Goal: Task Accomplishment & Management: Manage account settings

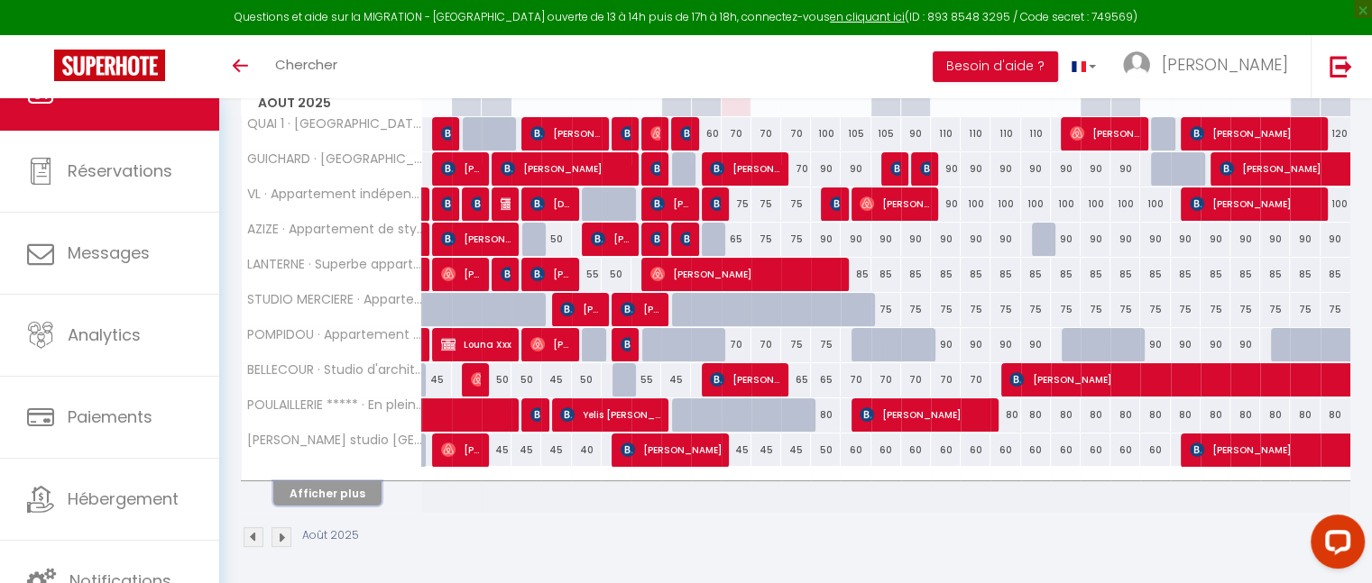
click at [337, 497] on button "Afficher plus" at bounding box center [327, 494] width 108 height 24
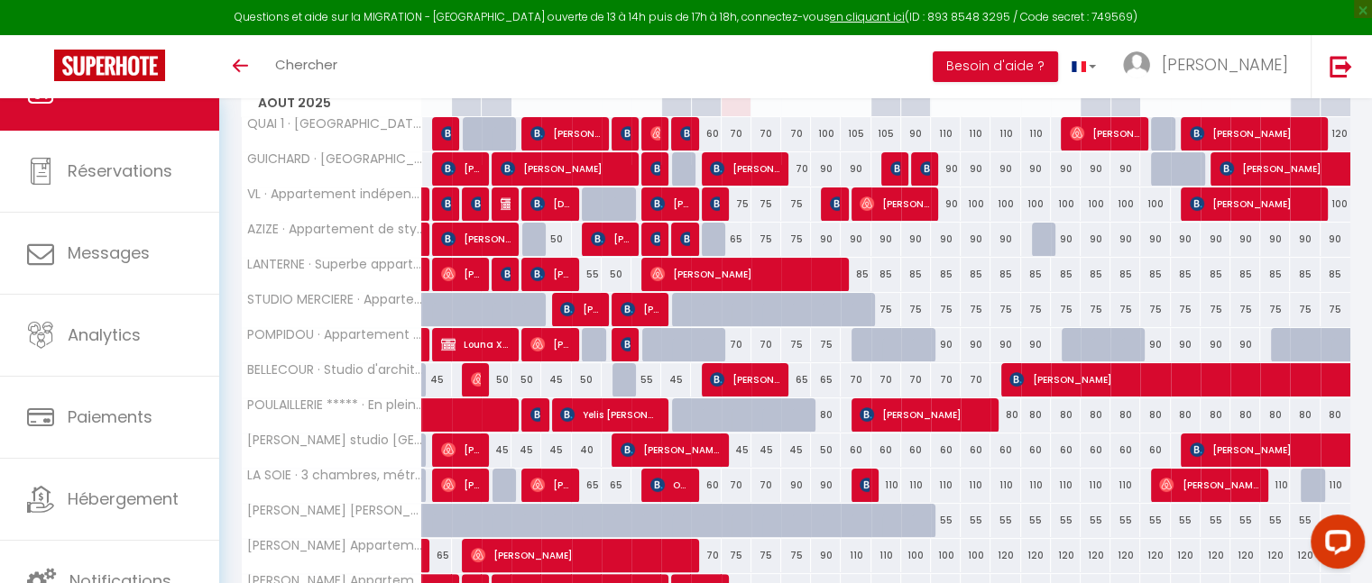
scroll to position [644, 0]
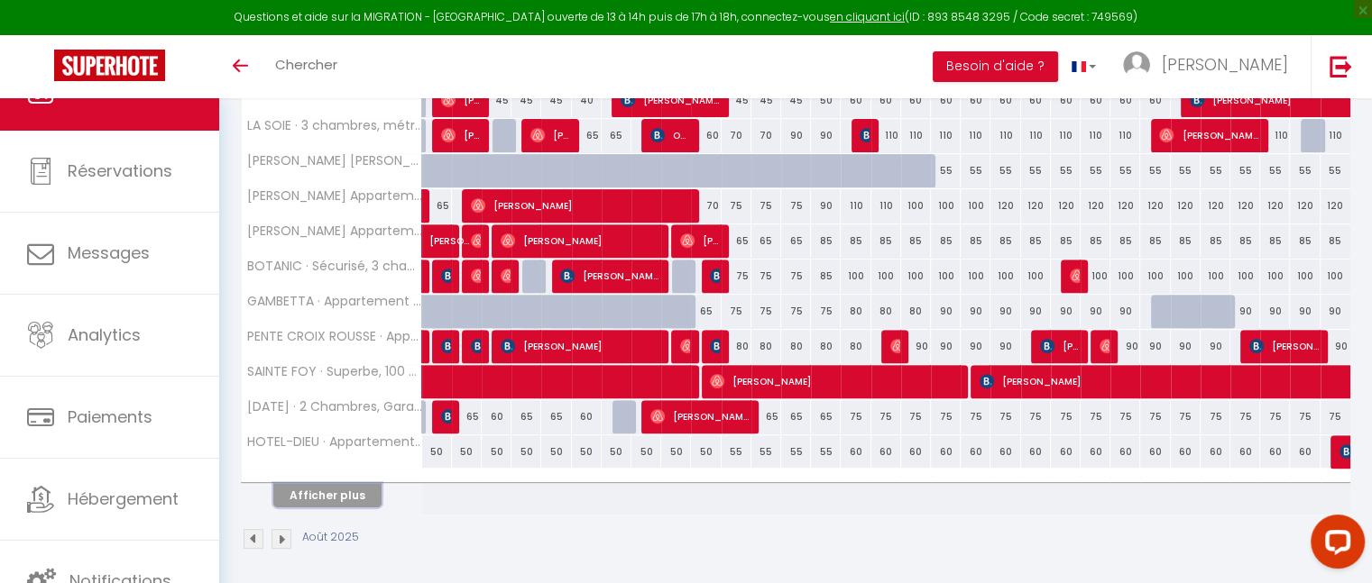
click at [337, 497] on button "Afficher plus" at bounding box center [327, 495] width 108 height 24
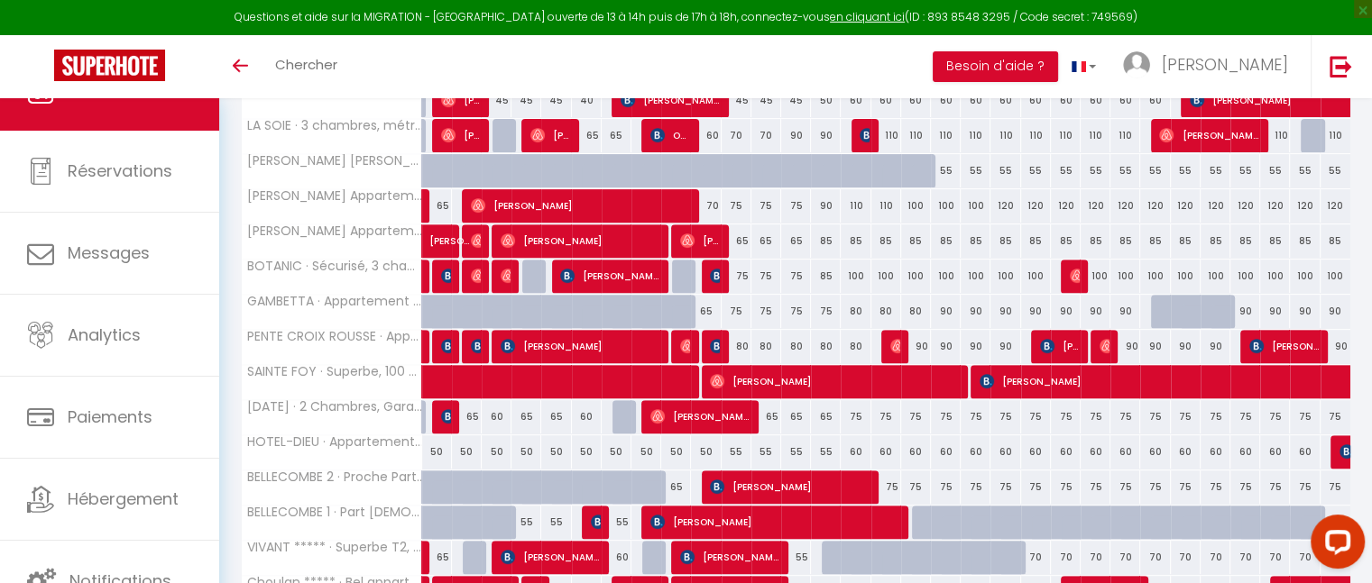
scroll to position [994, 0]
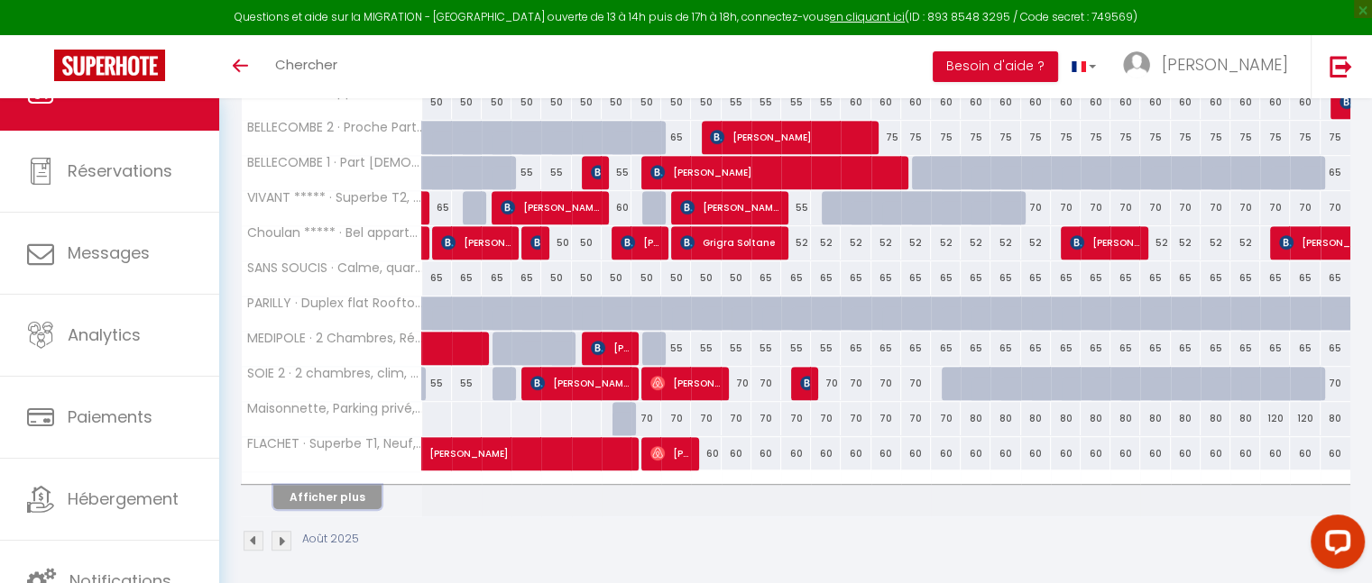
click at [337, 485] on button "Afficher plus" at bounding box center [327, 497] width 108 height 24
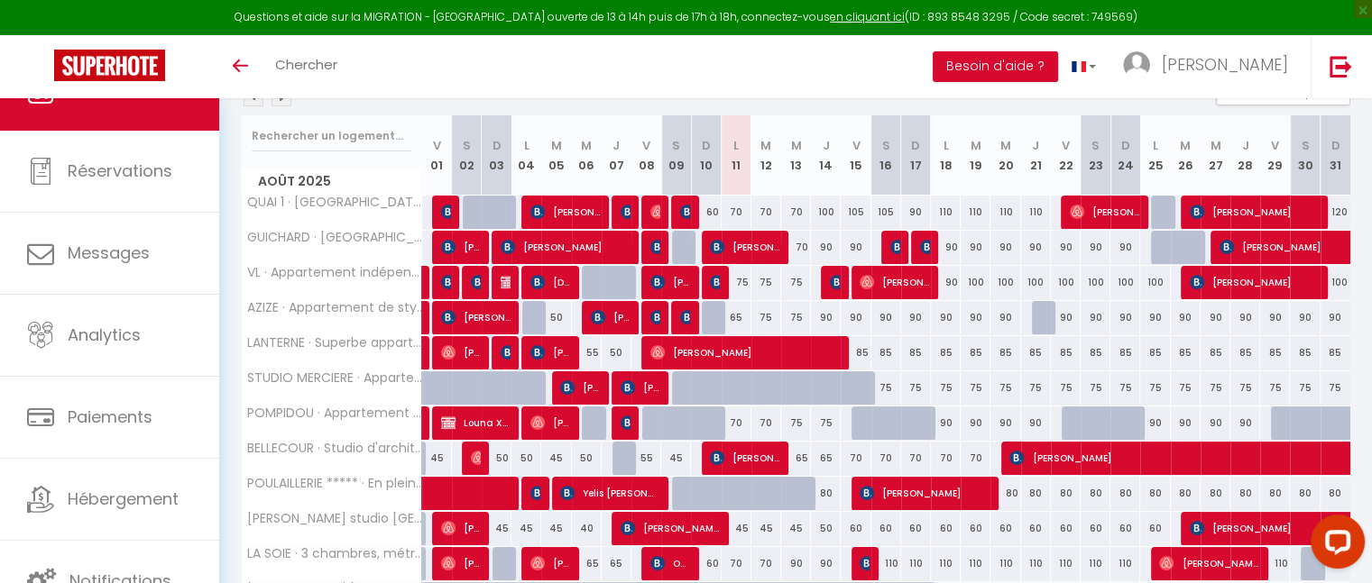
scroll to position [0, 0]
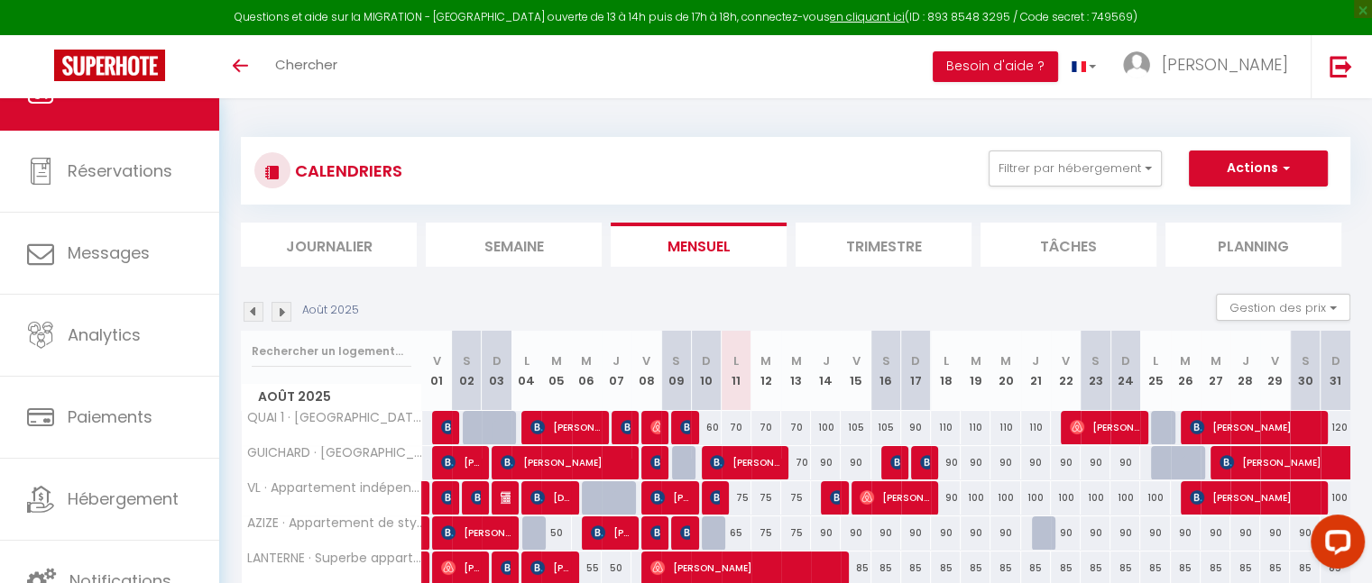
click at [257, 313] on img at bounding box center [253, 312] width 20 height 20
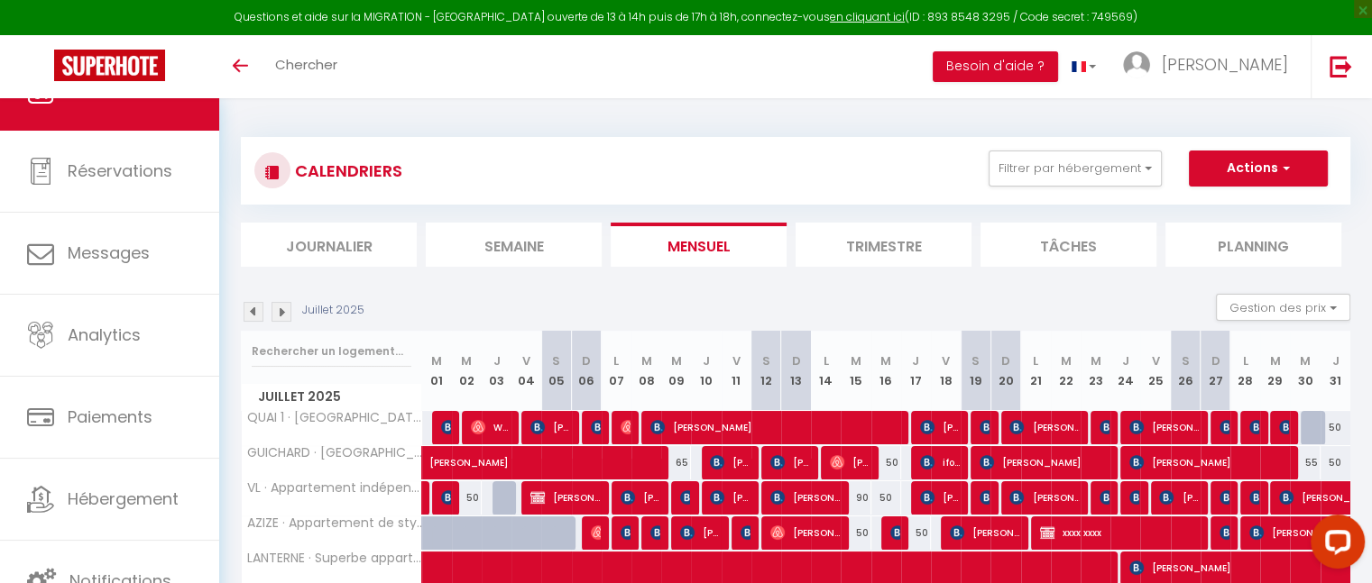
scroll to position [294, 0]
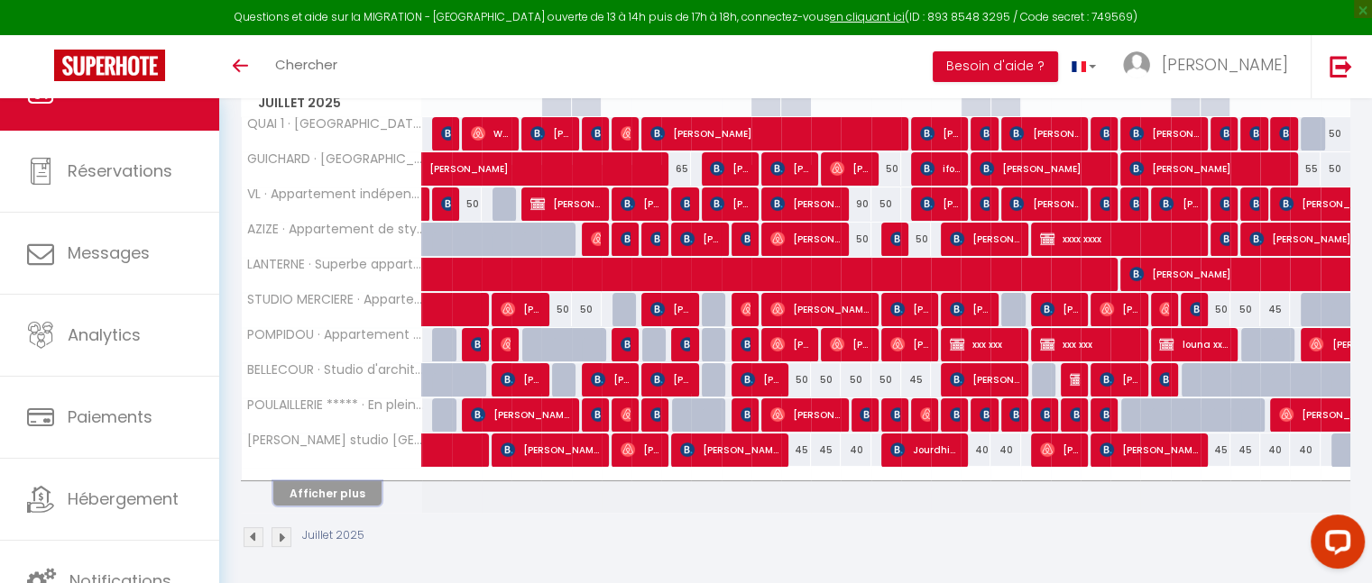
click at [325, 486] on button "Afficher plus" at bounding box center [327, 494] width 108 height 24
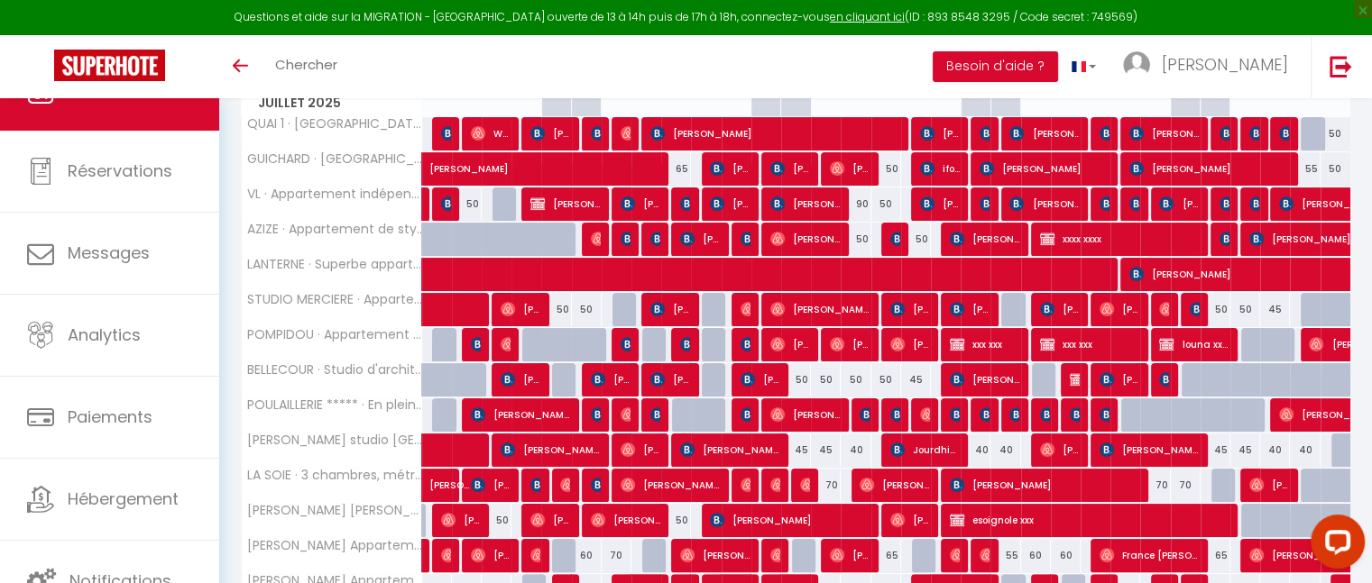
scroll to position [644, 0]
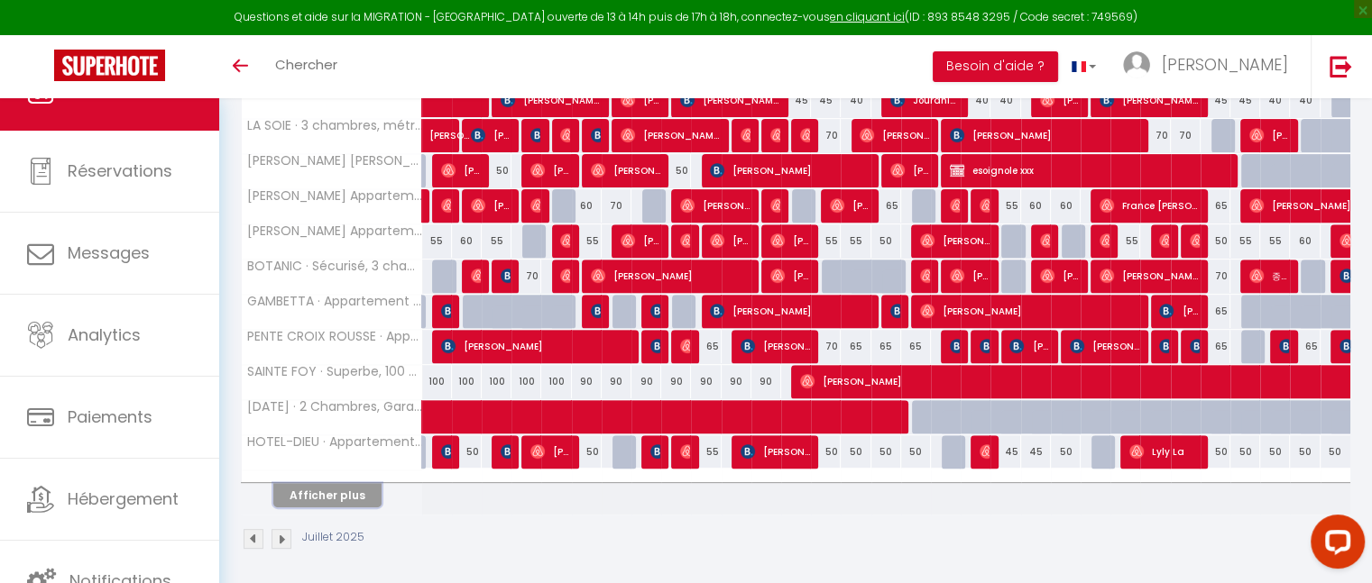
click at [324, 497] on button "Afficher plus" at bounding box center [327, 495] width 108 height 24
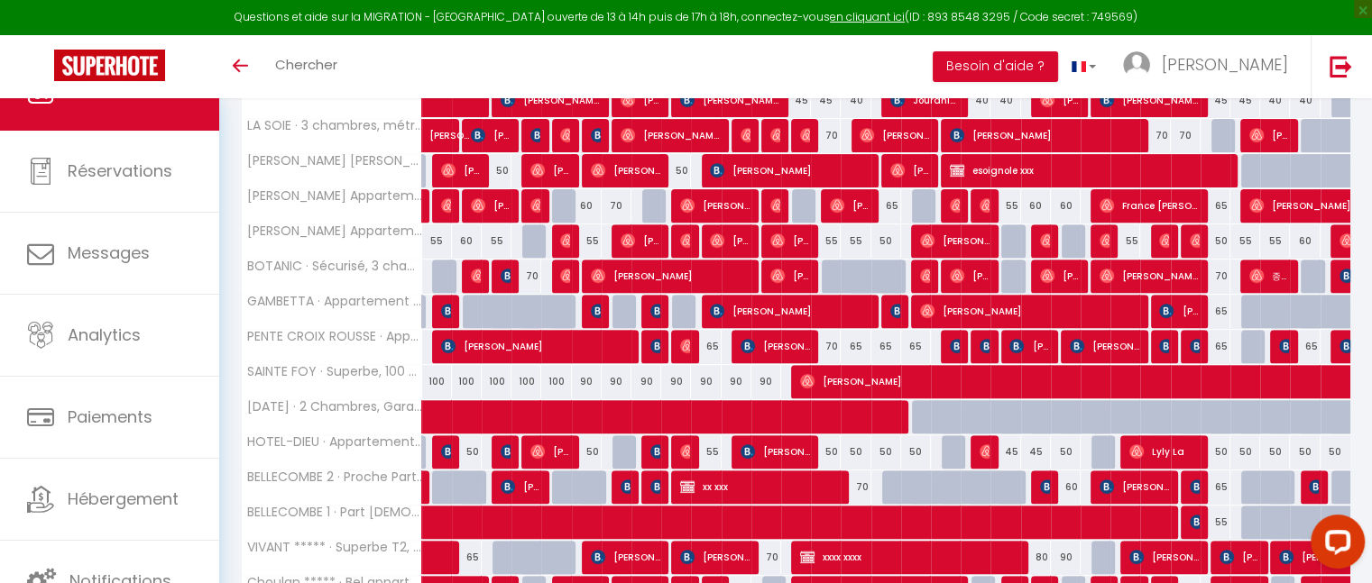
scroll to position [994, 0]
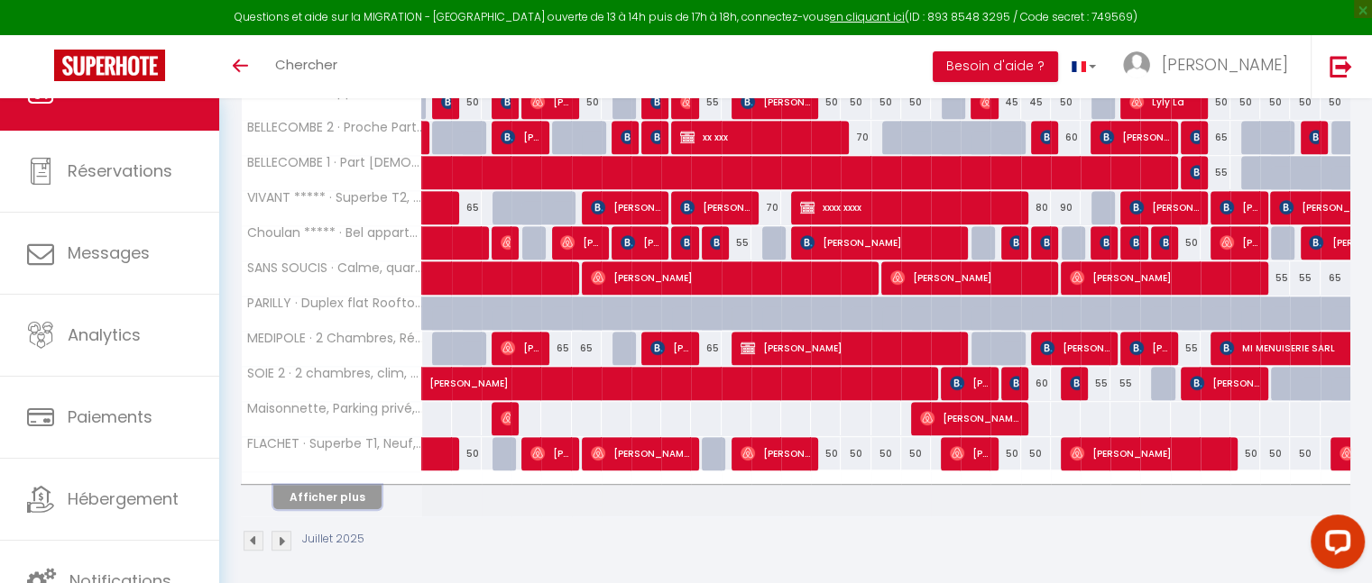
click at [324, 497] on button "Afficher plus" at bounding box center [327, 497] width 108 height 24
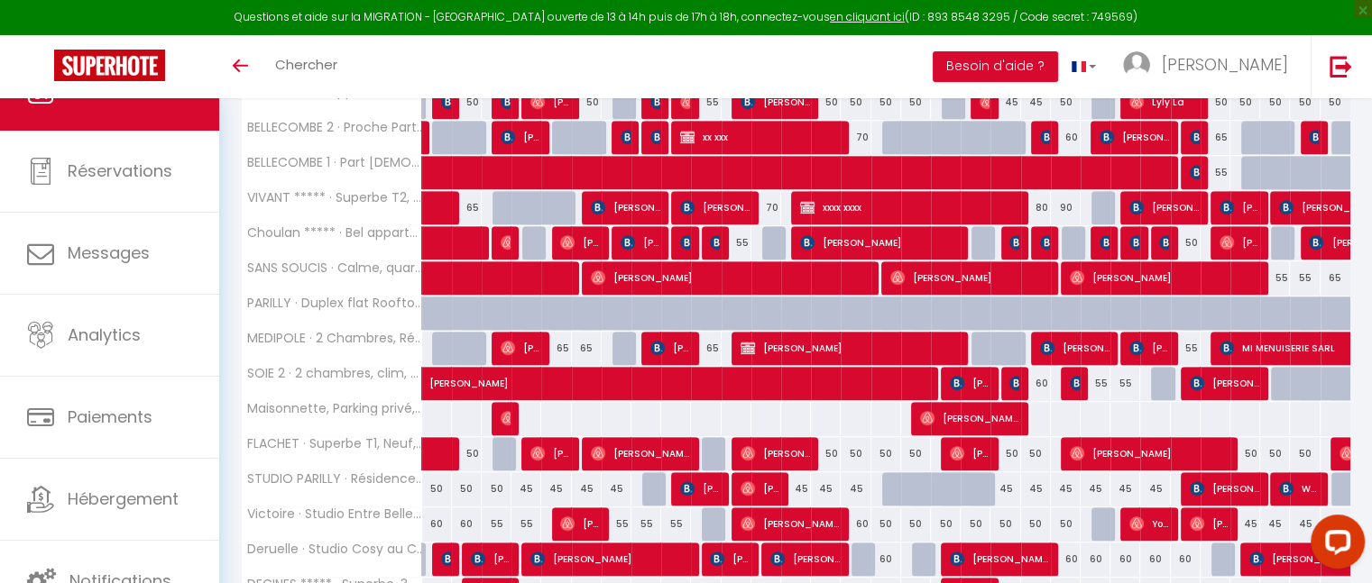
scroll to position [1265, 0]
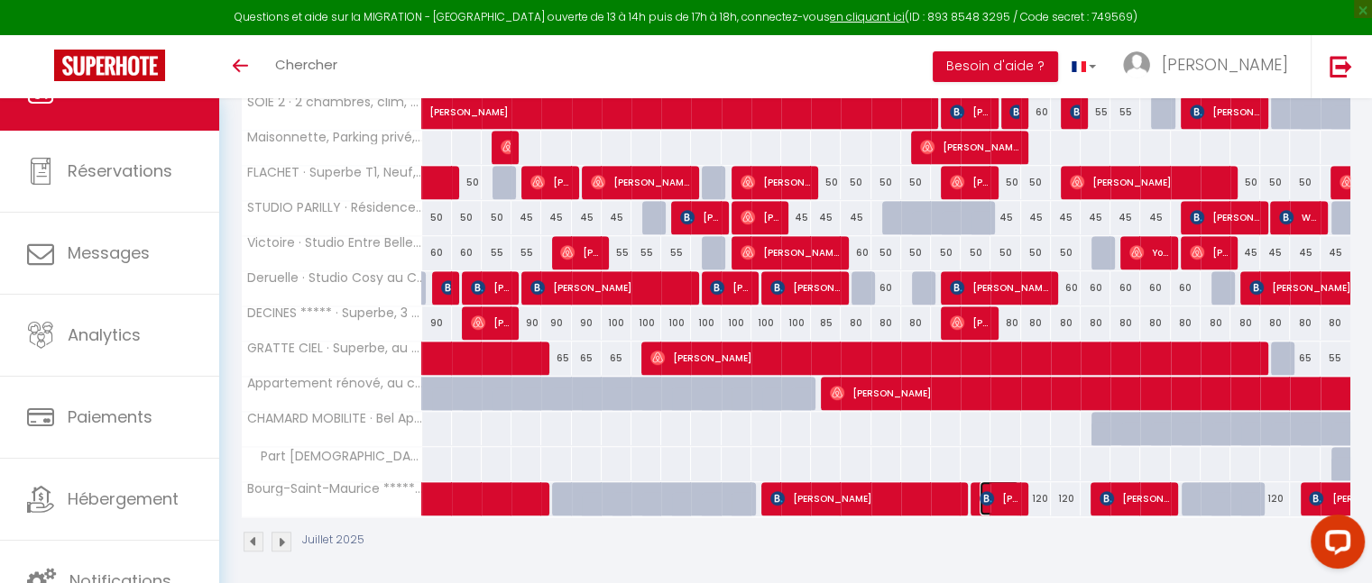
click at [990, 494] on img at bounding box center [986, 498] width 14 height 14
select select "OK"
select select "KO"
select select "0"
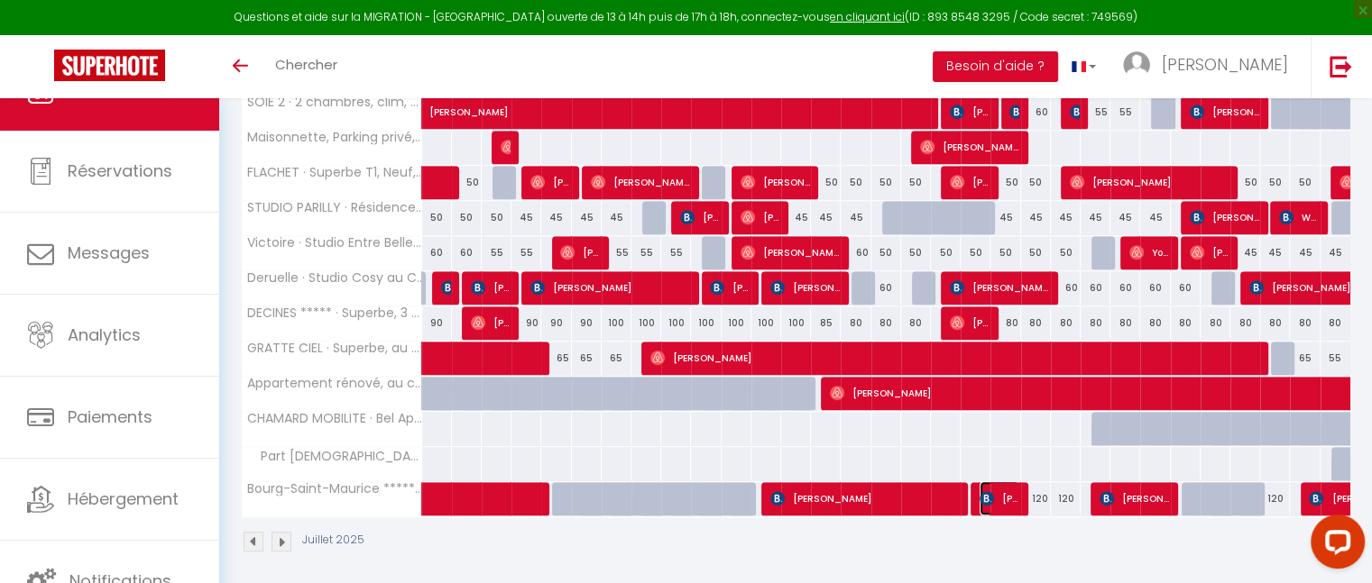
select select "1"
select select
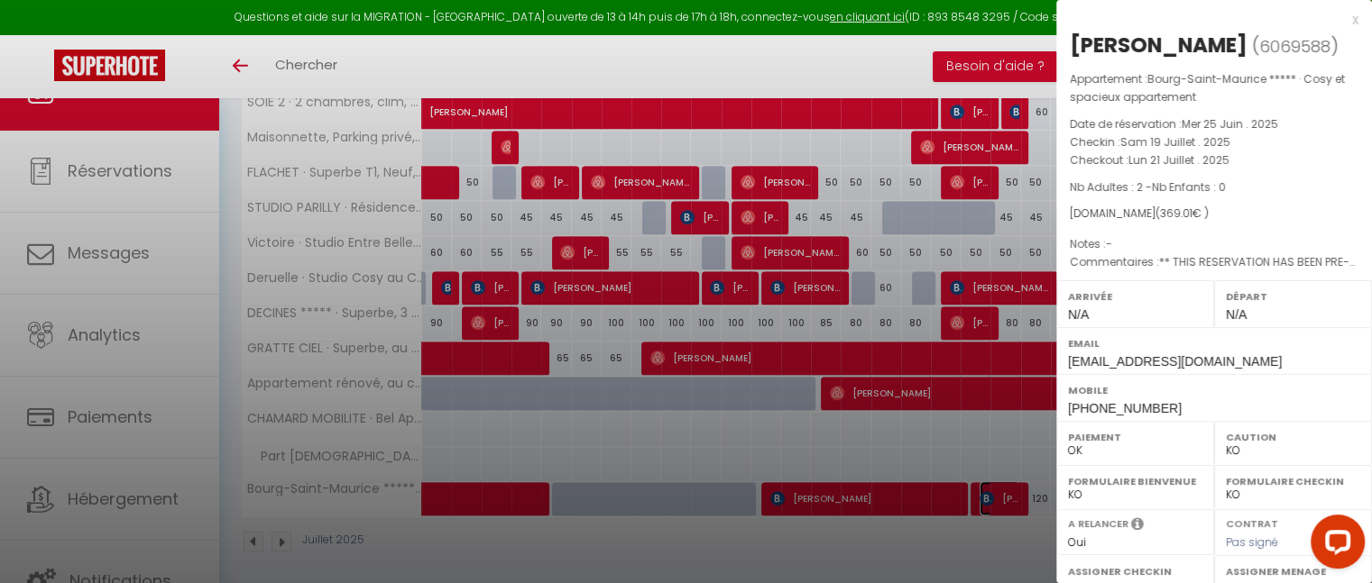
scroll to position [271, 0]
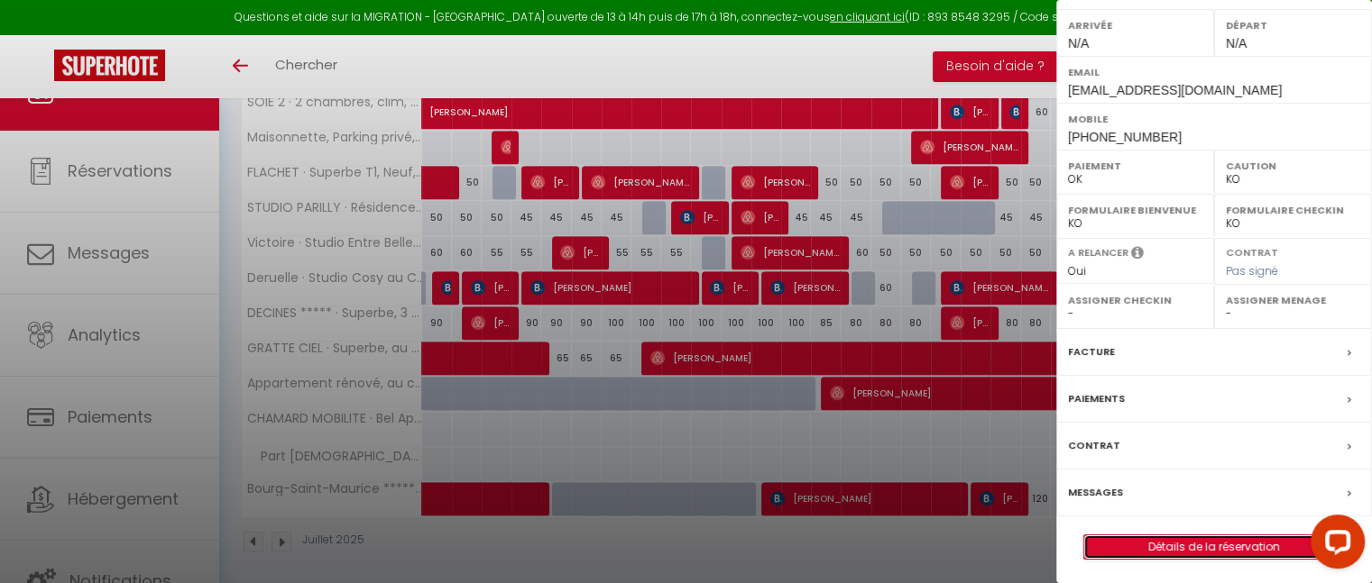
click at [1216, 547] on link "Détails de la réservation" at bounding box center [1214, 547] width 260 height 23
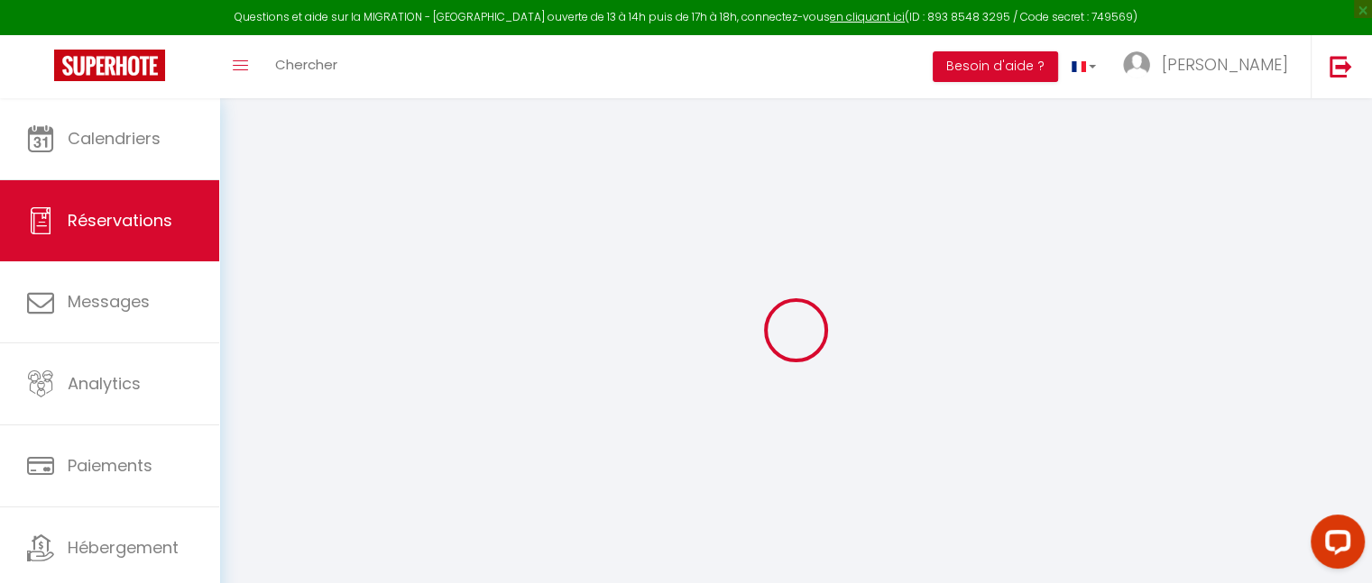
select select
checkbox input "false"
type textarea "** THIS RESERVATION HAS BEEN PRE-PAID ** Reservation has a cancellation grace p…"
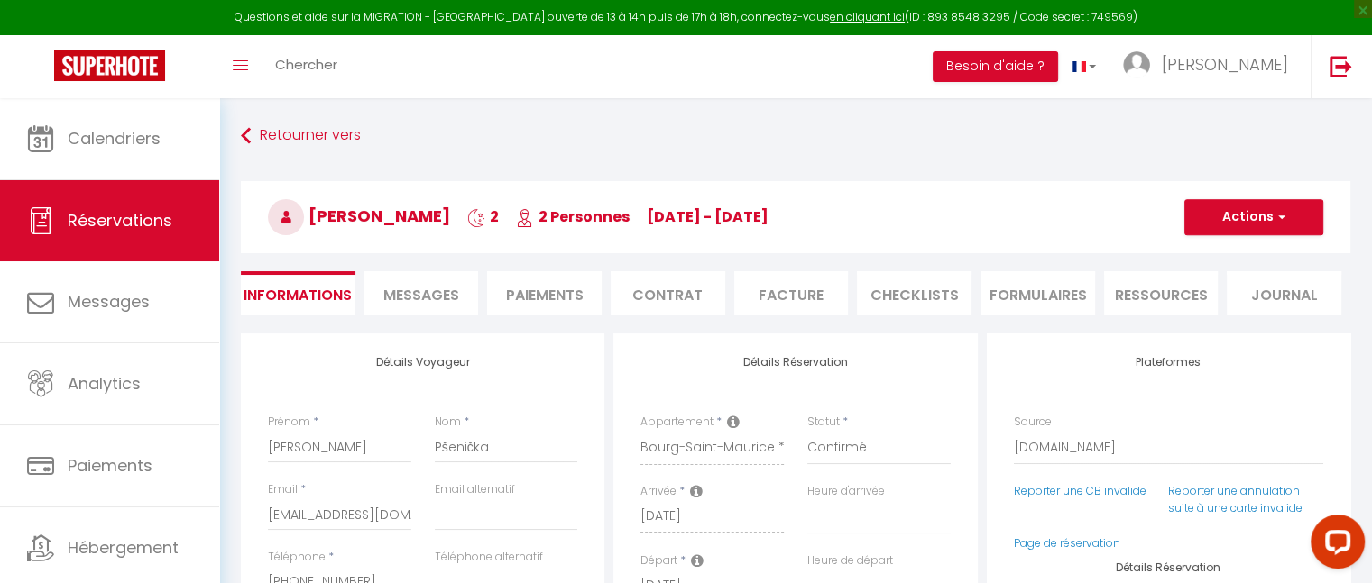
type input "70"
type input "9.65"
select select
checkbox input "false"
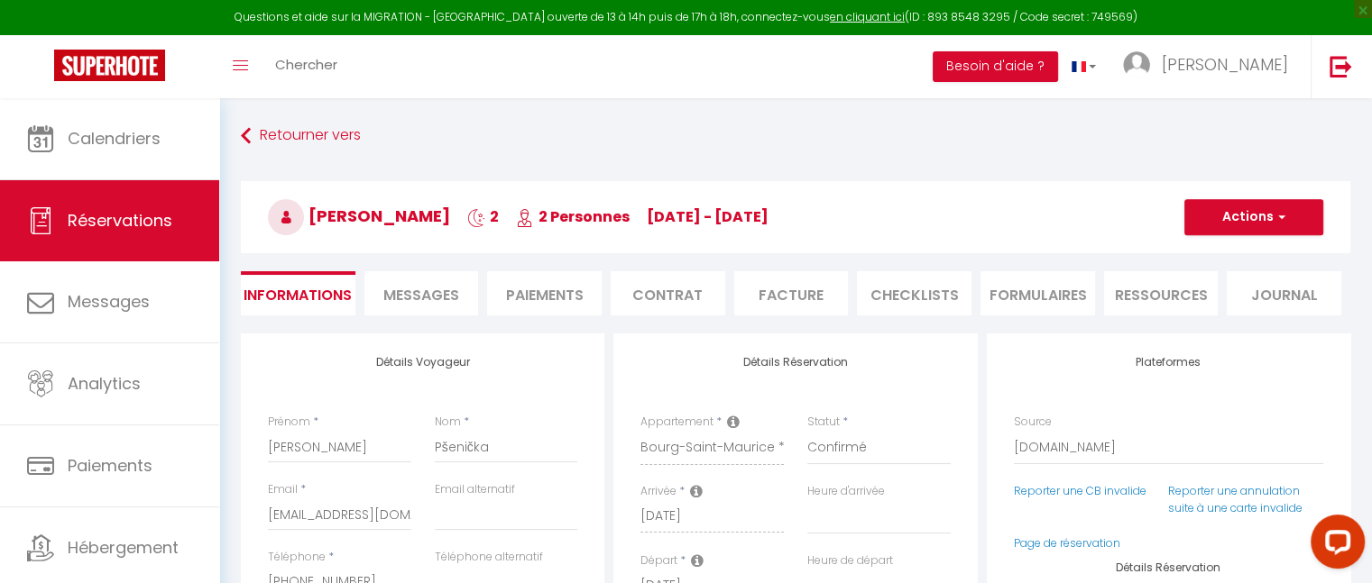
select select
click at [785, 290] on li "Facture" at bounding box center [791, 293] width 115 height 44
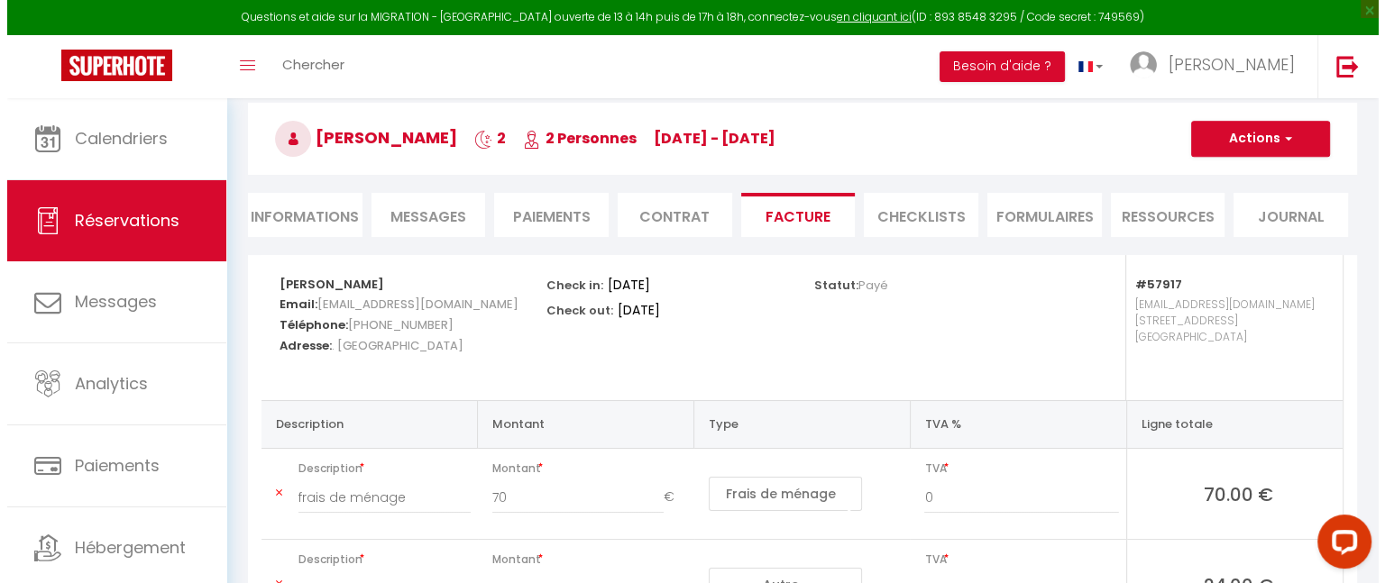
scroll to position [53, 0]
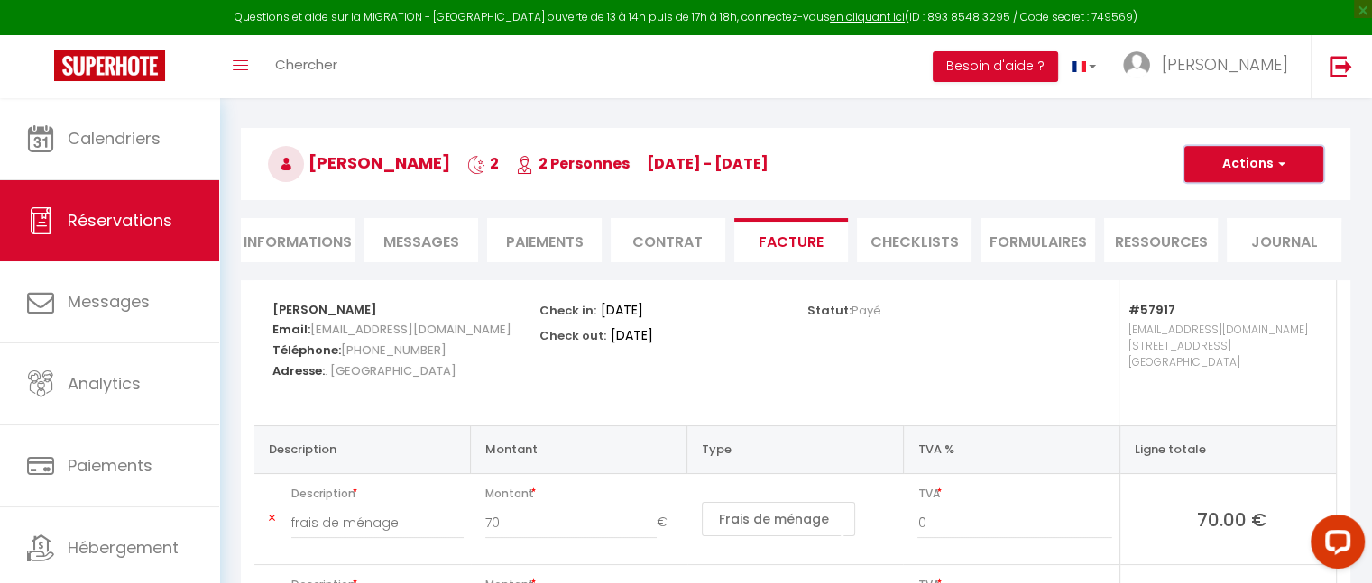
click at [1276, 169] on span "button" at bounding box center [1278, 164] width 11 height 16
click at [1225, 229] on link "Aperçu et éditer" at bounding box center [1240, 227] width 152 height 23
click at [1288, 169] on button "Actions" at bounding box center [1253, 164] width 139 height 36
click at [1217, 251] on link "Envoyer la facture" at bounding box center [1240, 250] width 152 height 23
type input "mpseni.853449@guest.booking.com"
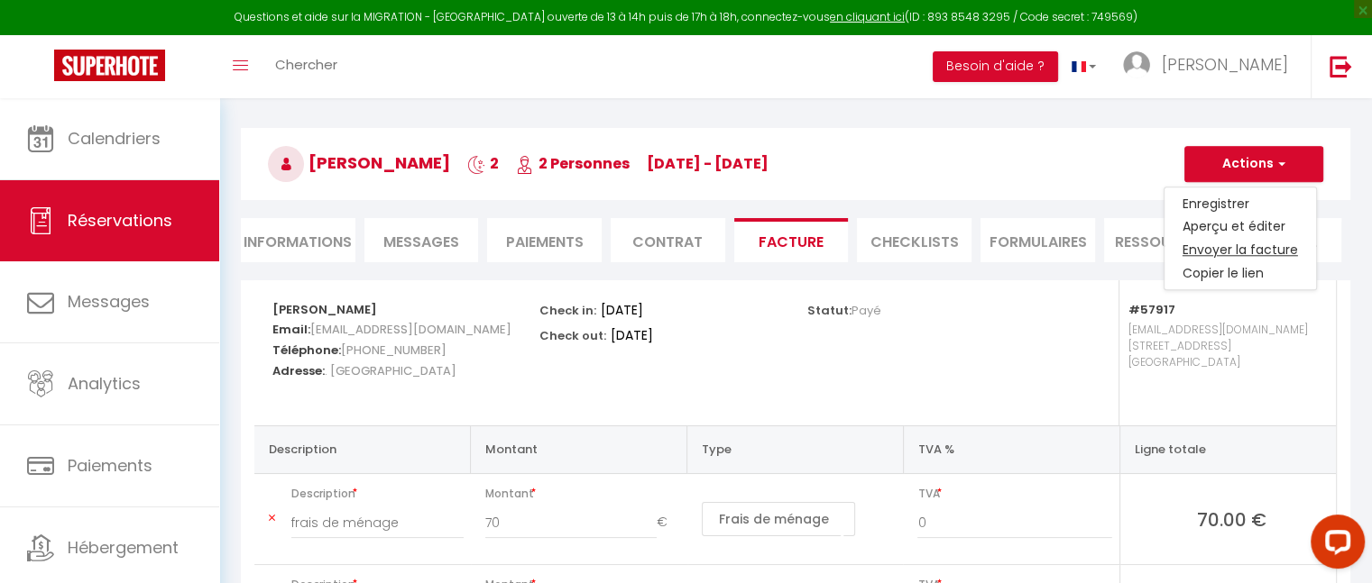
type input "Your invoice 6069588 - Bourg-Saint-Maurice ***** · Cosy et spacieux appartement"
type textarea "Hi, Here is the link to download your invoice: https://superhote.com/applink/in…"
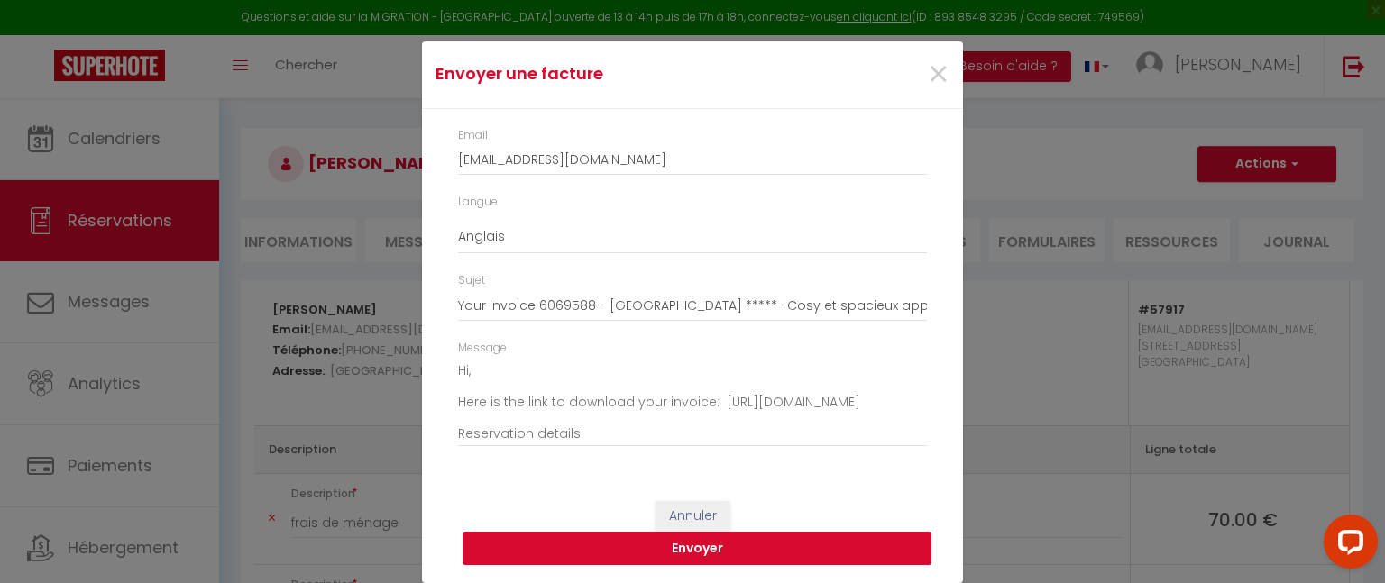
scroll to position [41, 0]
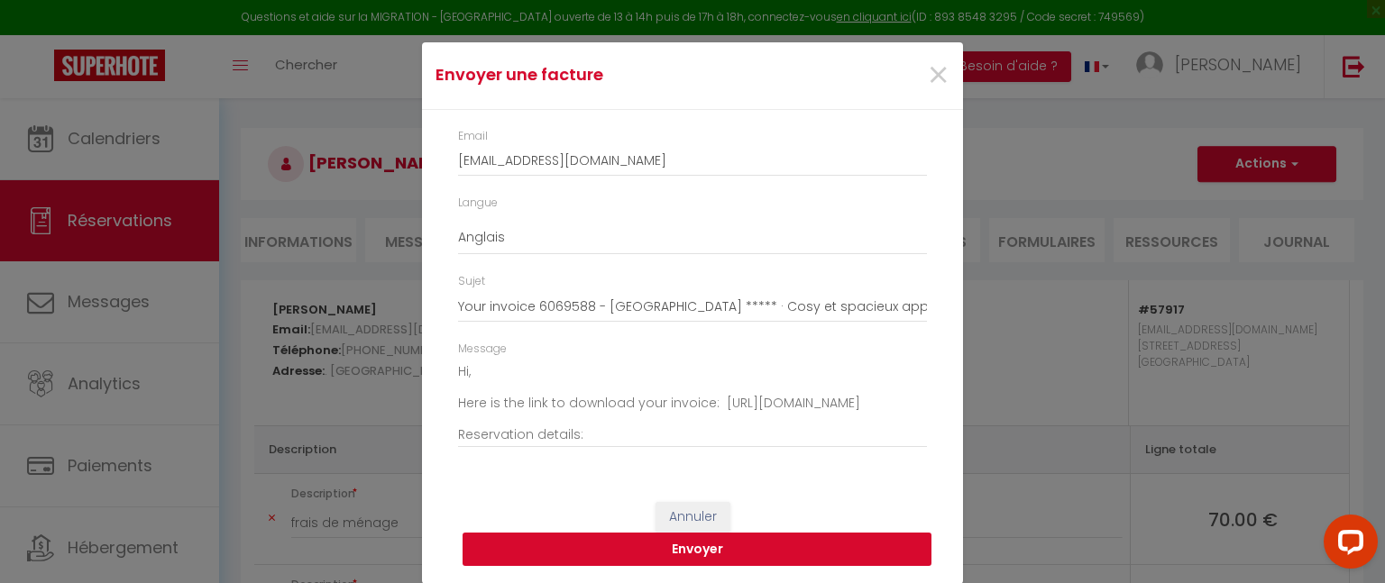
click at [689, 546] on button "Envoyer" at bounding box center [697, 550] width 469 height 34
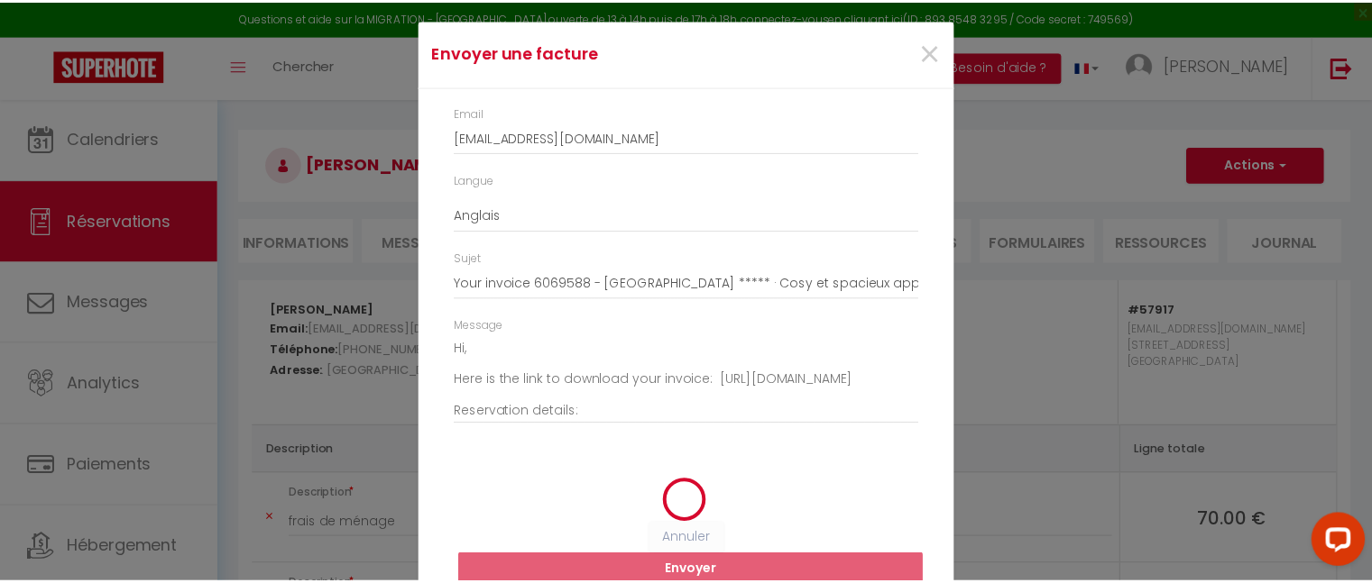
scroll to position [19, 0]
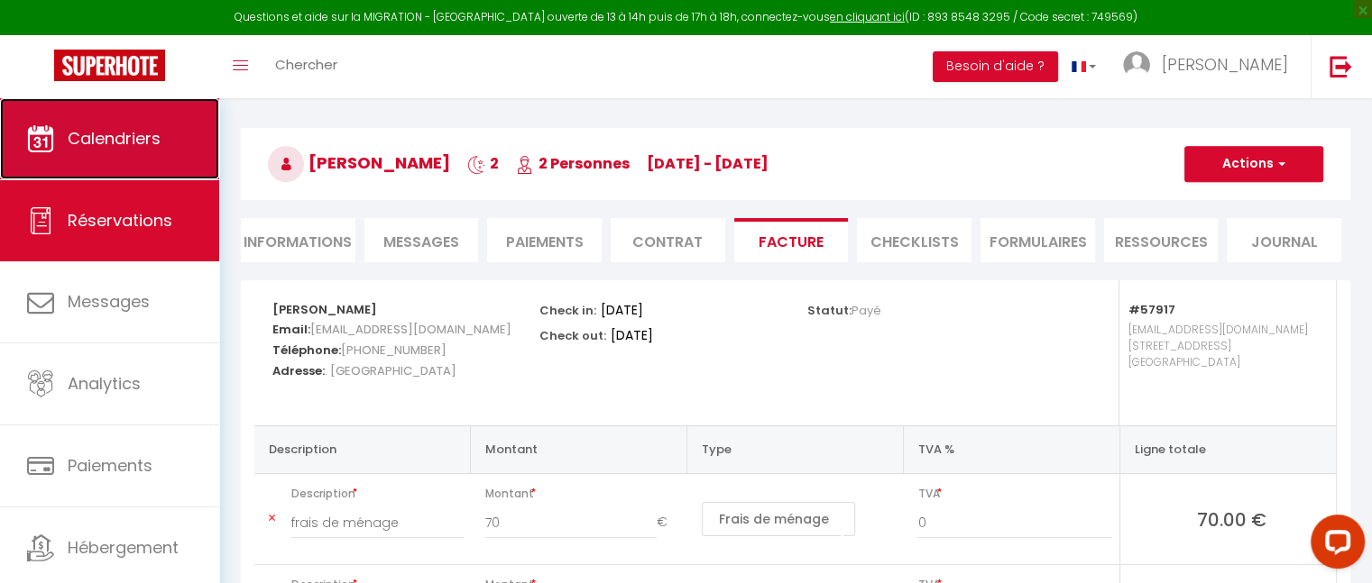
click at [112, 156] on link "Calendriers" at bounding box center [109, 138] width 219 height 81
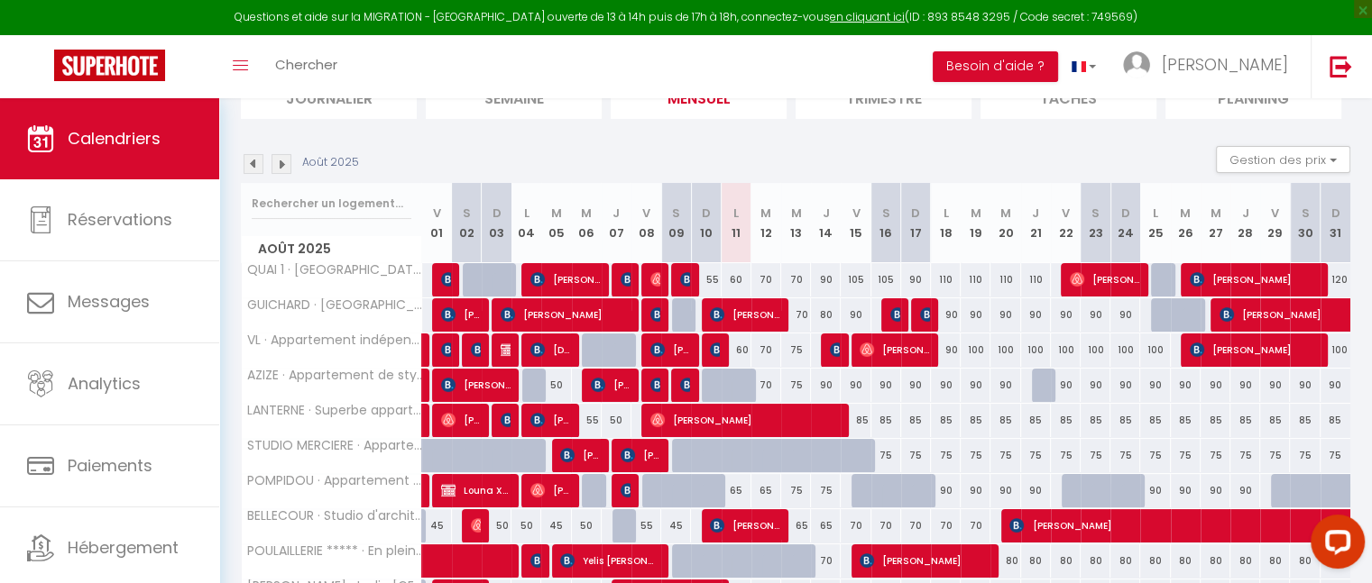
scroll to position [294, 0]
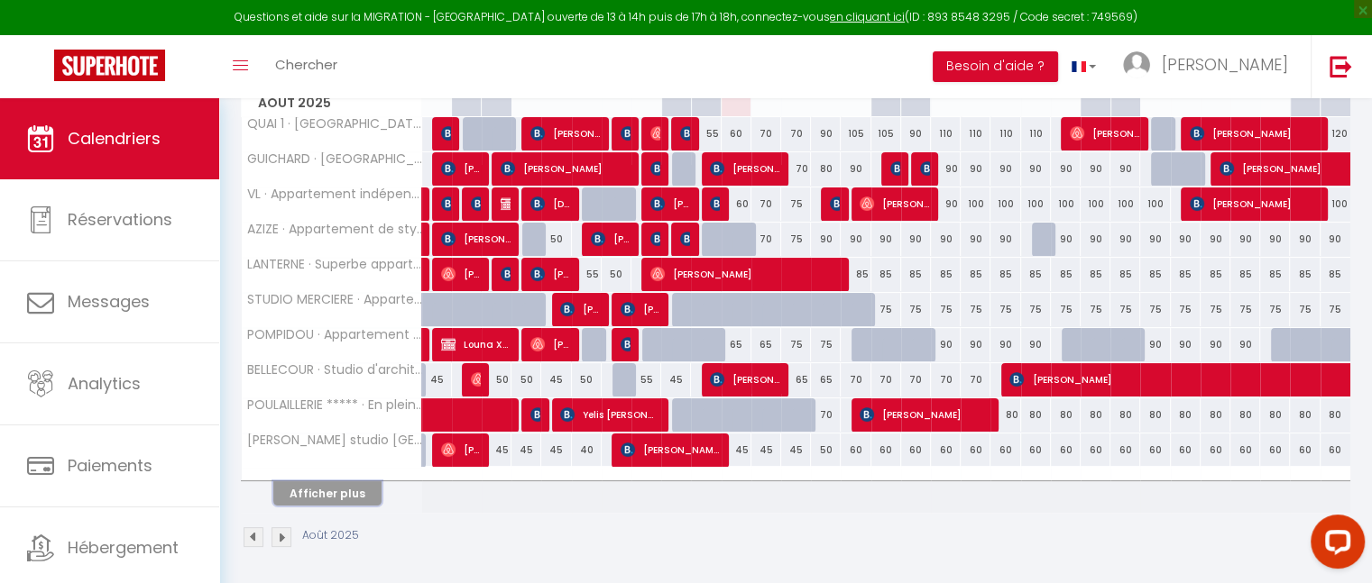
click at [344, 493] on button "Afficher plus" at bounding box center [327, 494] width 108 height 24
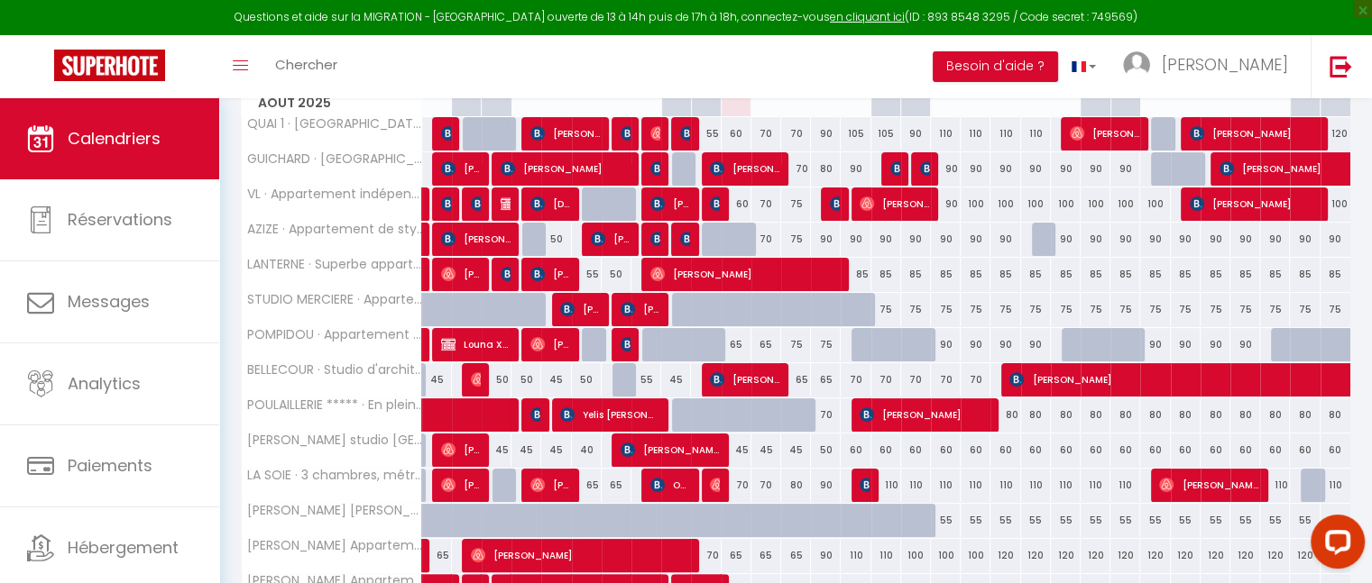
scroll to position [644, 0]
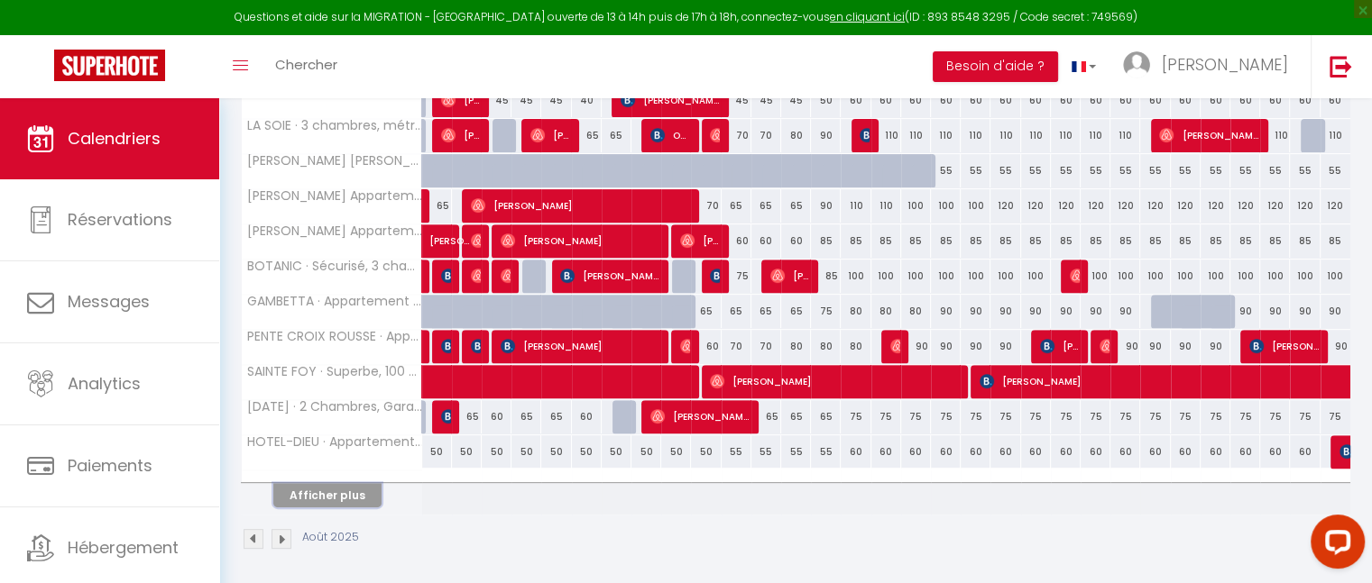
click at [343, 492] on button "Afficher plus" at bounding box center [327, 495] width 108 height 24
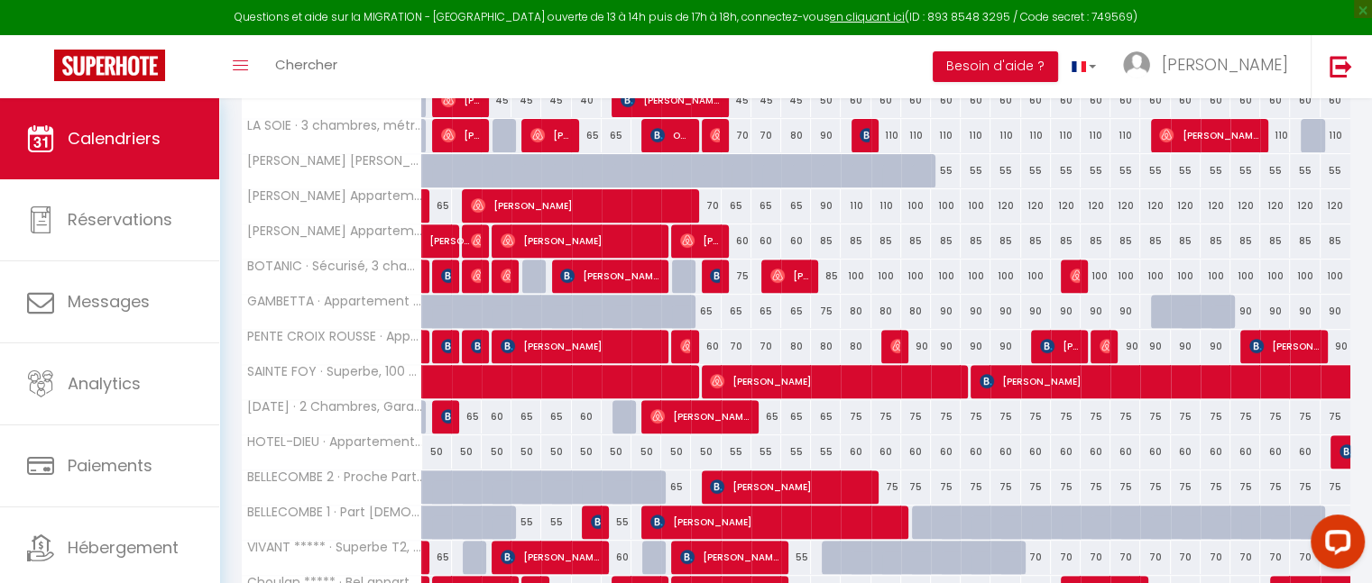
scroll to position [994, 0]
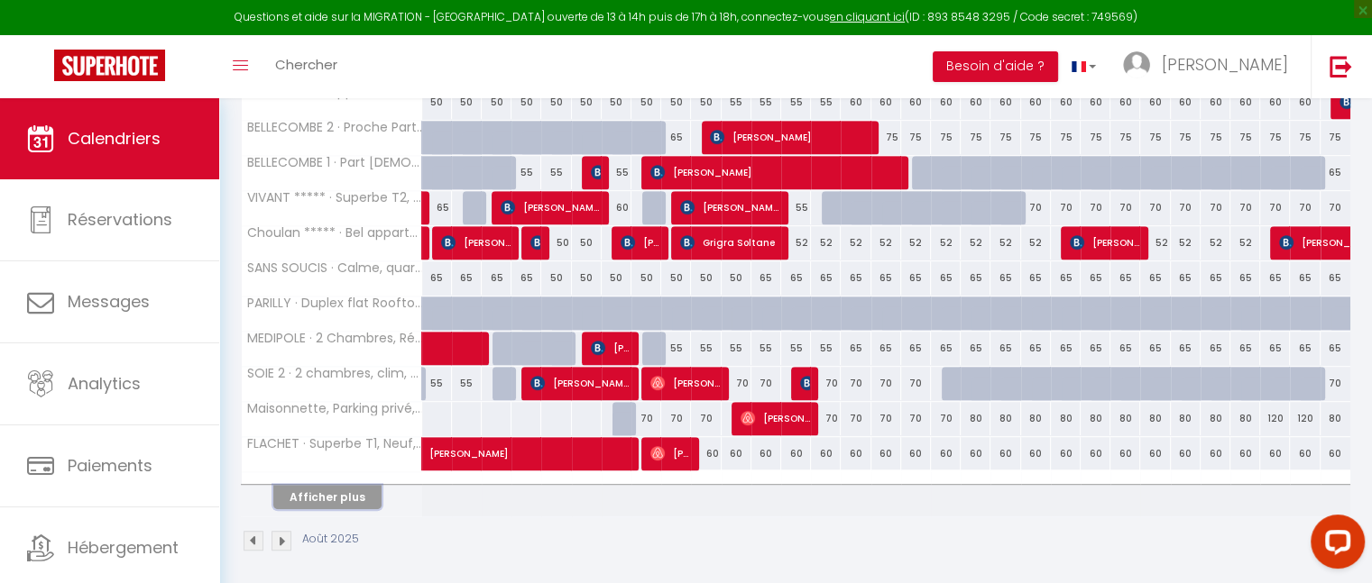
click at [343, 490] on button "Afficher plus" at bounding box center [327, 497] width 108 height 24
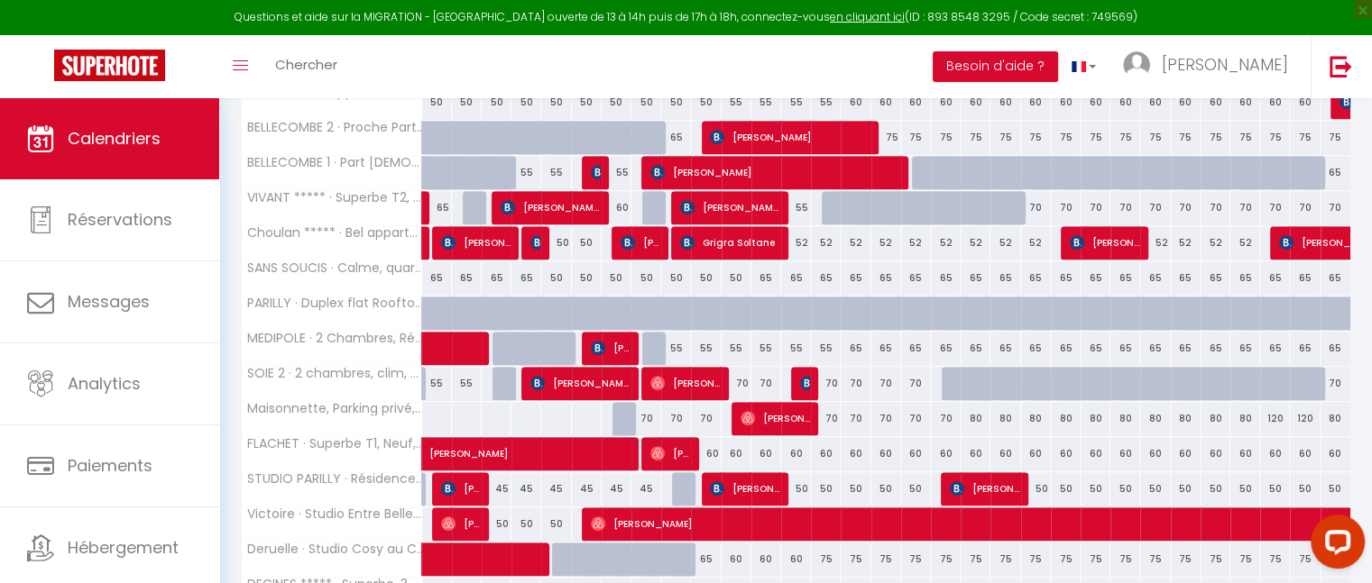
scroll to position [1265, 0]
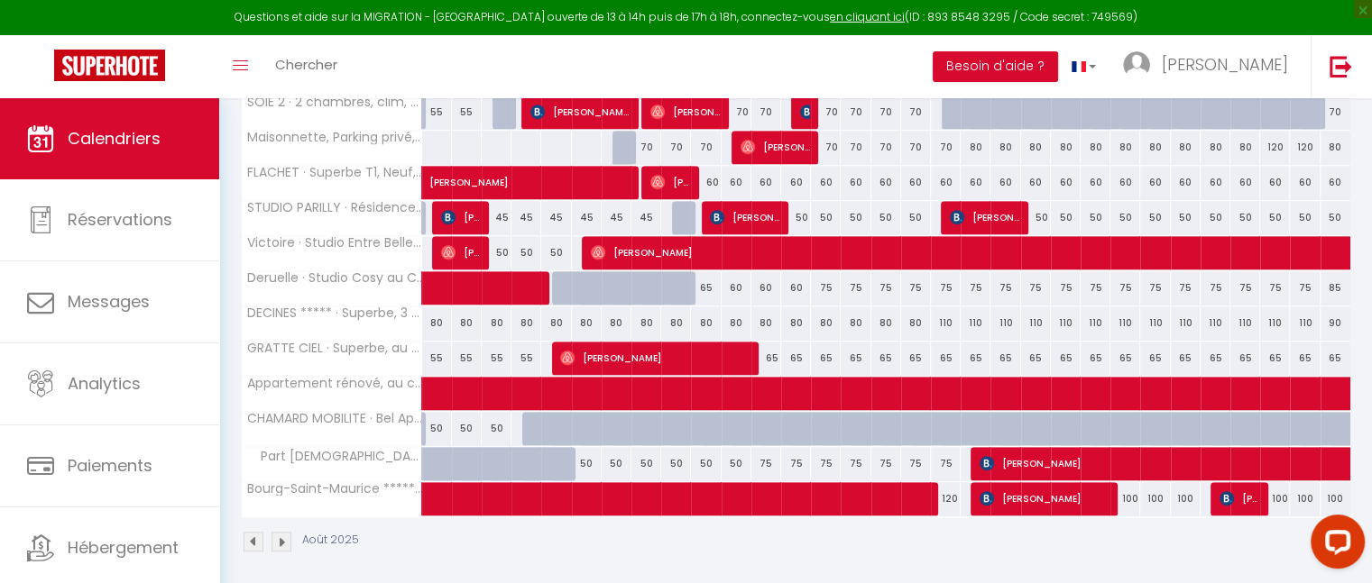
click at [709, 316] on div "80" at bounding box center [706, 323] width 30 height 33
type input "80"
type input "Dim 10 Août 2025"
type input "Lun 11 Août 2025"
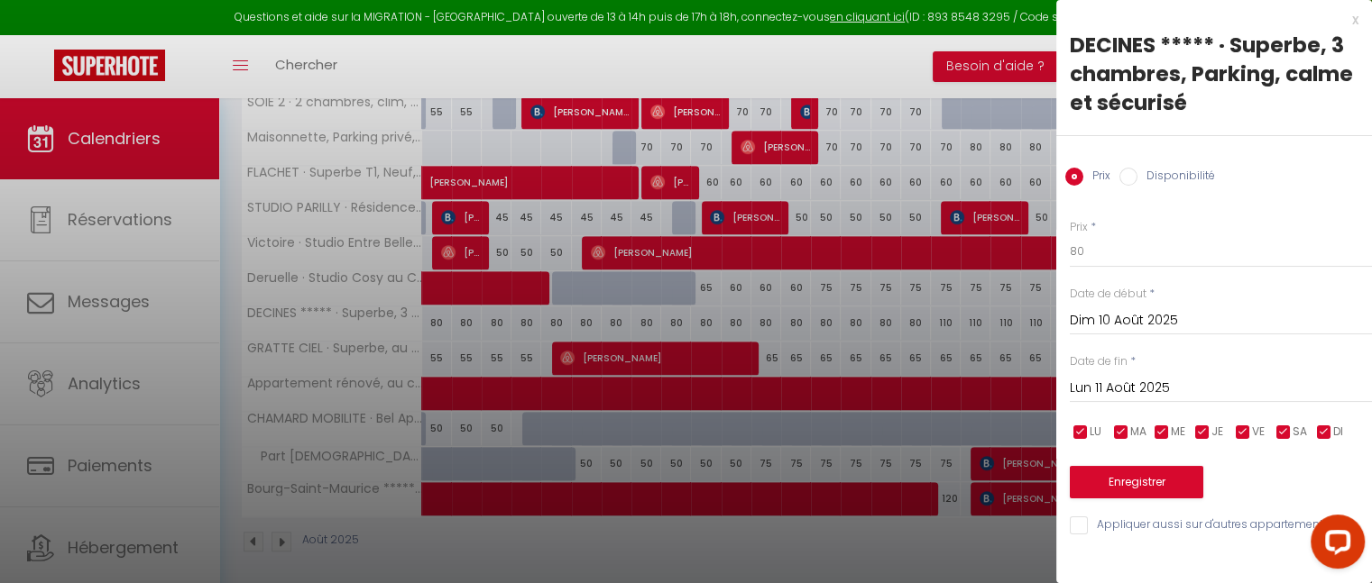
click at [1133, 320] on input "Dim 10 Août 2025" at bounding box center [1221, 320] width 302 height 23
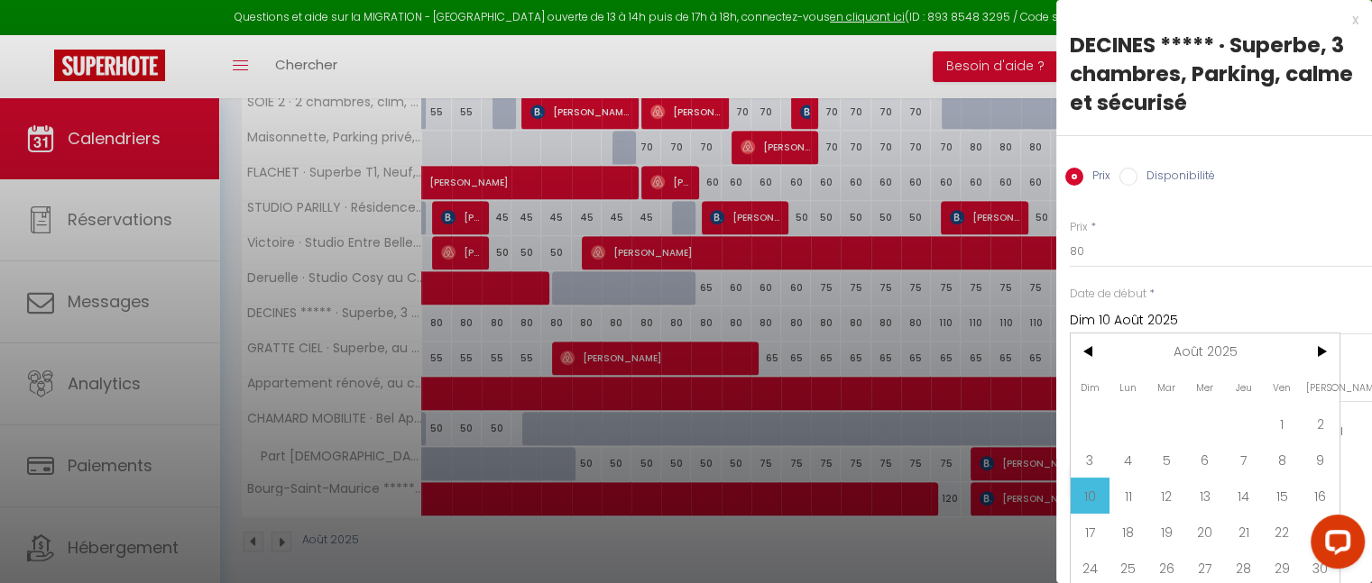
scroll to position [52, 0]
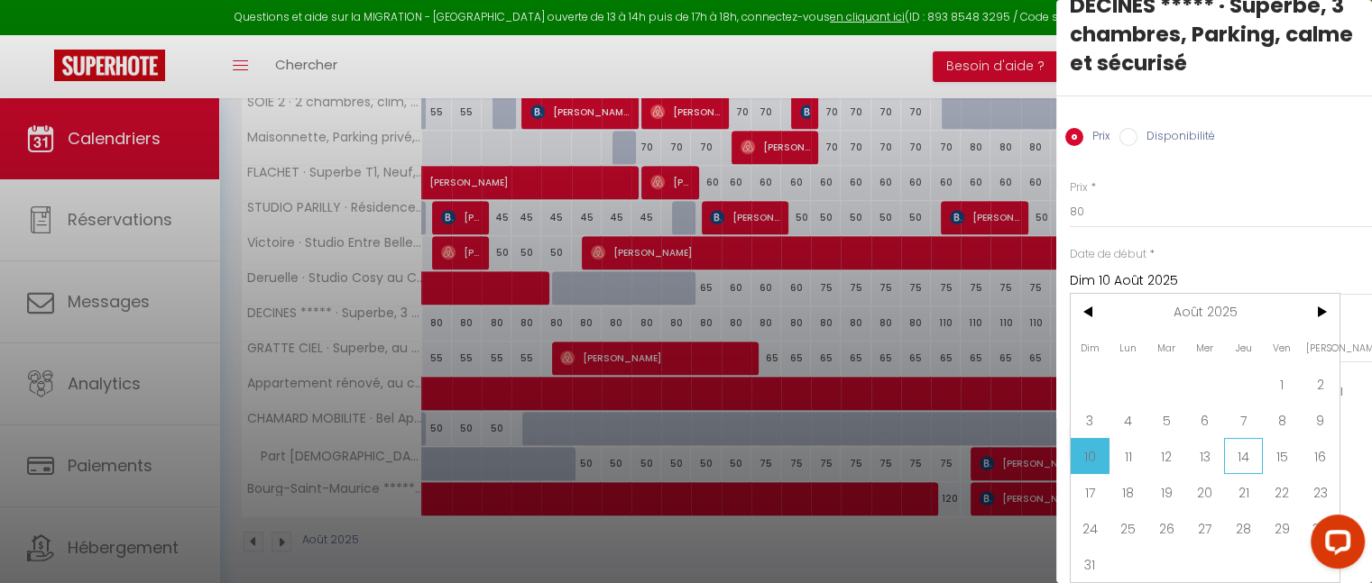
click at [1241, 444] on span "14" at bounding box center [1243, 456] width 39 height 36
type input "Jeu 14 Août 2025"
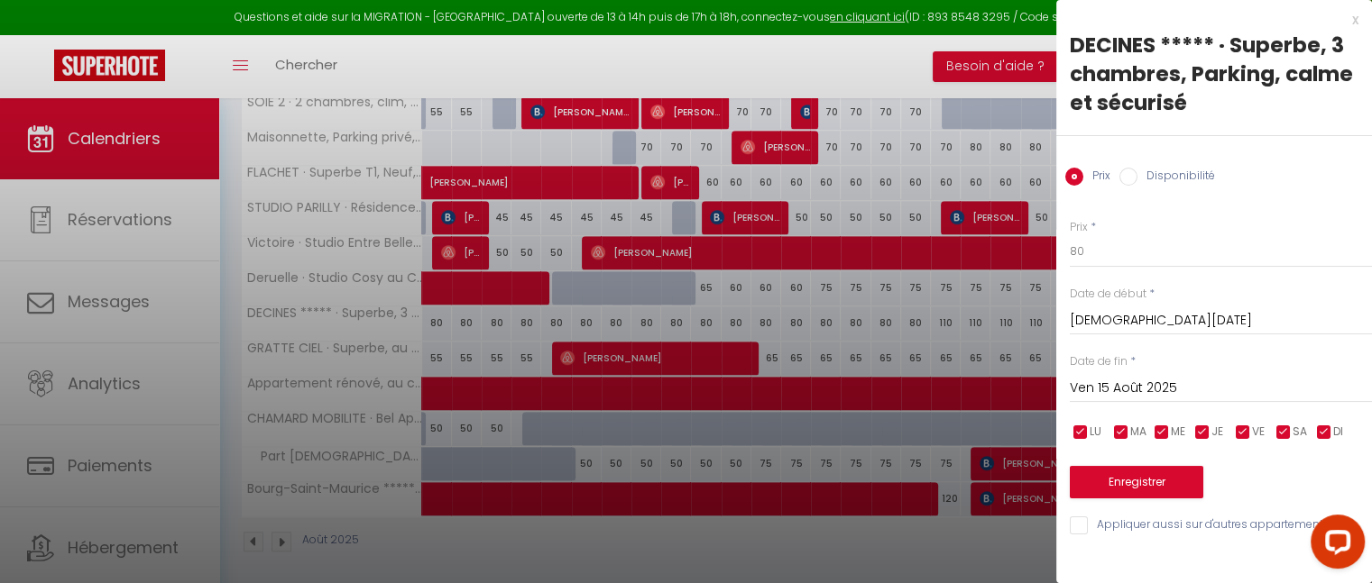
scroll to position [0, 0]
click at [1136, 388] on input "Ven 15 Août 2025" at bounding box center [1221, 388] width 302 height 23
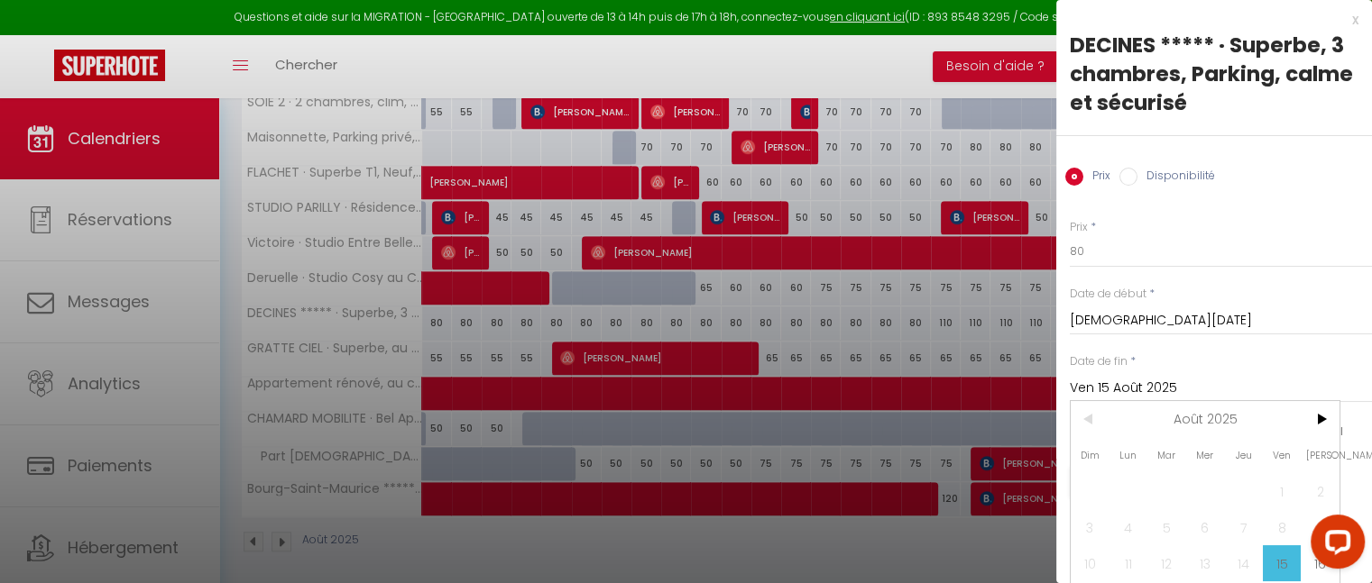
scroll to position [119, 0]
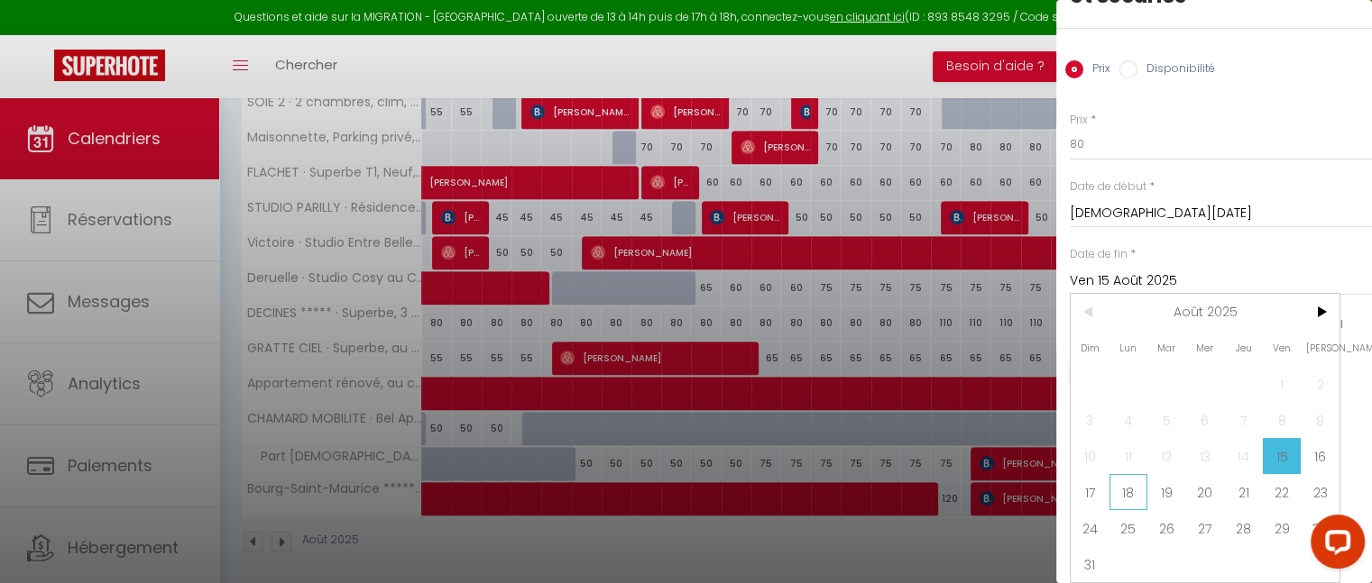
click at [1123, 486] on span "18" at bounding box center [1128, 492] width 39 height 36
type input "Lun 18 Août 2025"
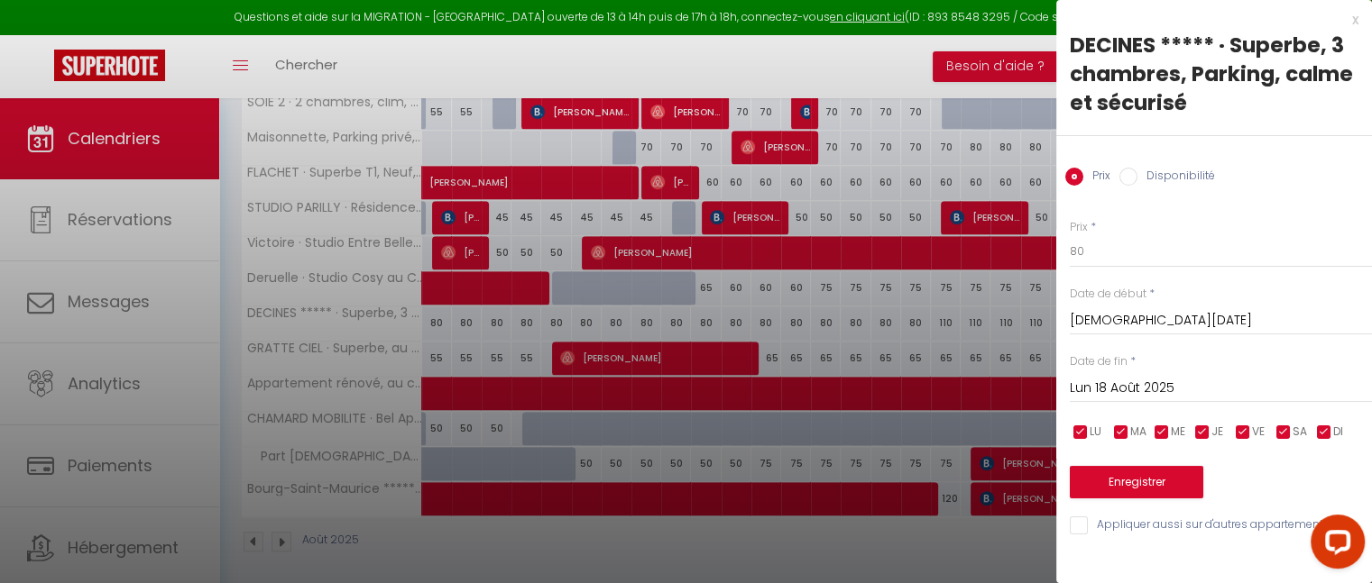
scroll to position [0, 0]
click at [1135, 176] on input "Disponibilité" at bounding box center [1128, 177] width 18 height 18
radio input "true"
radio input "false"
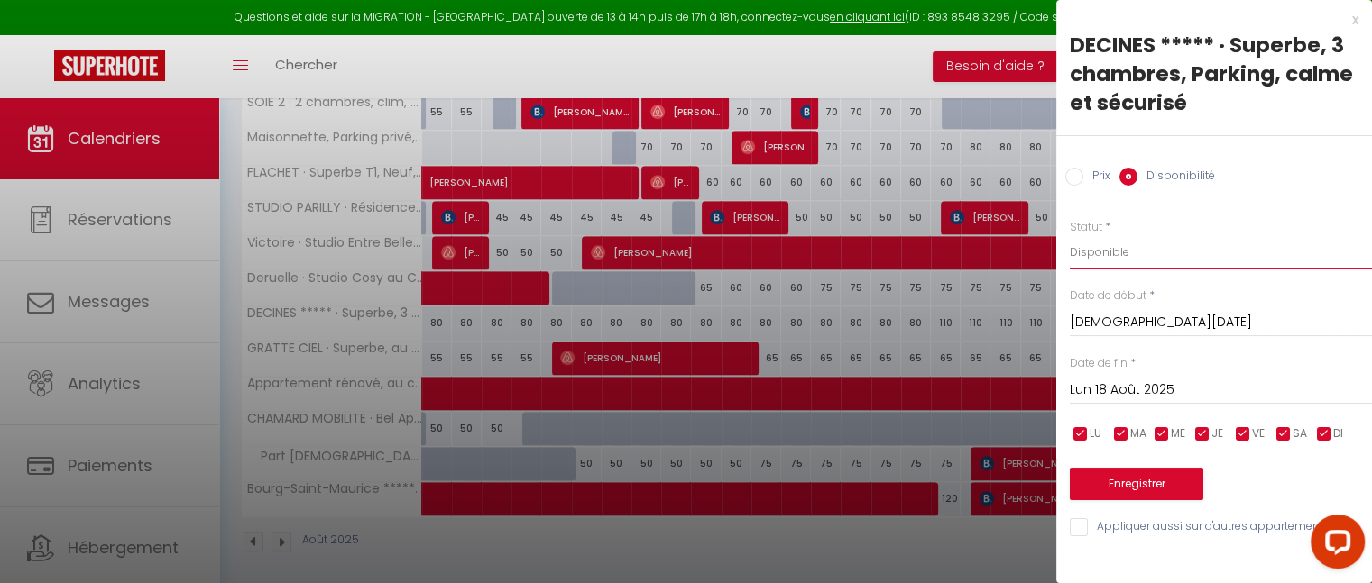
click at [1131, 256] on select "Disponible Indisponible" at bounding box center [1221, 252] width 302 height 34
select select "0"
click at [1070, 235] on select "Disponible Indisponible" at bounding box center [1221, 252] width 302 height 34
click at [1129, 493] on button "Enregistrer" at bounding box center [1136, 484] width 133 height 32
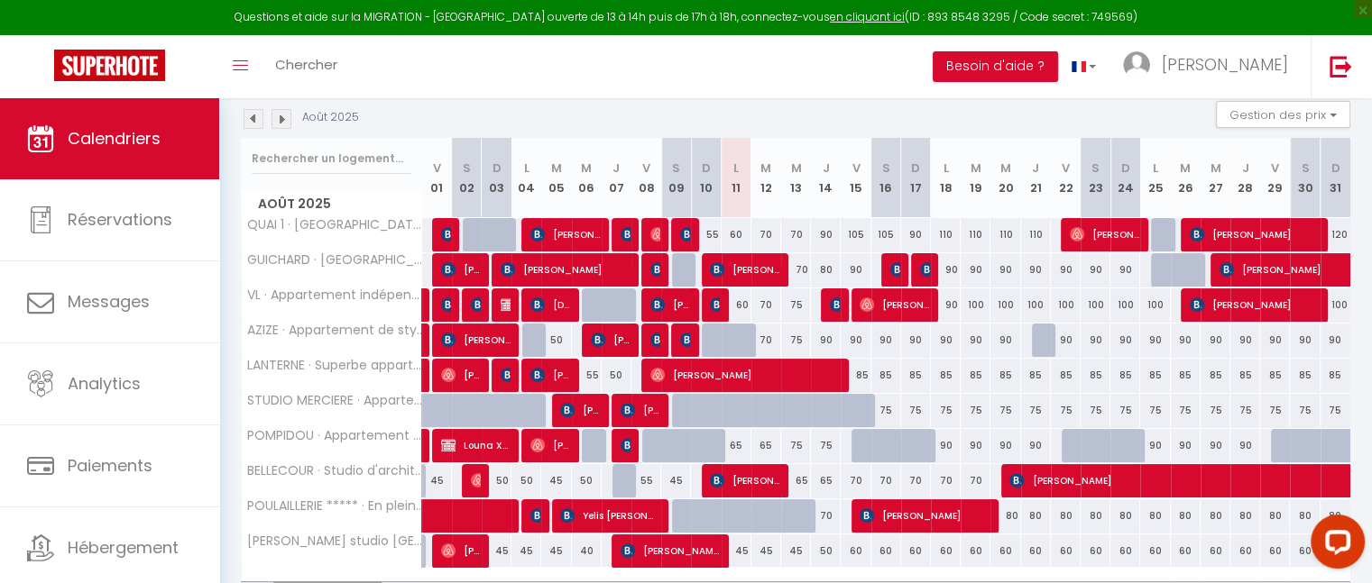
scroll to position [198, 0]
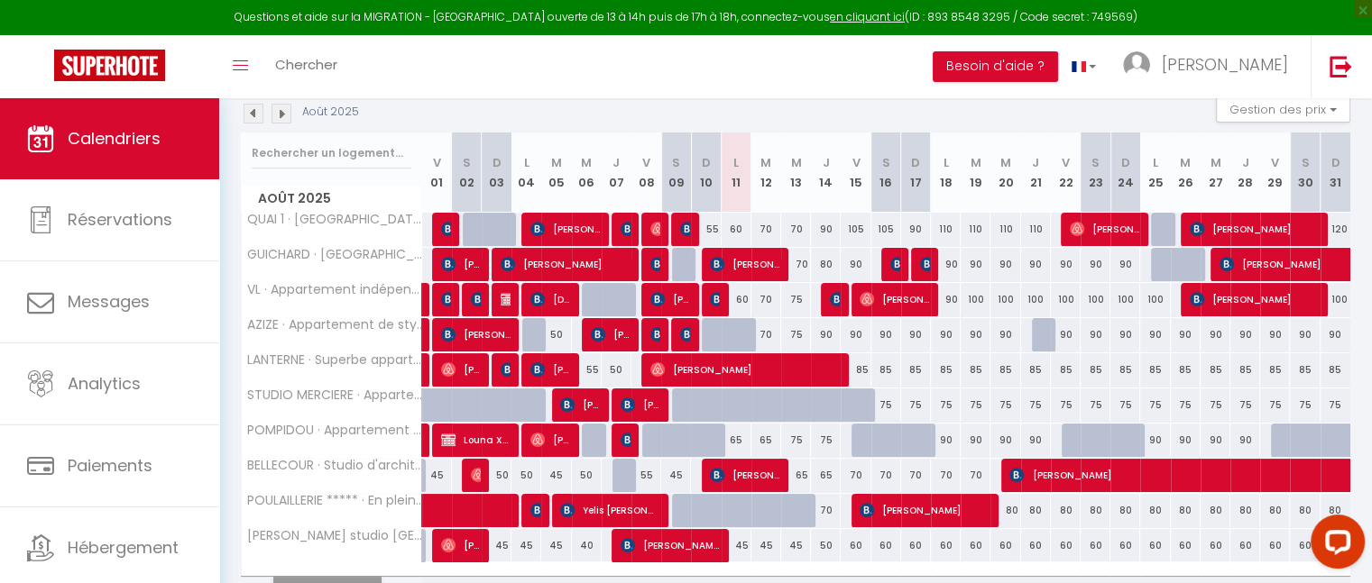
click at [738, 438] on div "65" at bounding box center [736, 440] width 30 height 33
type input "65"
select select "1"
type input "Lun 11 Août 2025"
type input "[DATE]"
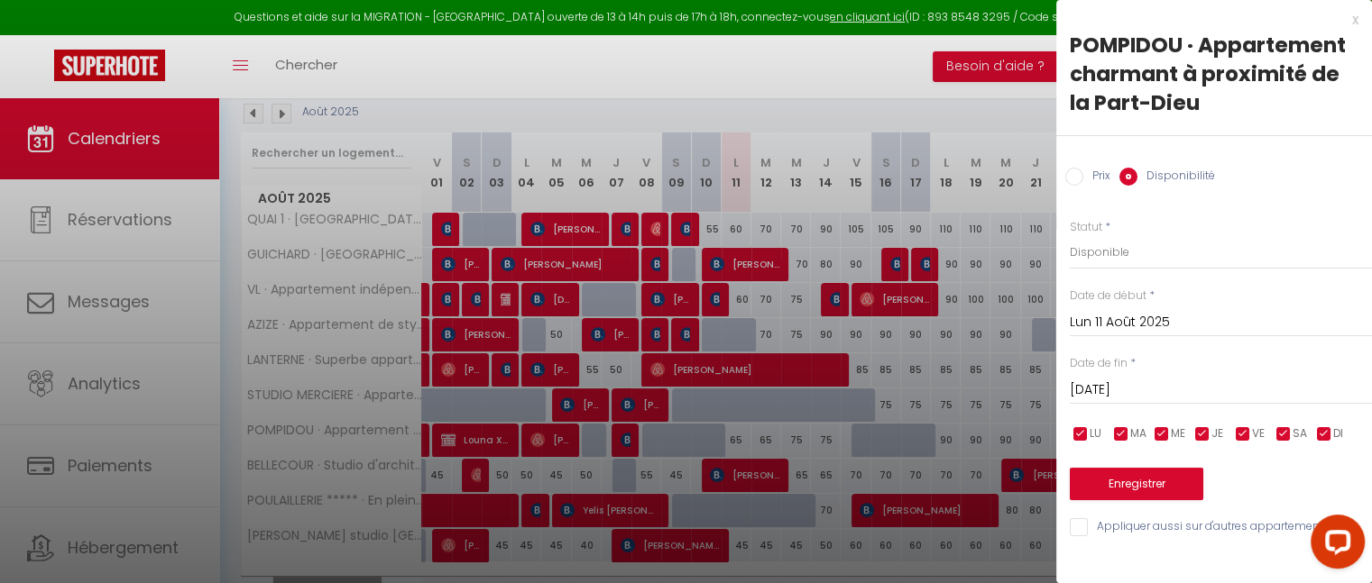
click at [1078, 176] on input "Prix" at bounding box center [1074, 177] width 18 height 18
radio input "true"
radio input "false"
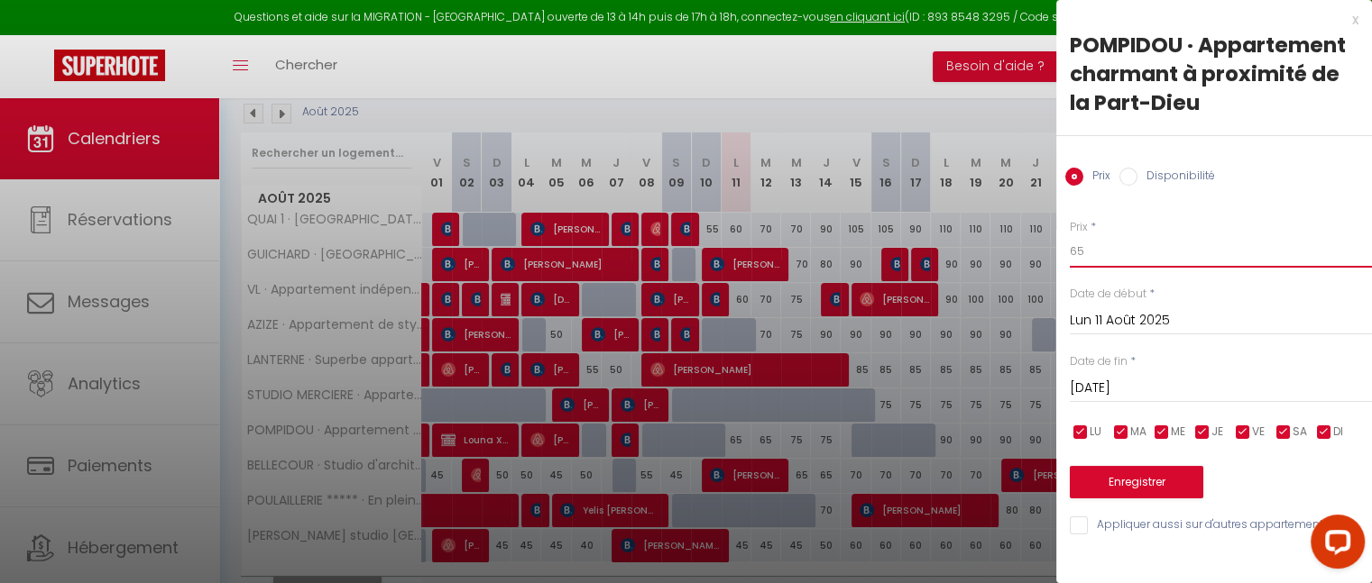
click at [1092, 244] on input "65" at bounding box center [1221, 251] width 302 height 32
type input "60"
click at [1131, 475] on button "Enregistrer" at bounding box center [1136, 482] width 133 height 32
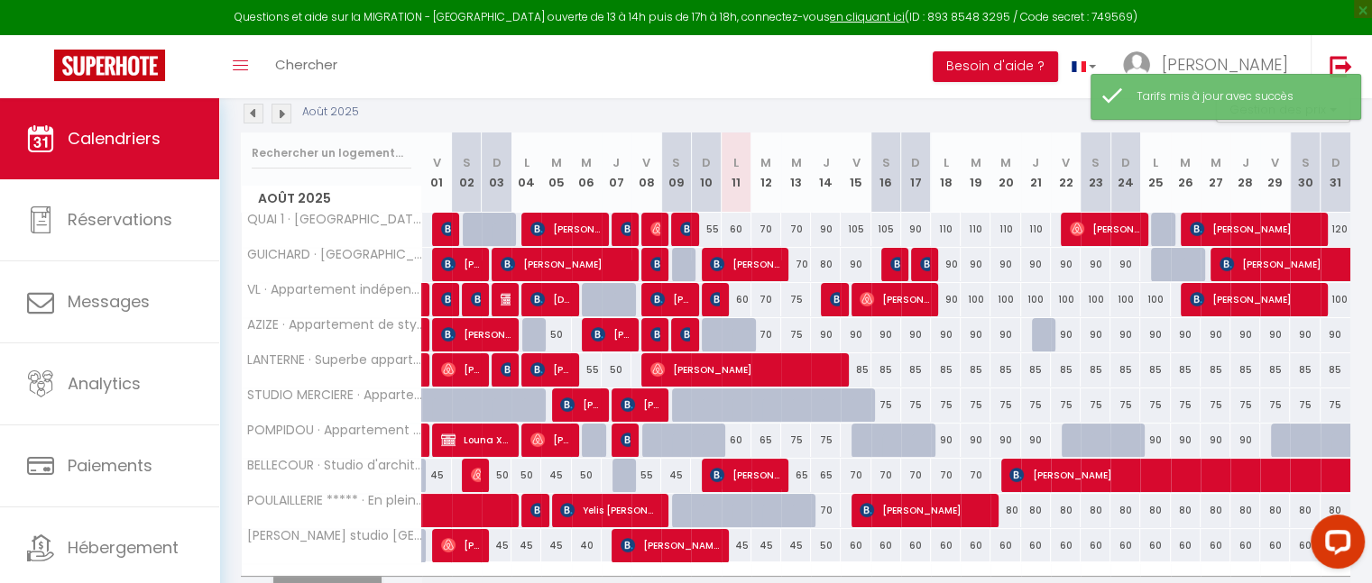
scroll to position [294, 0]
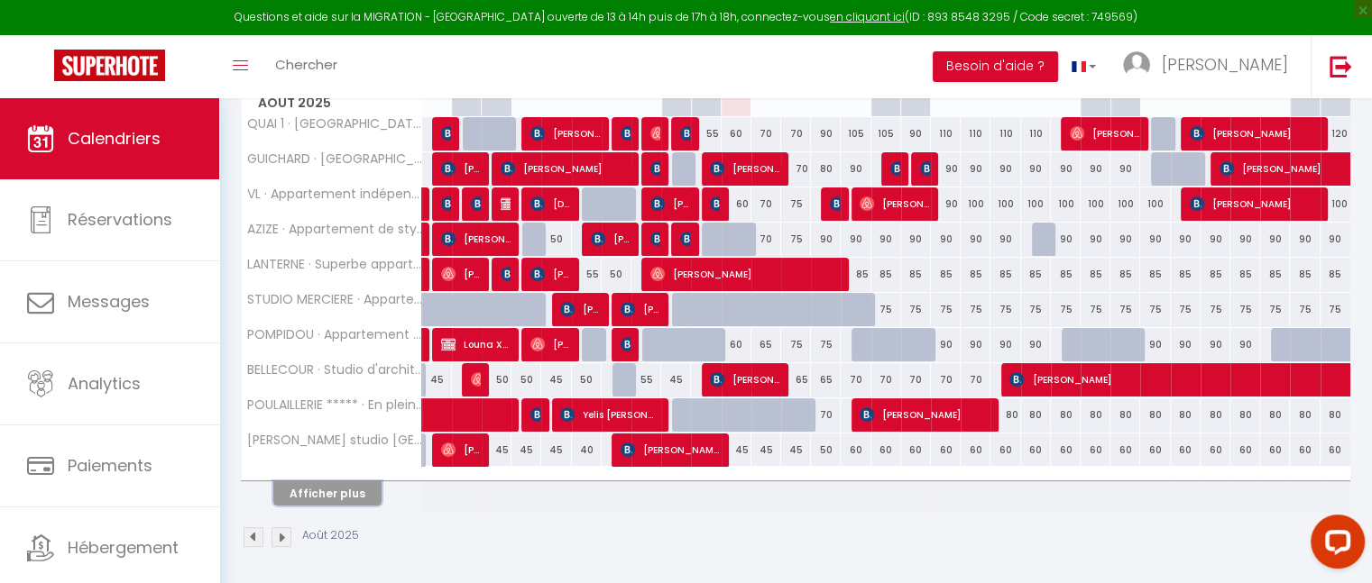
click at [347, 486] on button "Afficher plus" at bounding box center [327, 494] width 108 height 24
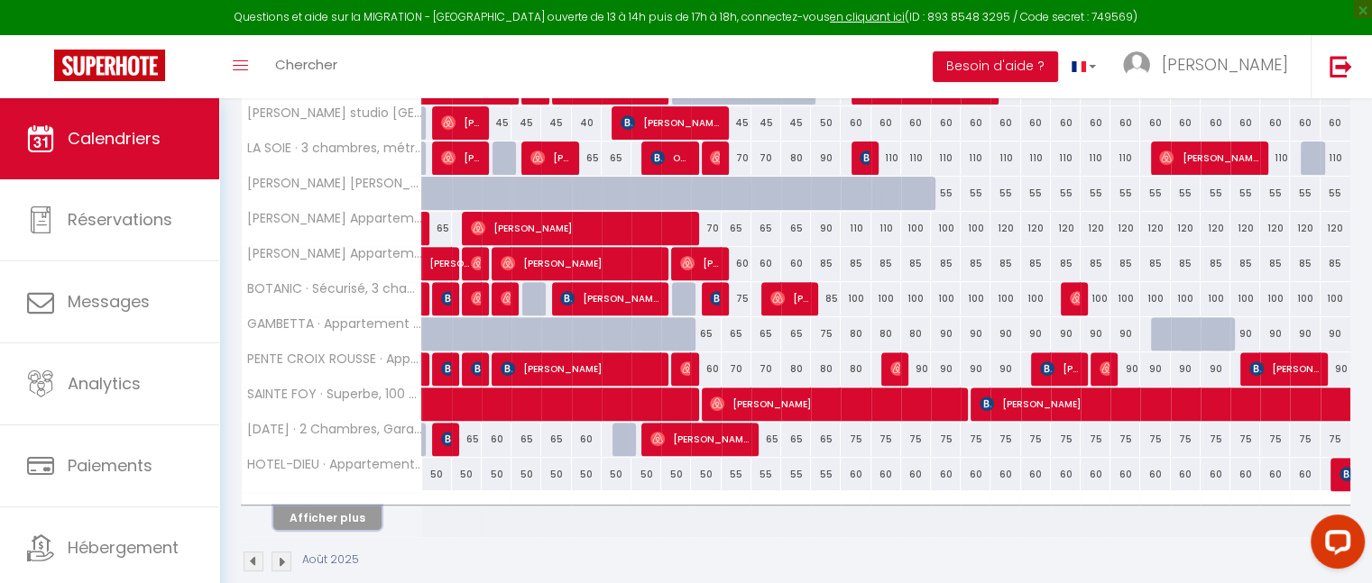
scroll to position [626, 0]
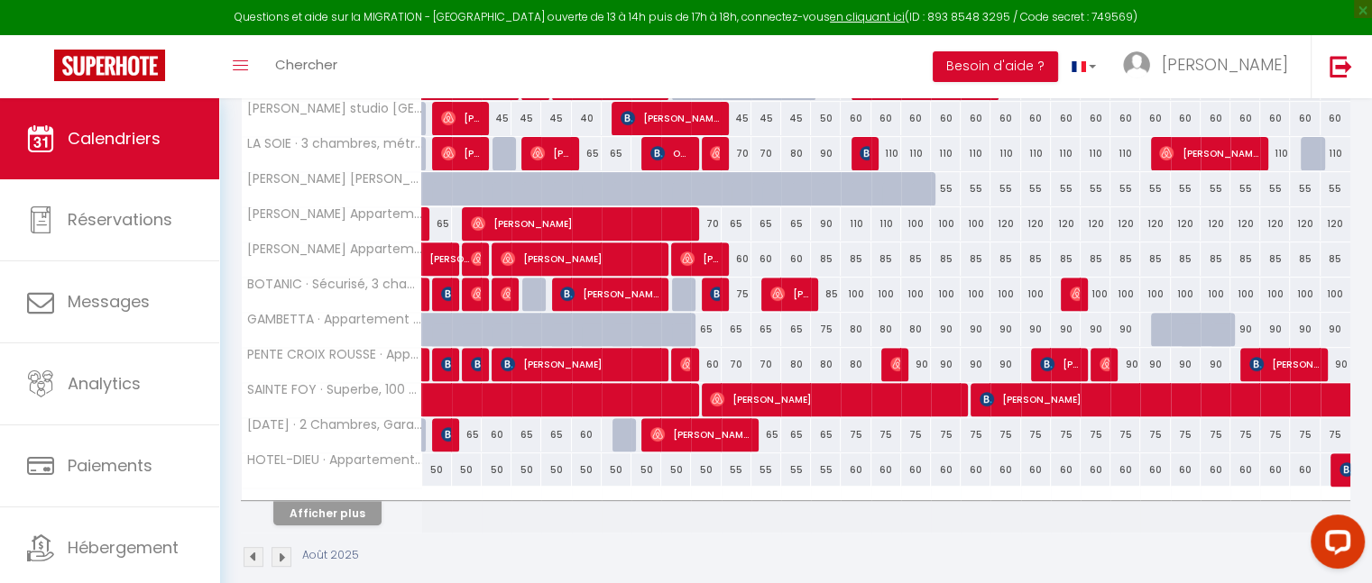
click at [739, 356] on div "70" at bounding box center [736, 364] width 30 height 33
type input "70"
type input "Lun 11 Août 2025"
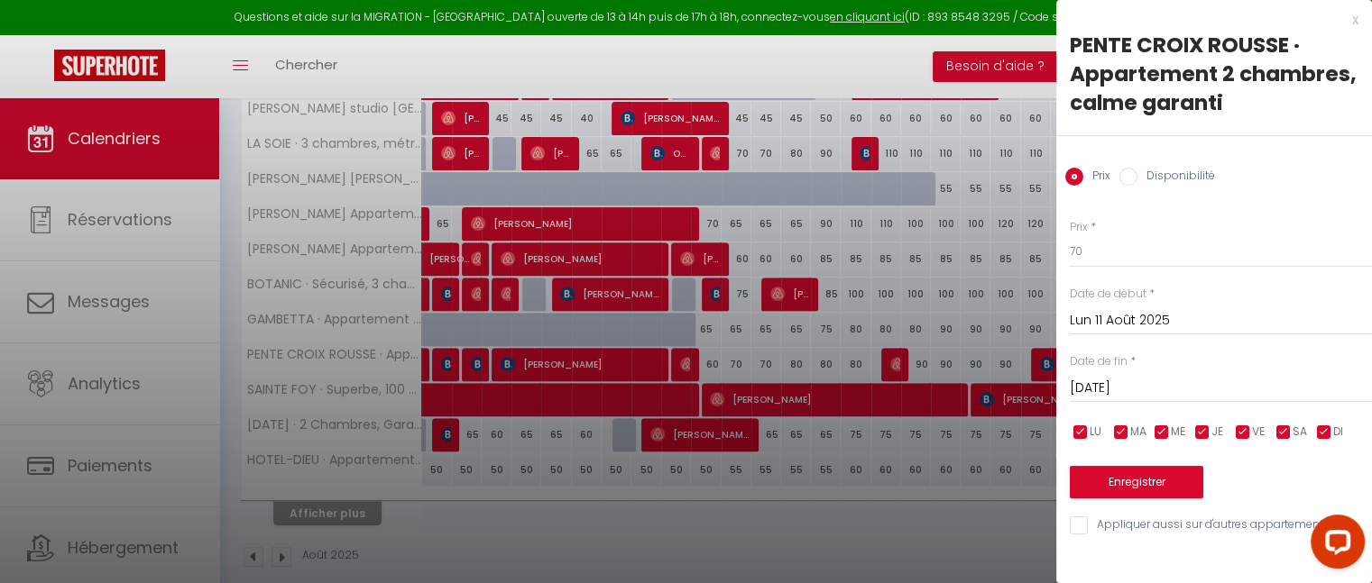
click at [1107, 378] on input "[DATE]" at bounding box center [1221, 388] width 302 height 23
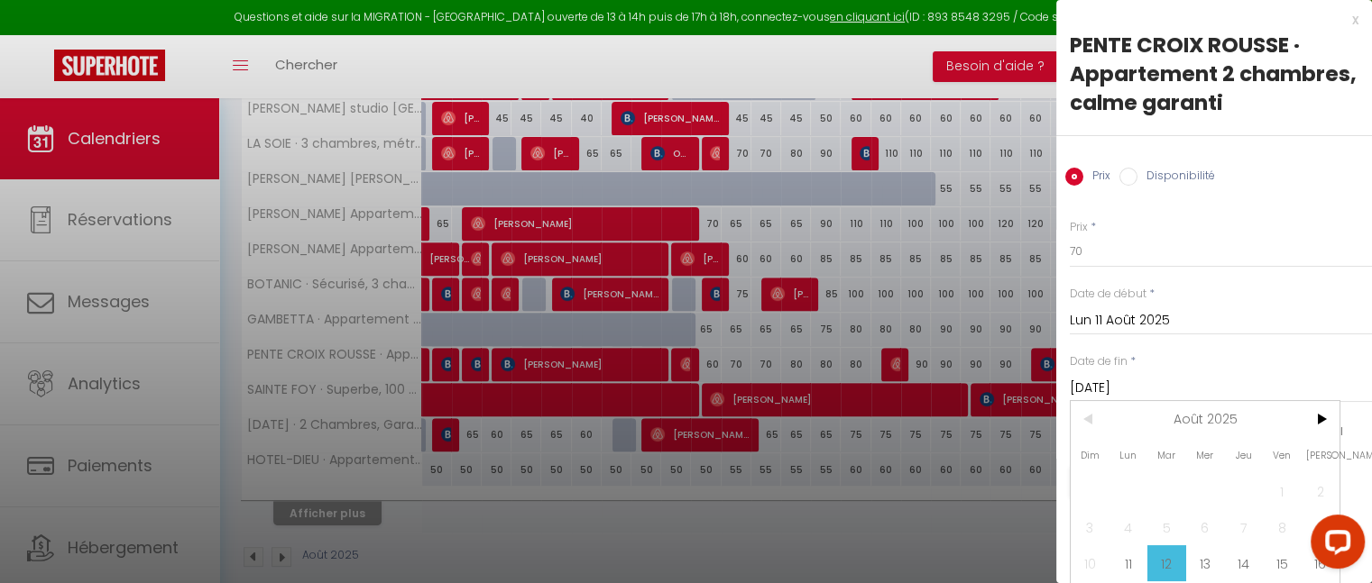
scroll to position [119, 0]
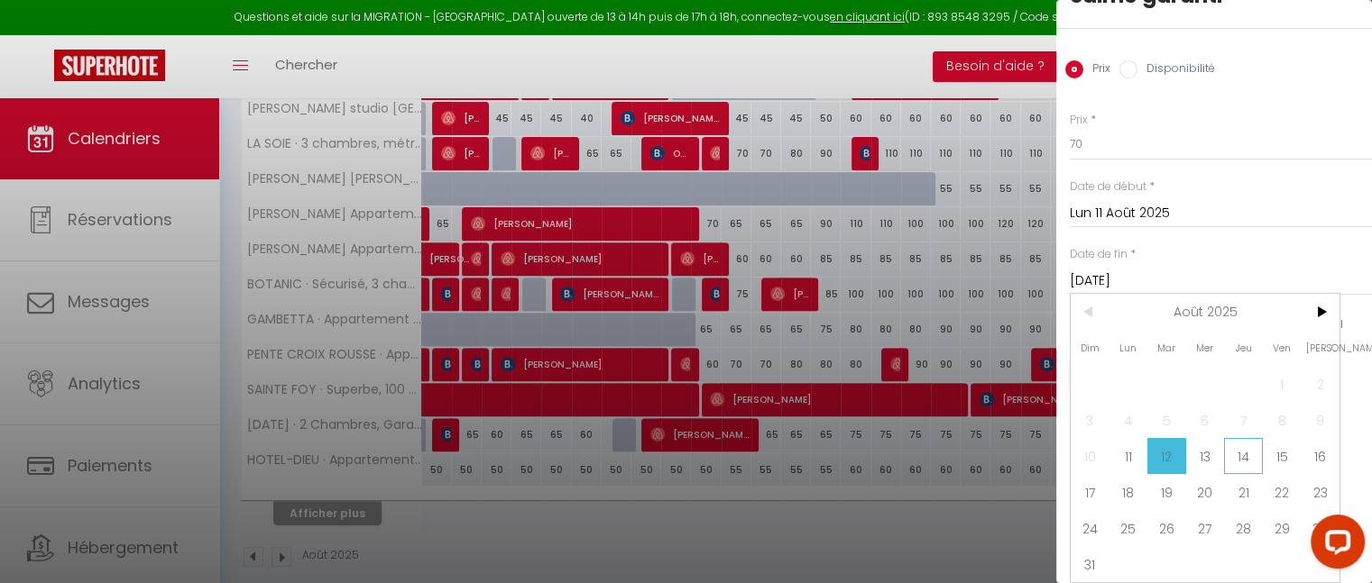
click at [1234, 439] on span "14" at bounding box center [1243, 456] width 39 height 36
type input "Jeu 14 Août 2025"
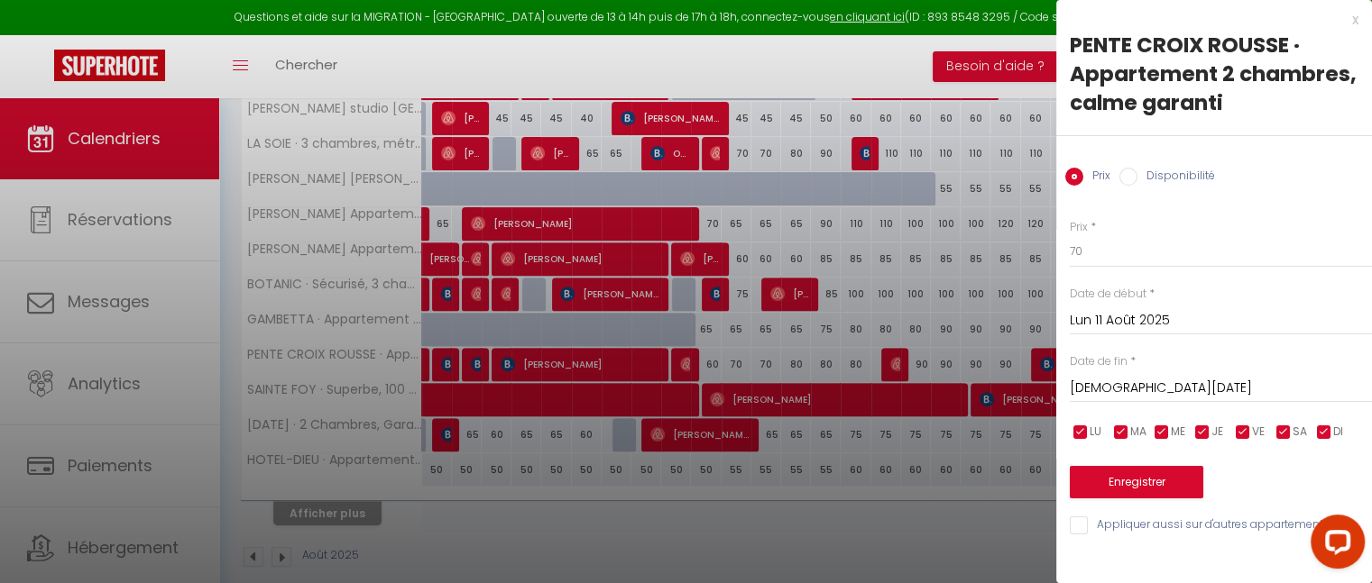
scroll to position [0, 0]
click at [1129, 264] on input "70" at bounding box center [1221, 251] width 302 height 32
type input "7"
type input "65"
click at [1129, 480] on button "Enregistrer" at bounding box center [1136, 482] width 133 height 32
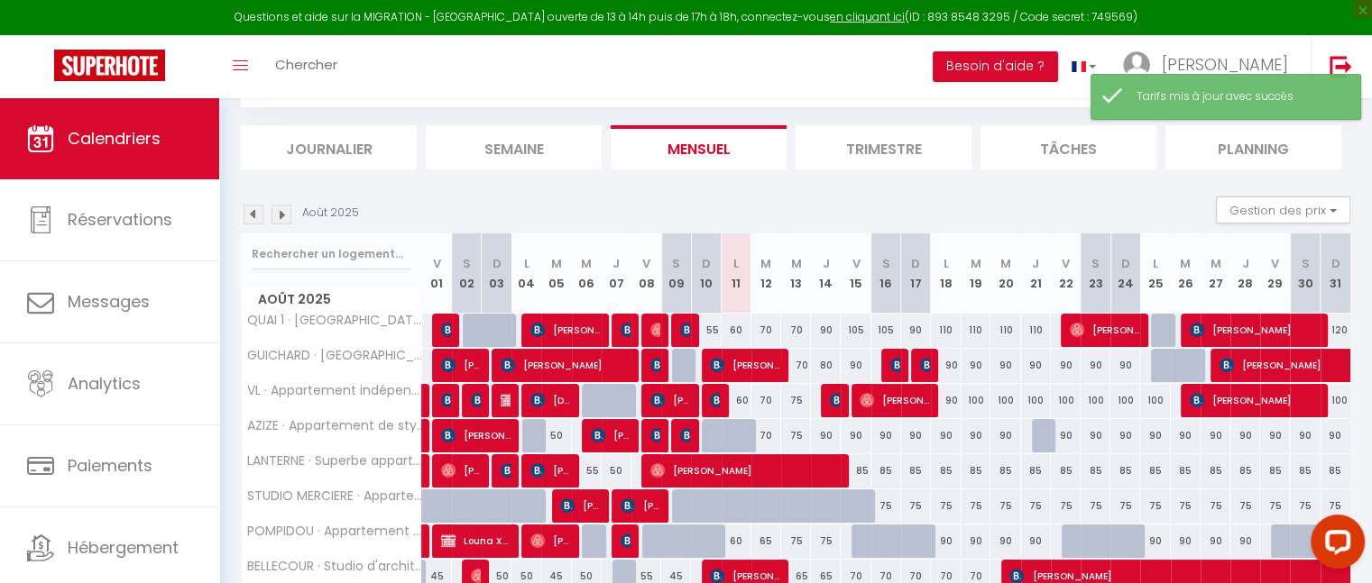
scroll to position [294, 0]
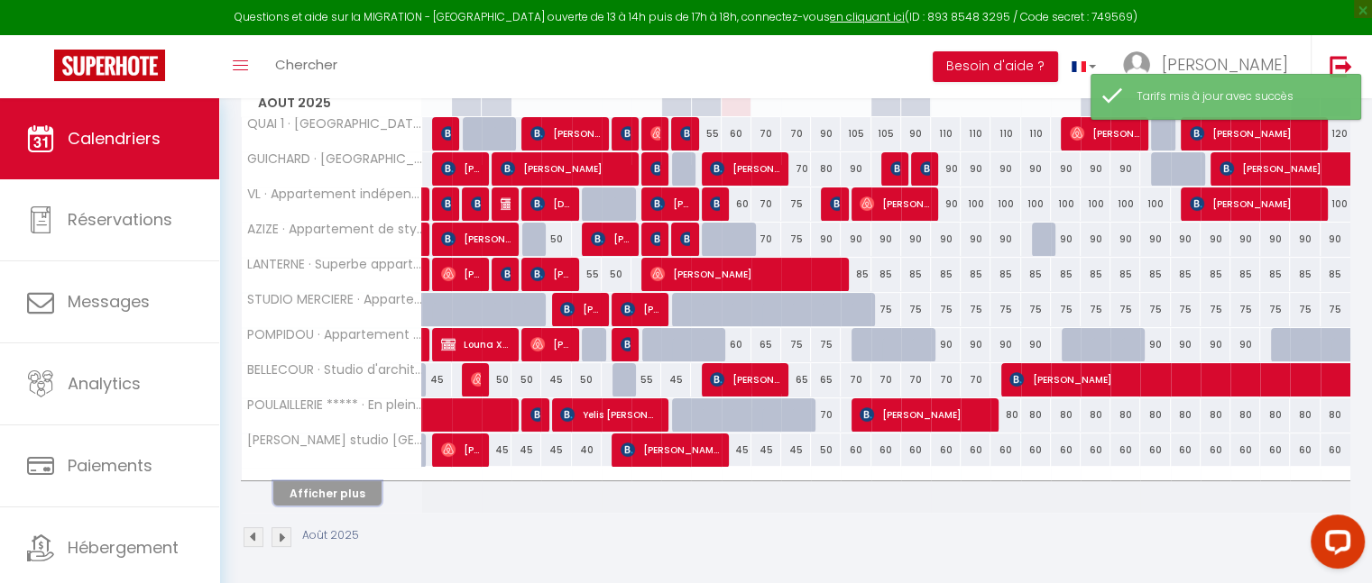
click at [342, 487] on button "Afficher plus" at bounding box center [327, 494] width 108 height 24
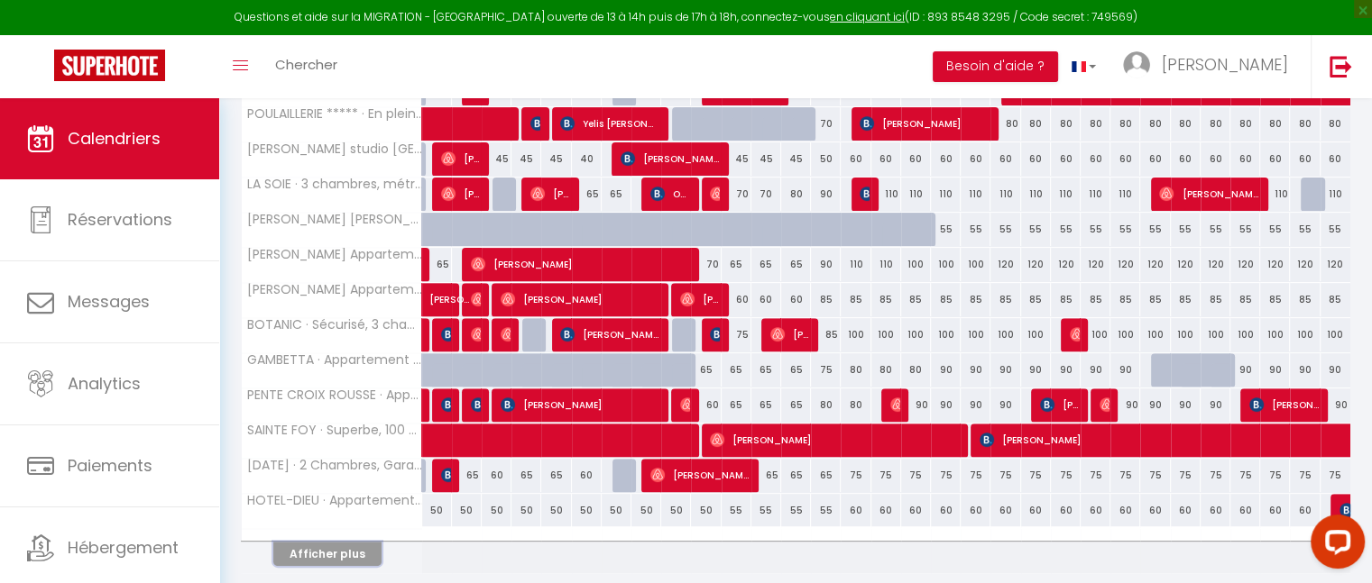
scroll to position [644, 0]
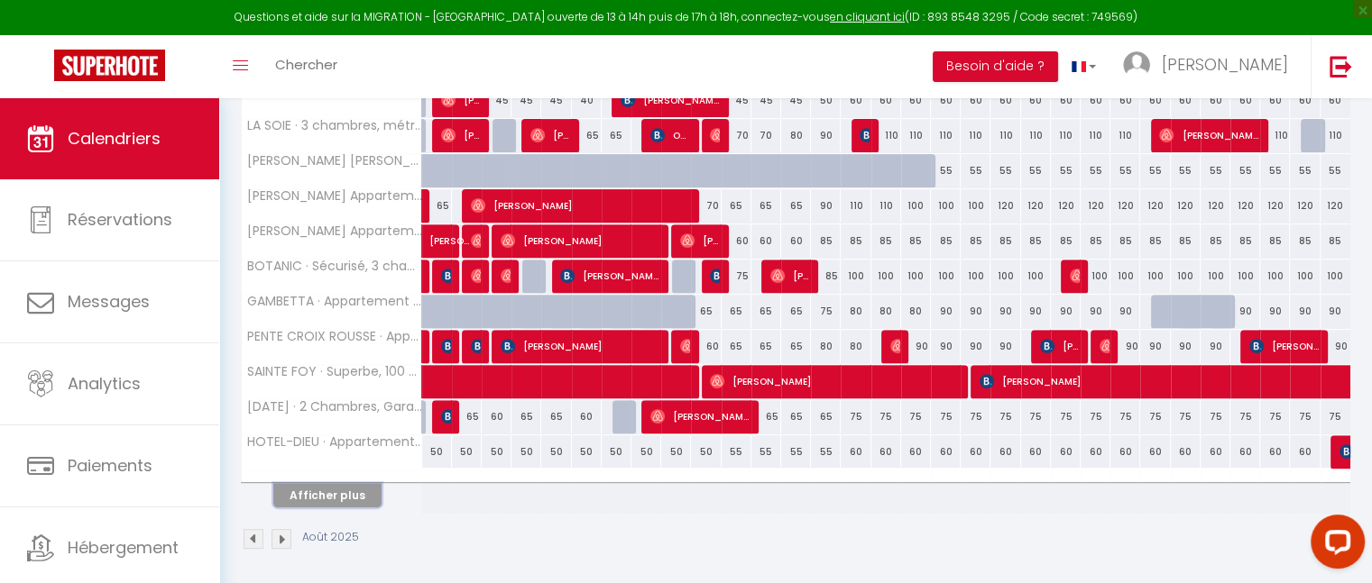
click at [332, 484] on button "Afficher plus" at bounding box center [327, 495] width 108 height 24
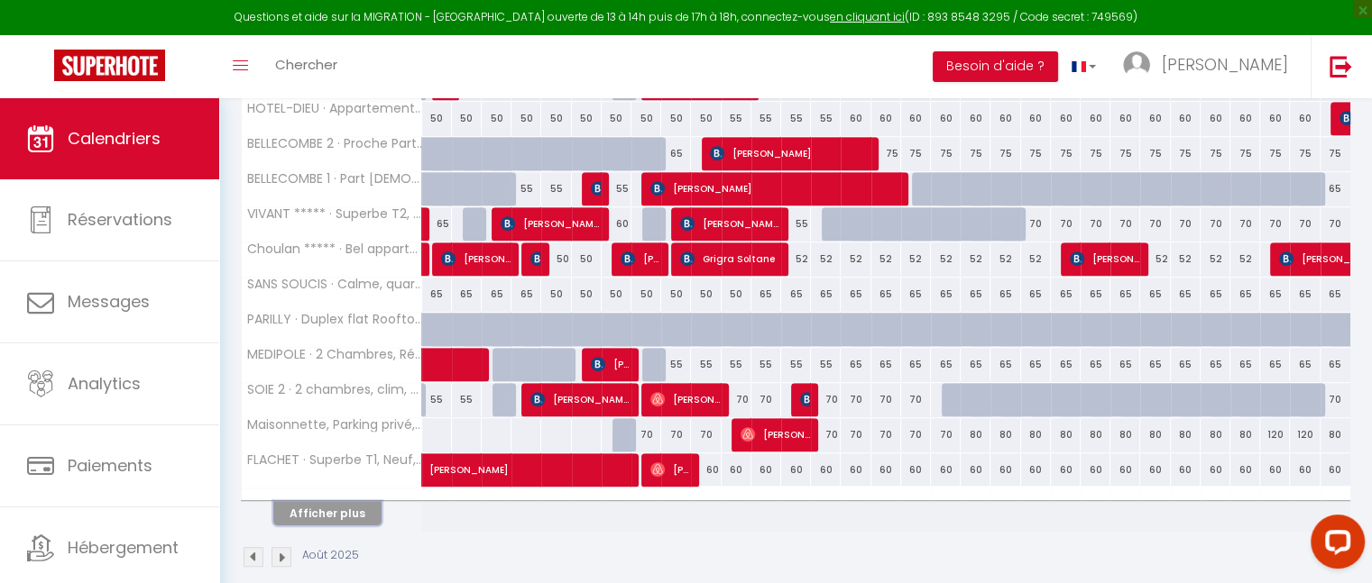
scroll to position [987, 0]
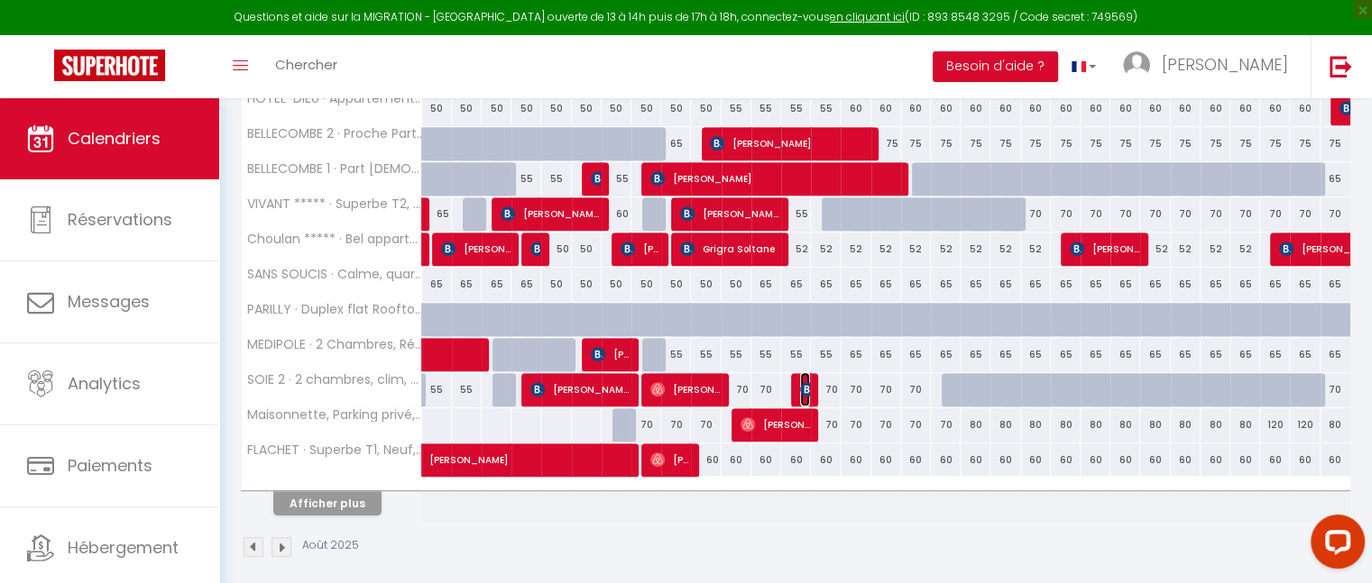
click at [803, 383] on img at bounding box center [807, 389] width 14 height 14
select select "OK"
select select "KO"
select select "0"
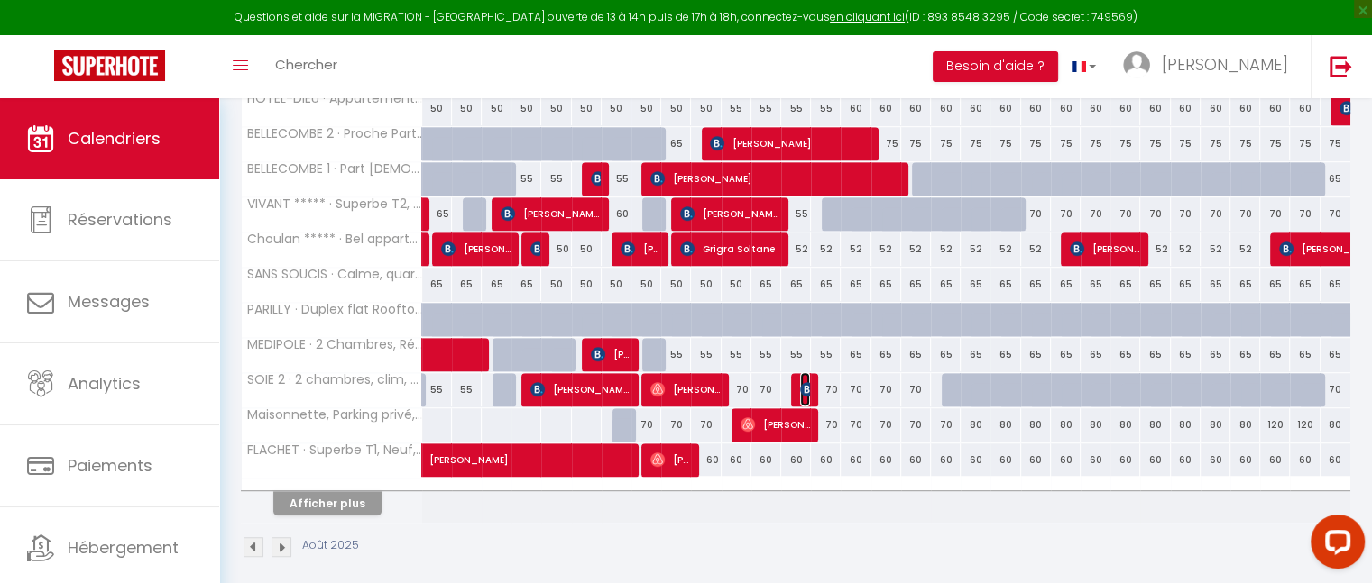
select select "1"
select select
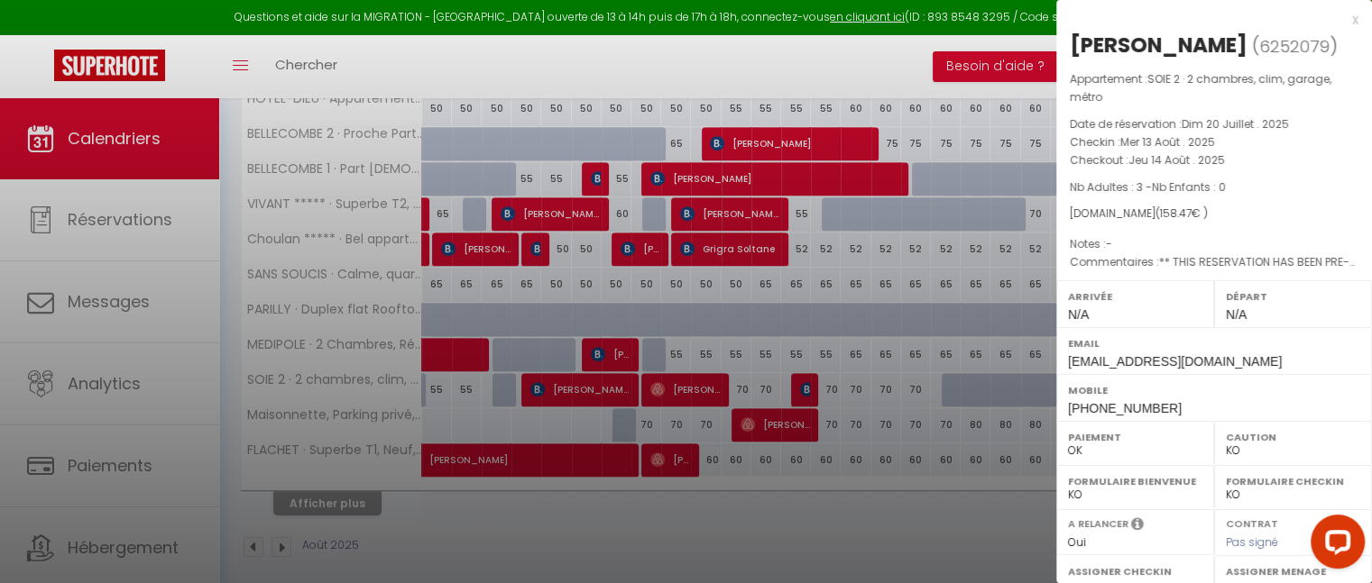
click at [1344, 20] on div "x" at bounding box center [1207, 20] width 302 height 22
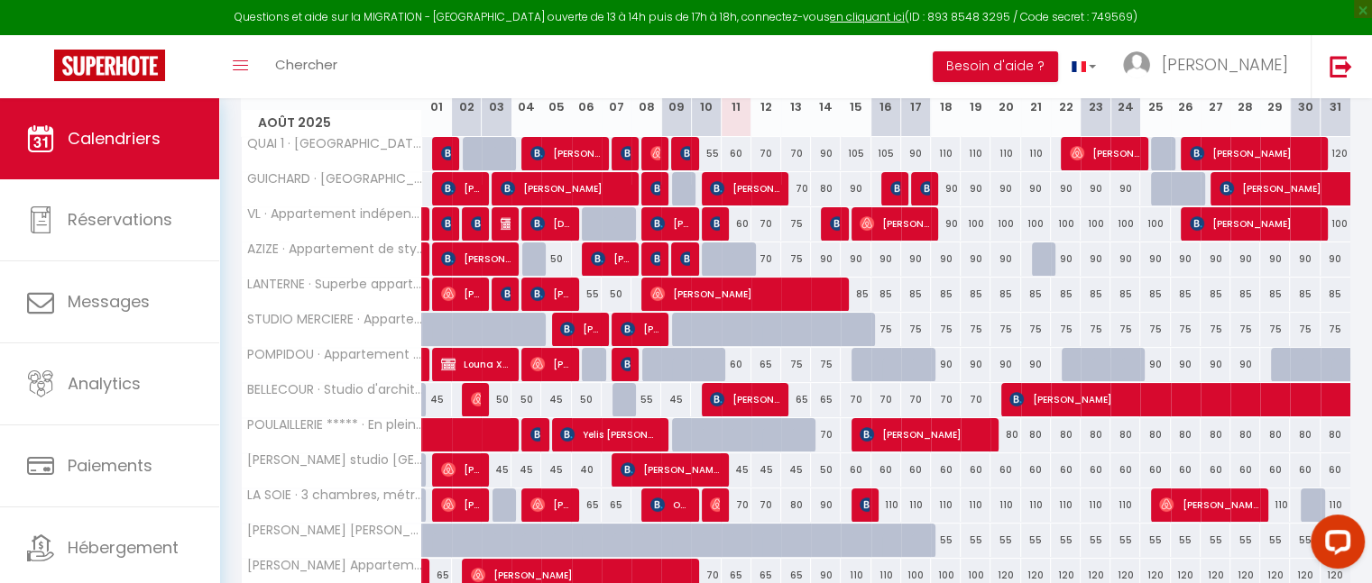
scroll to position [0, 0]
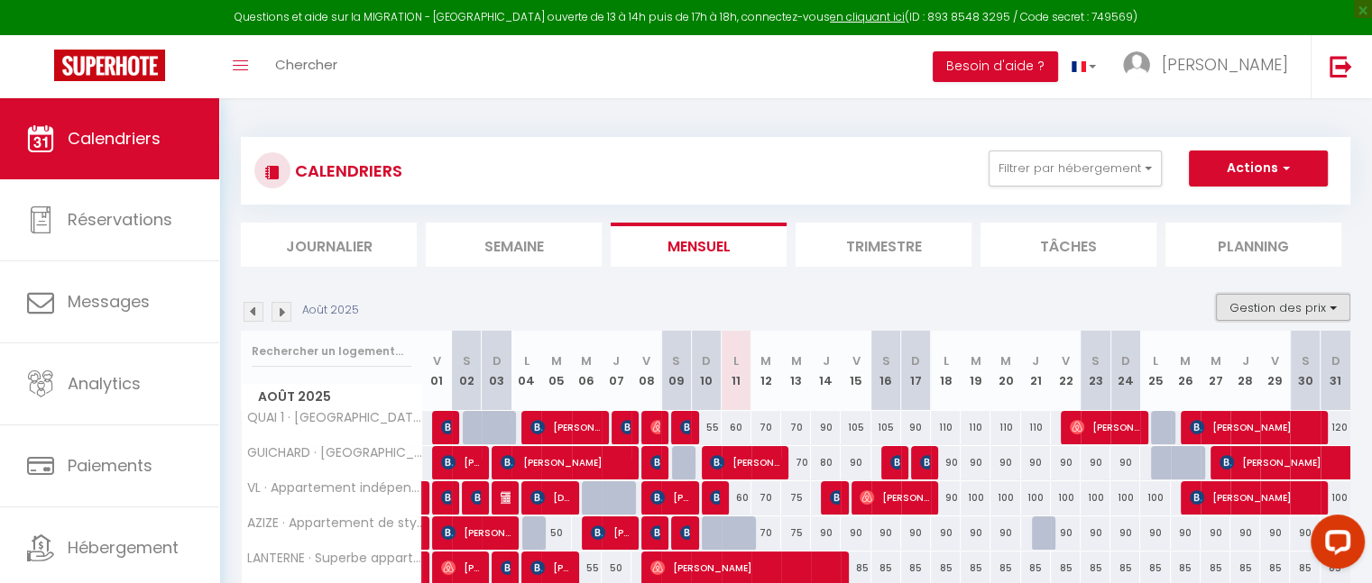
click at [1331, 306] on button "Gestion des prix" at bounding box center [1283, 307] width 134 height 27
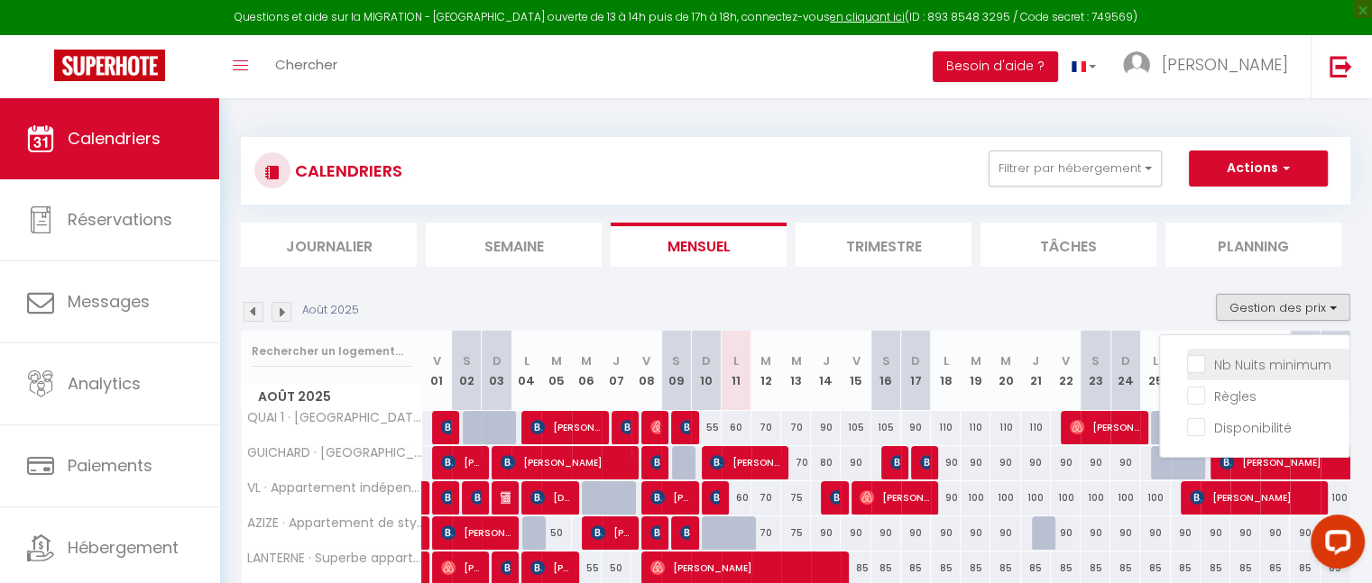
click at [1239, 360] on input "Nb Nuits minimum" at bounding box center [1268, 363] width 162 height 18
checkbox input "true"
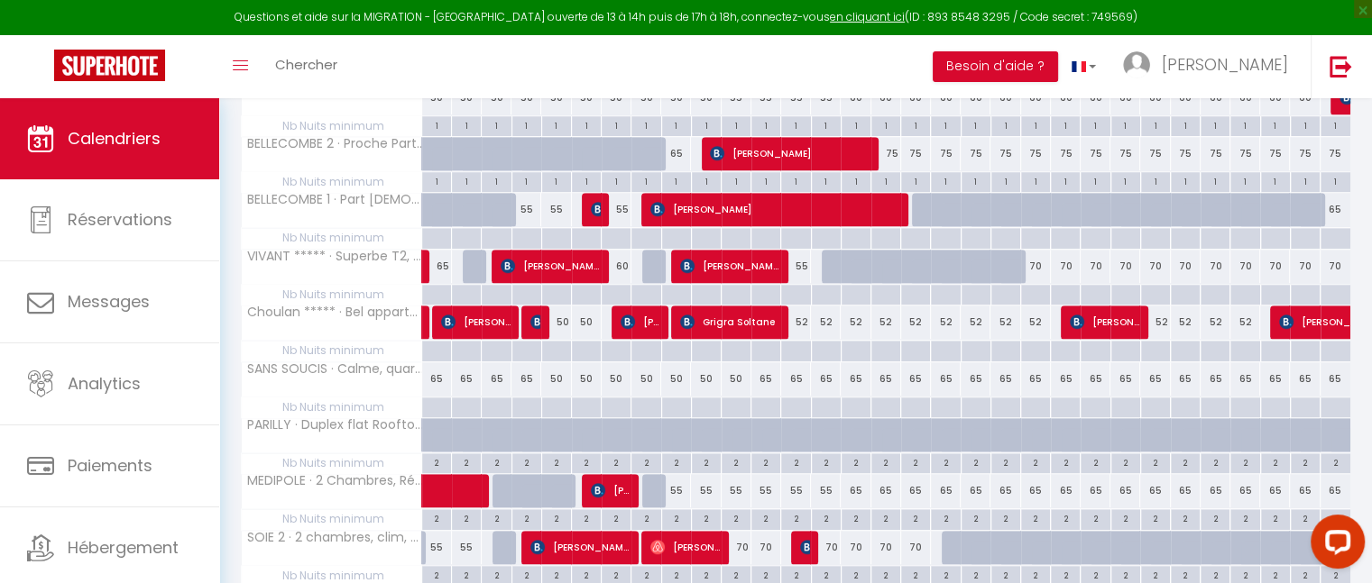
scroll to position [1490, 0]
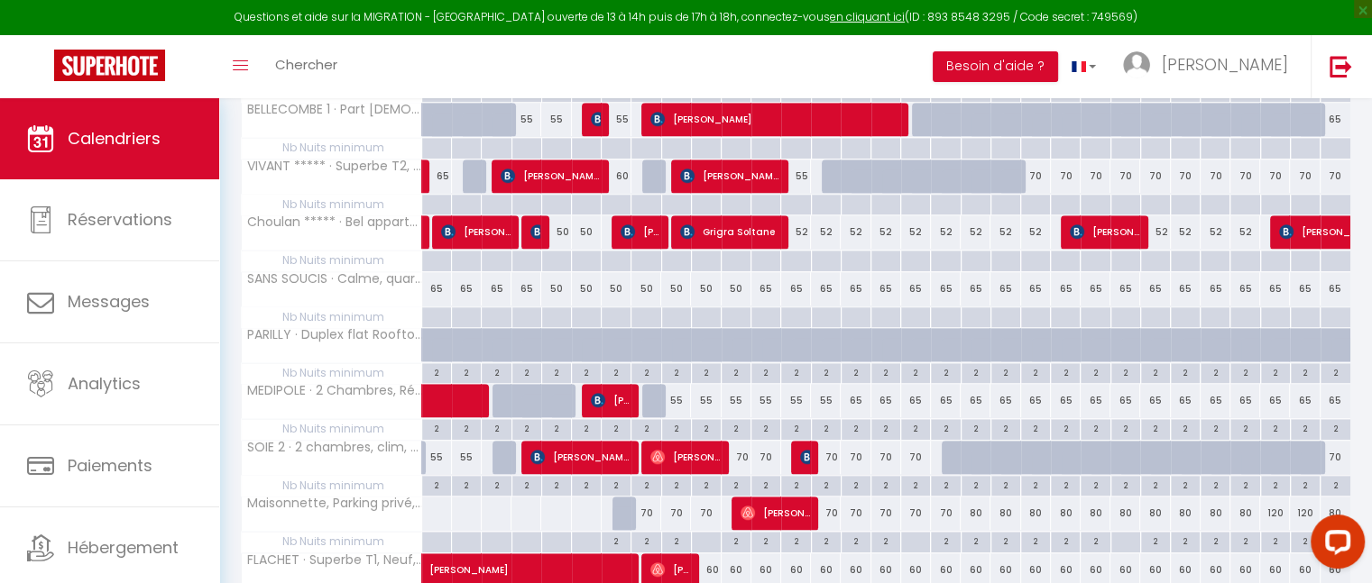
click at [734, 476] on div "2" at bounding box center [735, 484] width 29 height 17
type input "2"
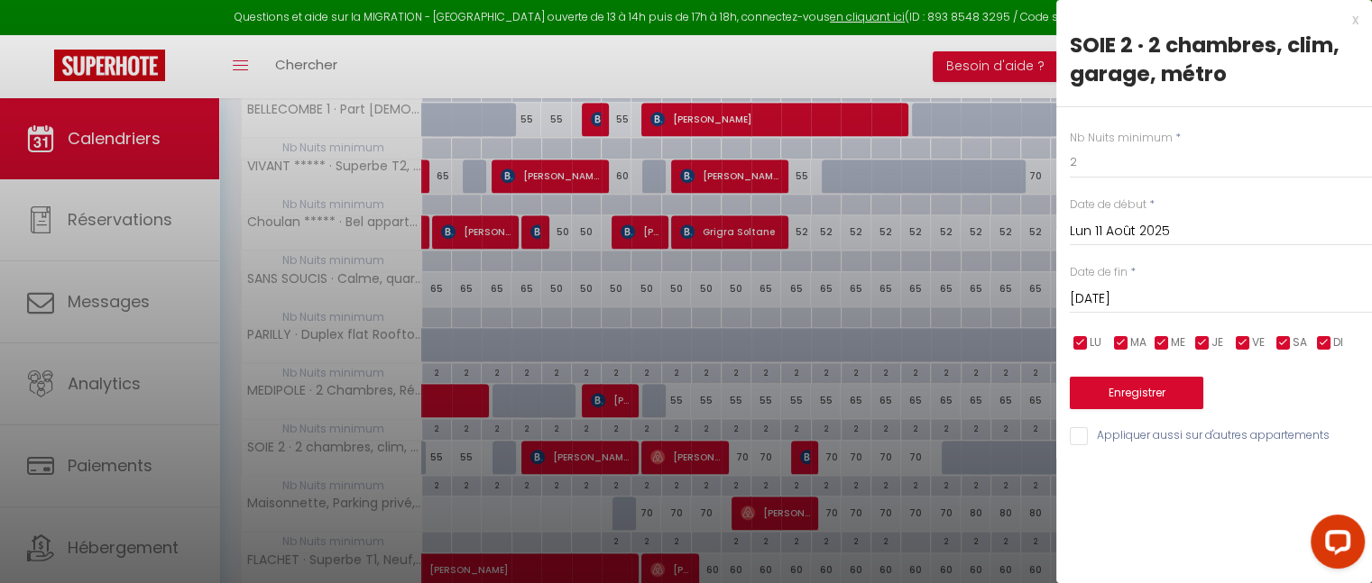
click at [1144, 293] on input "[DATE]" at bounding box center [1221, 299] width 302 height 23
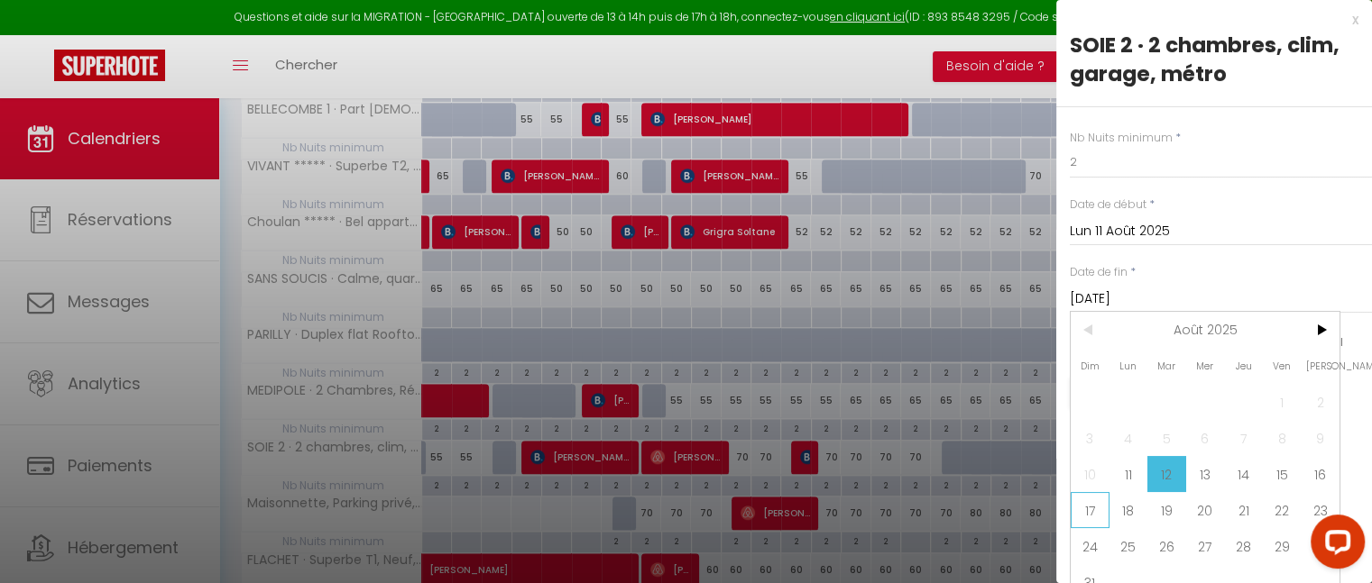
click at [1091, 508] on span "17" at bounding box center [1089, 510] width 39 height 36
type input "Dim 17 Août 2025"
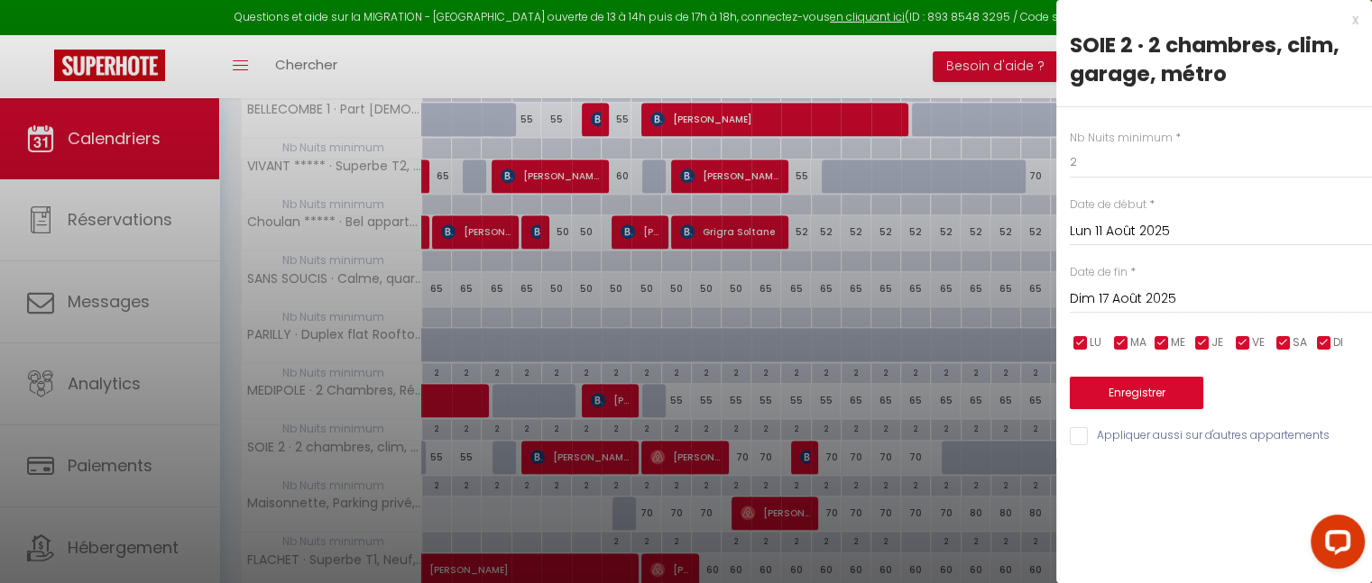
scroll to position [1403, 0]
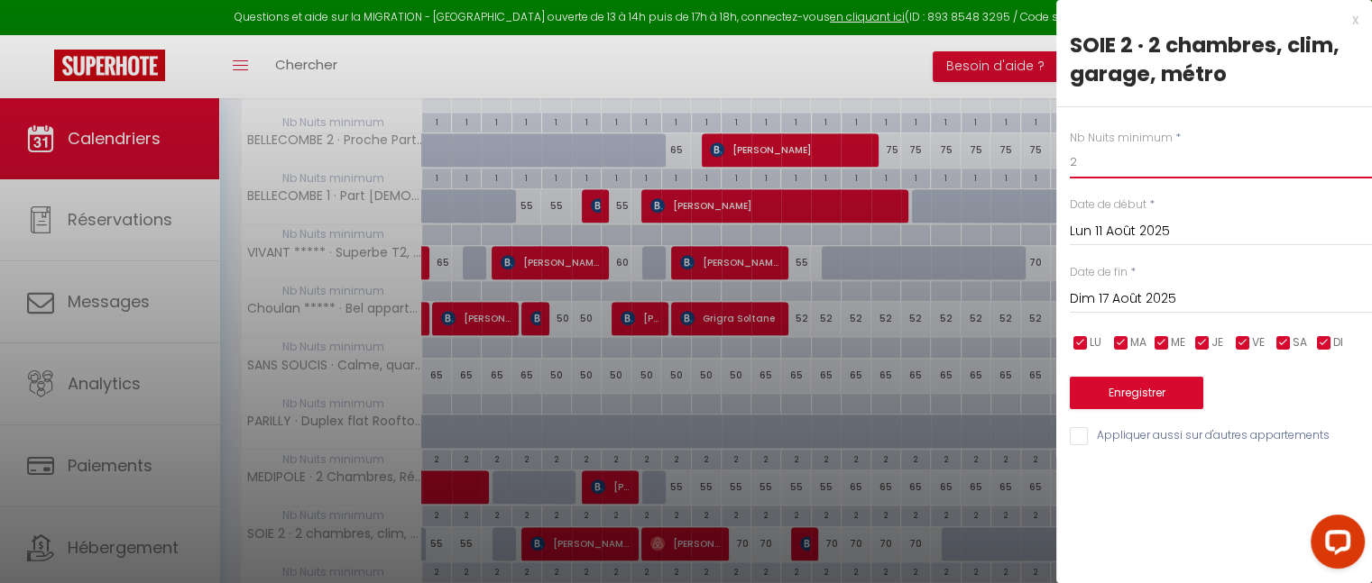
click at [1081, 164] on input "2" at bounding box center [1221, 162] width 302 height 32
type input "1"
click at [1120, 389] on button "Enregistrer" at bounding box center [1136, 393] width 133 height 32
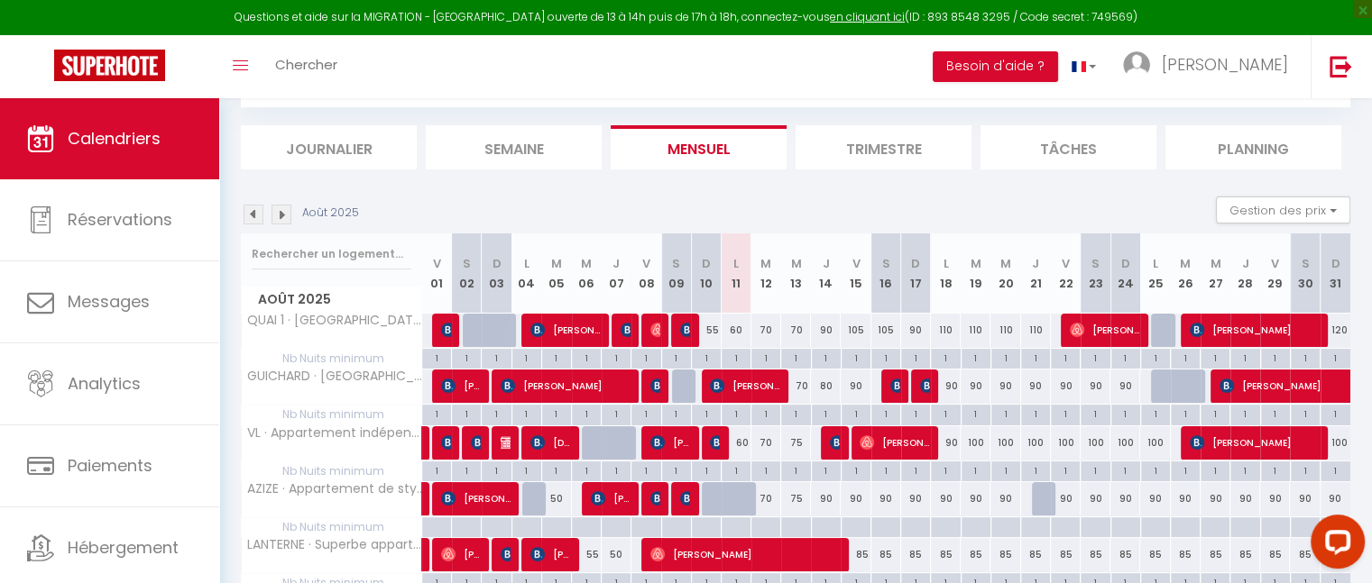
scroll to position [503, 0]
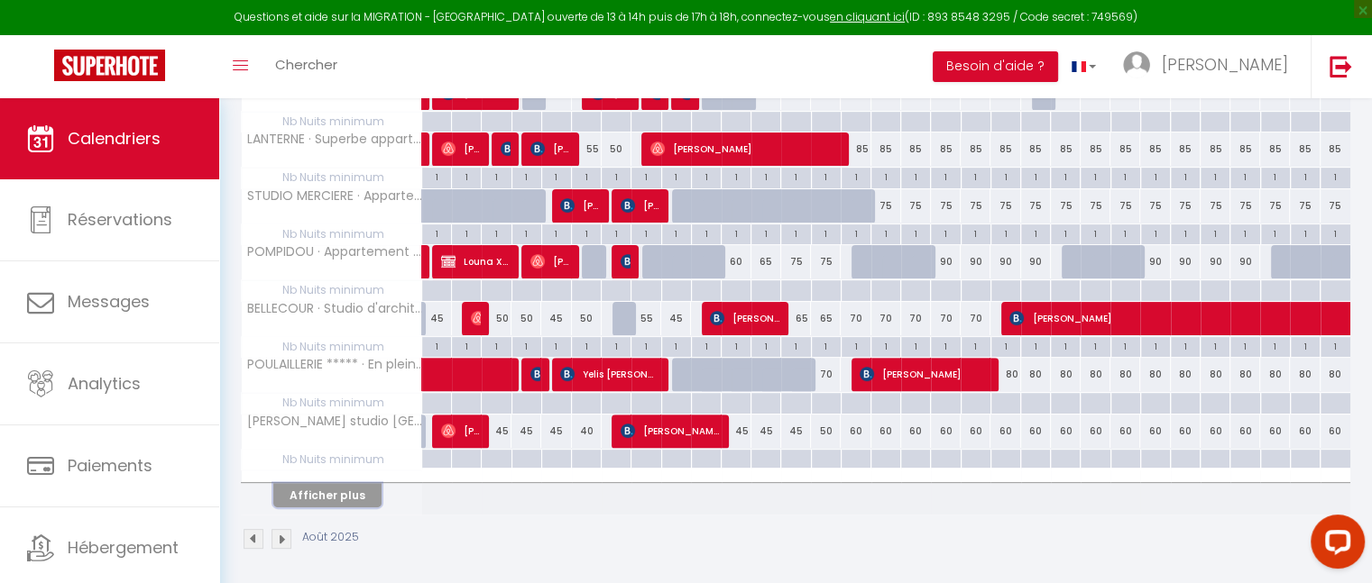
click at [347, 490] on button "Afficher plus" at bounding box center [327, 495] width 108 height 24
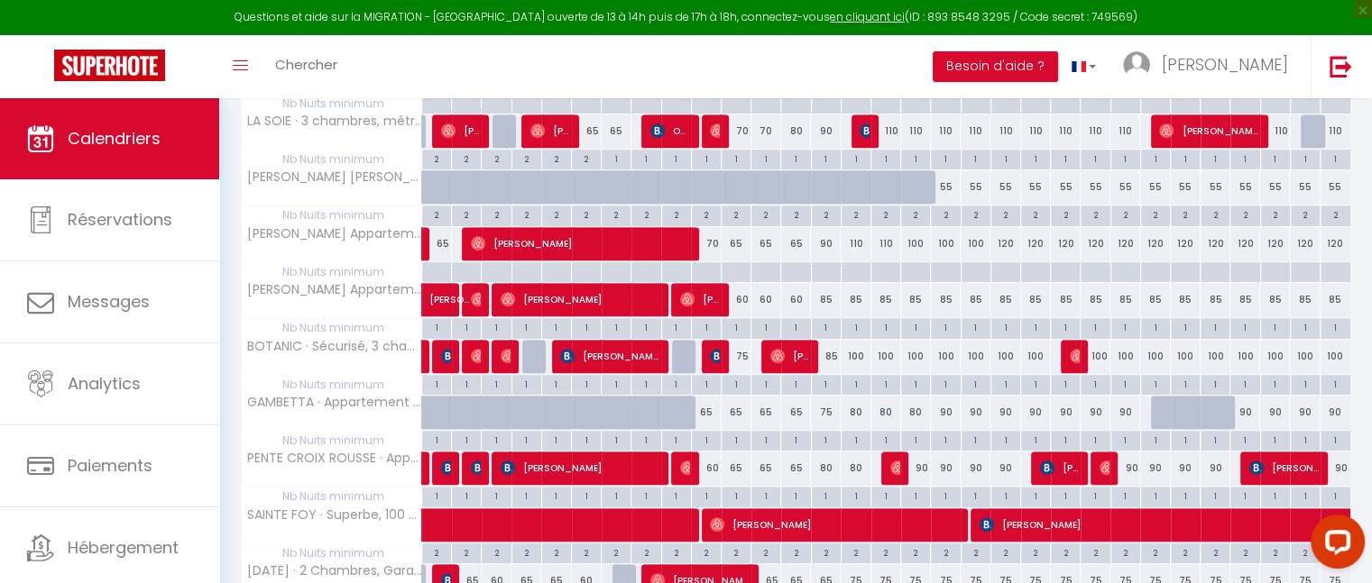
scroll to position [1062, 0]
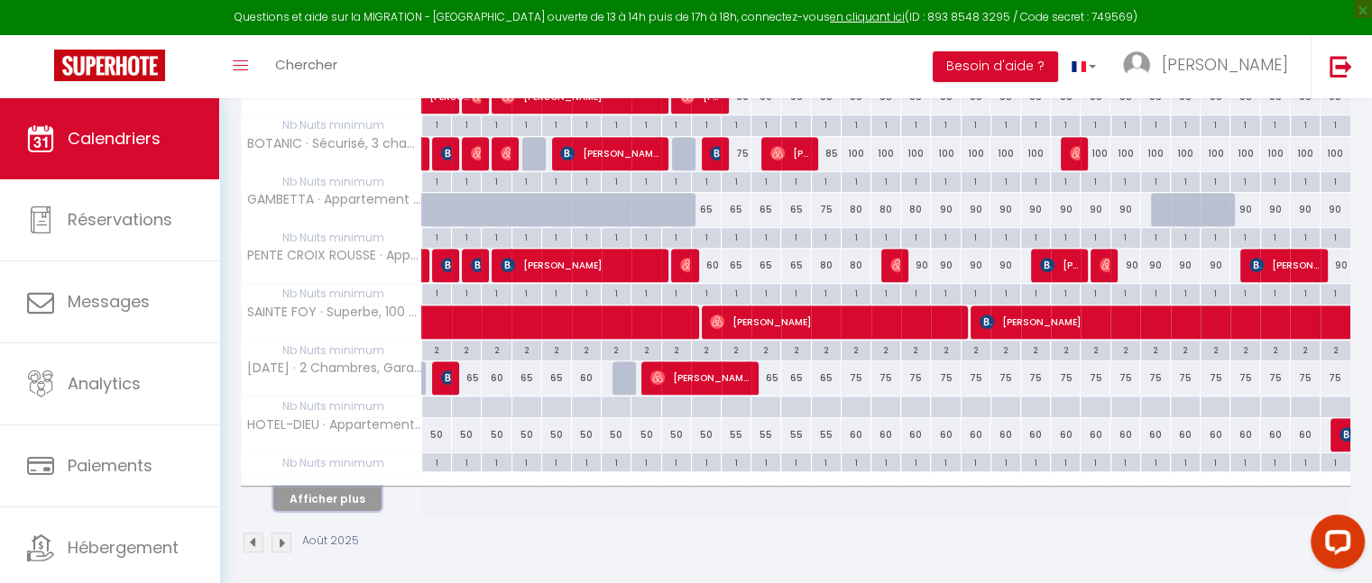
click at [342, 489] on button "Afficher plus" at bounding box center [327, 499] width 108 height 24
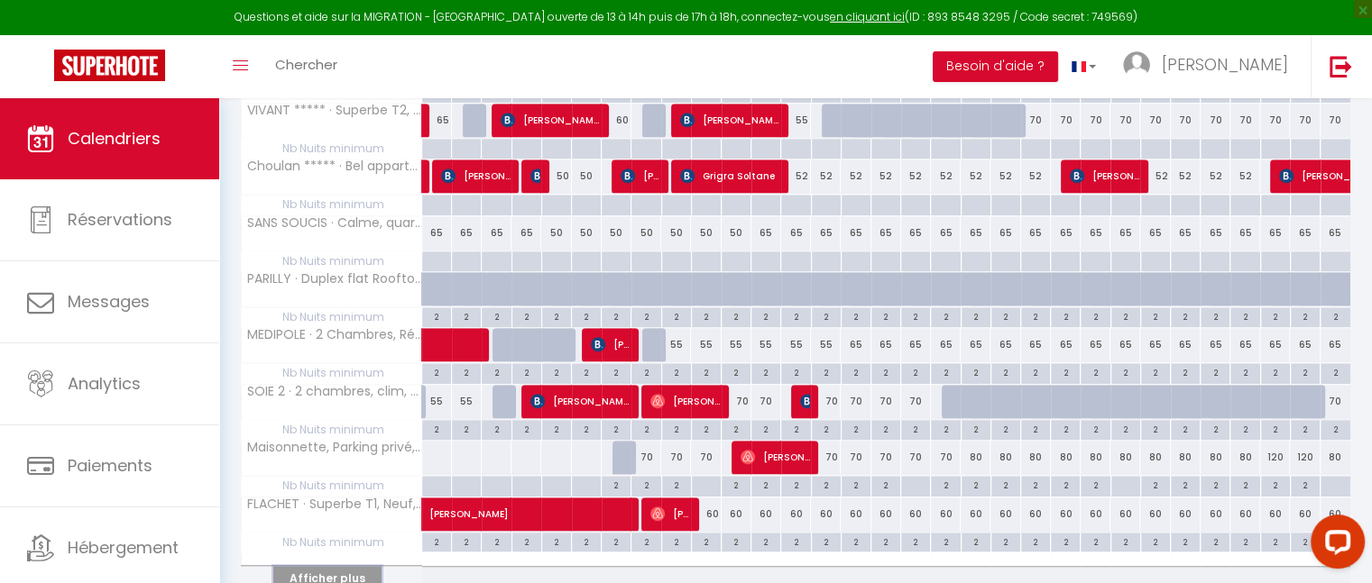
scroll to position [1543, 0]
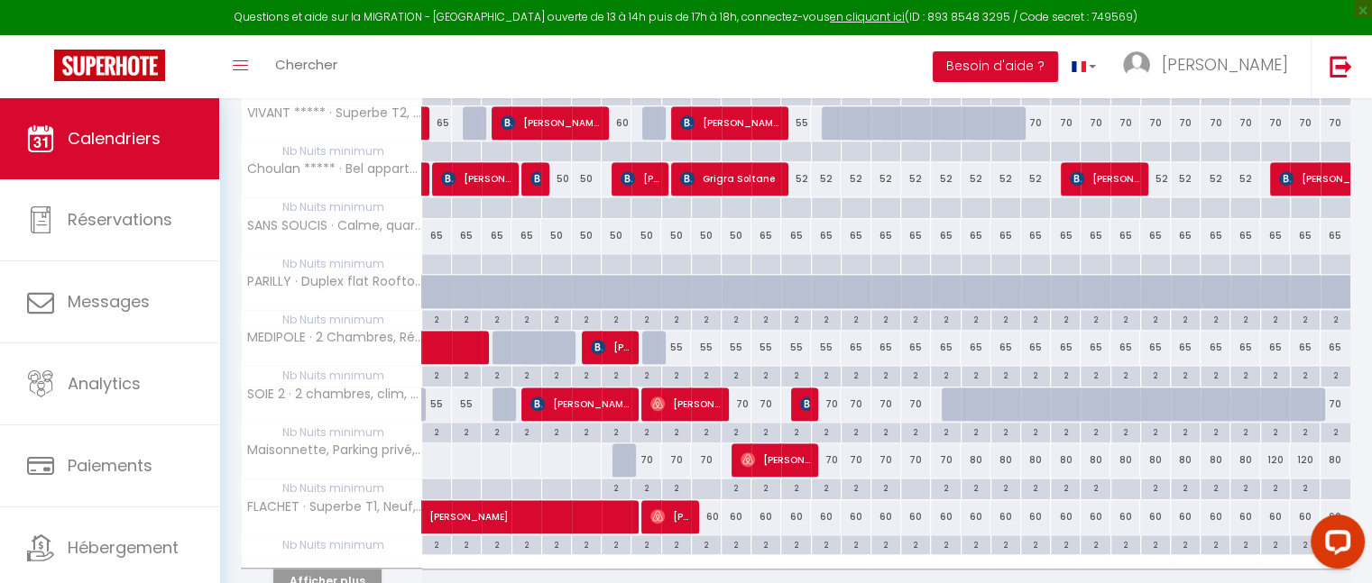
click at [734, 425] on div "2" at bounding box center [735, 431] width 29 height 17
type input "2"
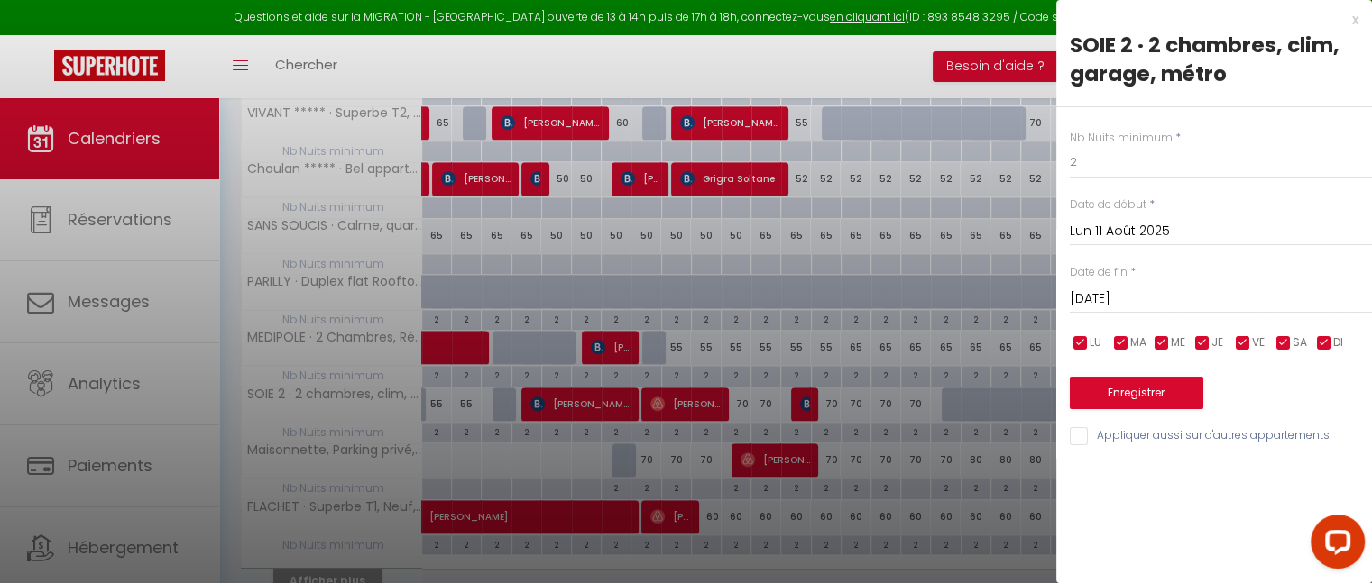
click at [1118, 295] on input "[DATE]" at bounding box center [1221, 299] width 302 height 23
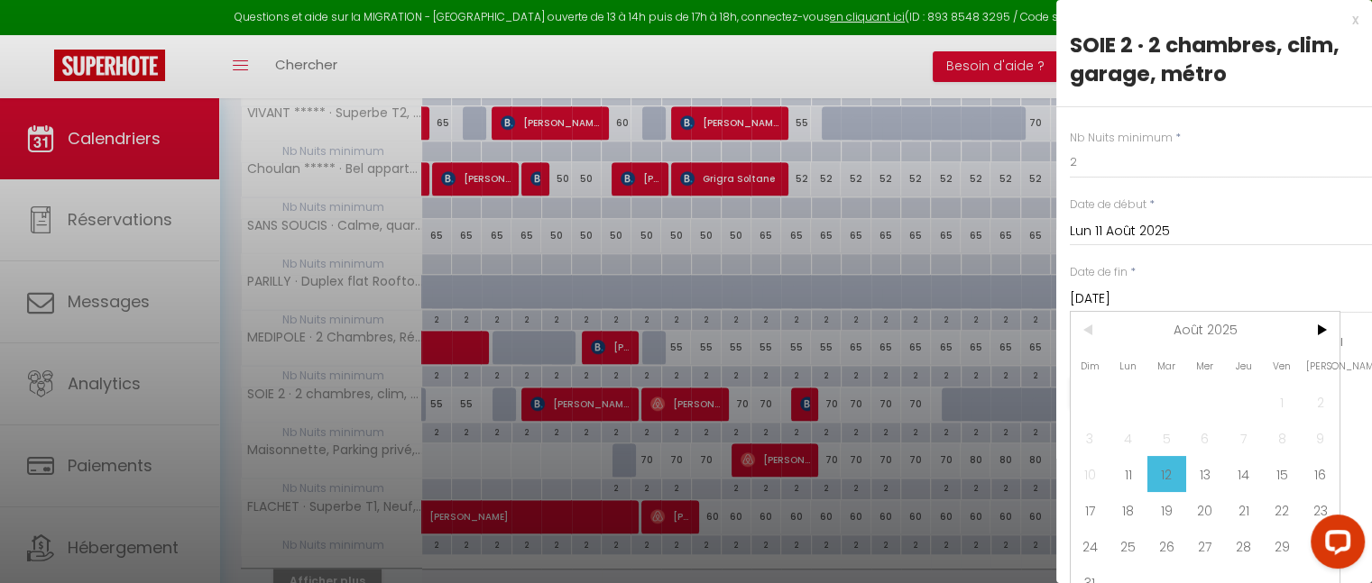
scroll to position [31, 0]
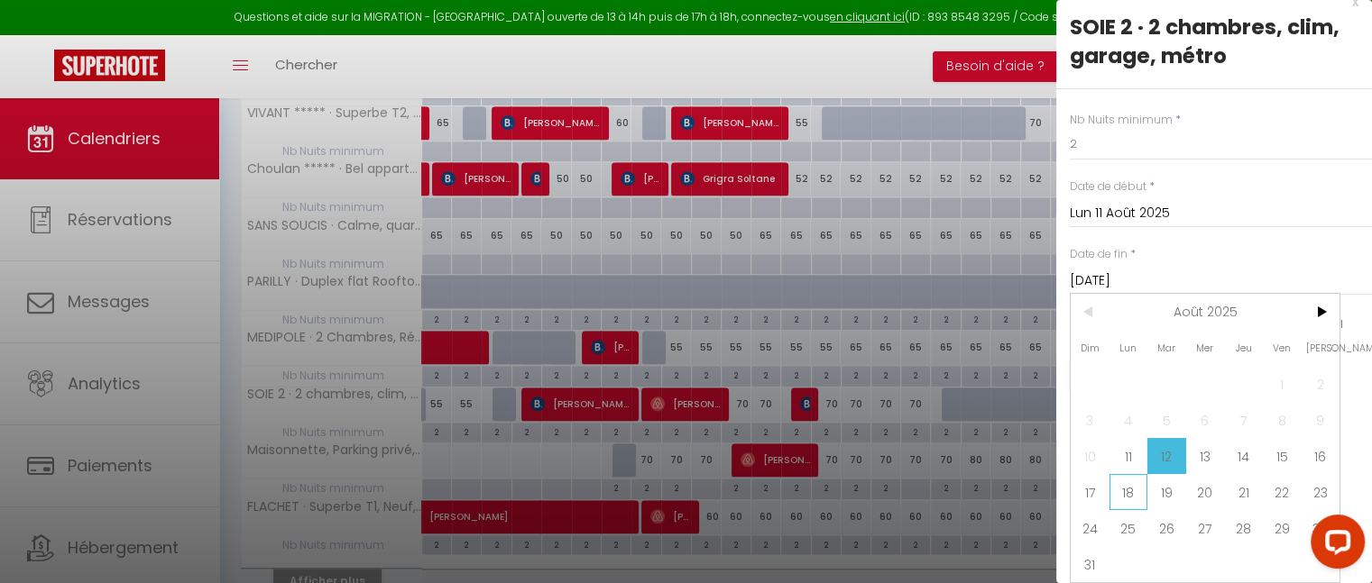
click at [1126, 480] on span "18" at bounding box center [1128, 492] width 39 height 36
type input "Lun 18 Août 2025"
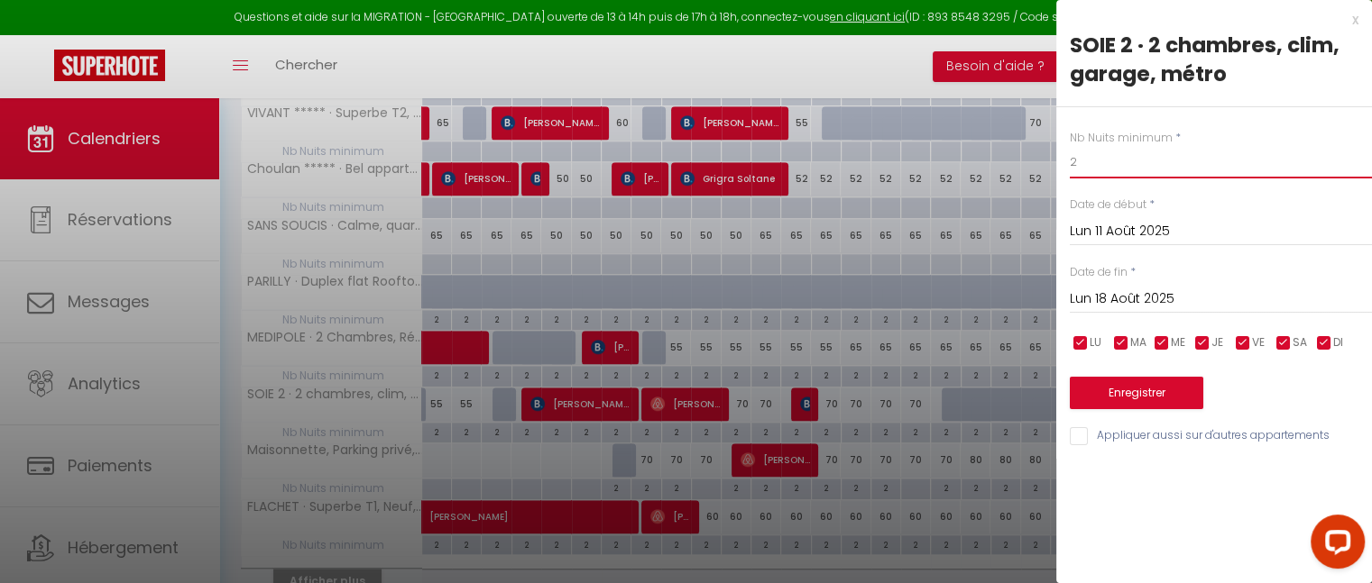
click at [1088, 169] on input "2" at bounding box center [1221, 162] width 302 height 32
type input "1"
click at [1127, 387] on button "Enregistrer" at bounding box center [1136, 393] width 133 height 32
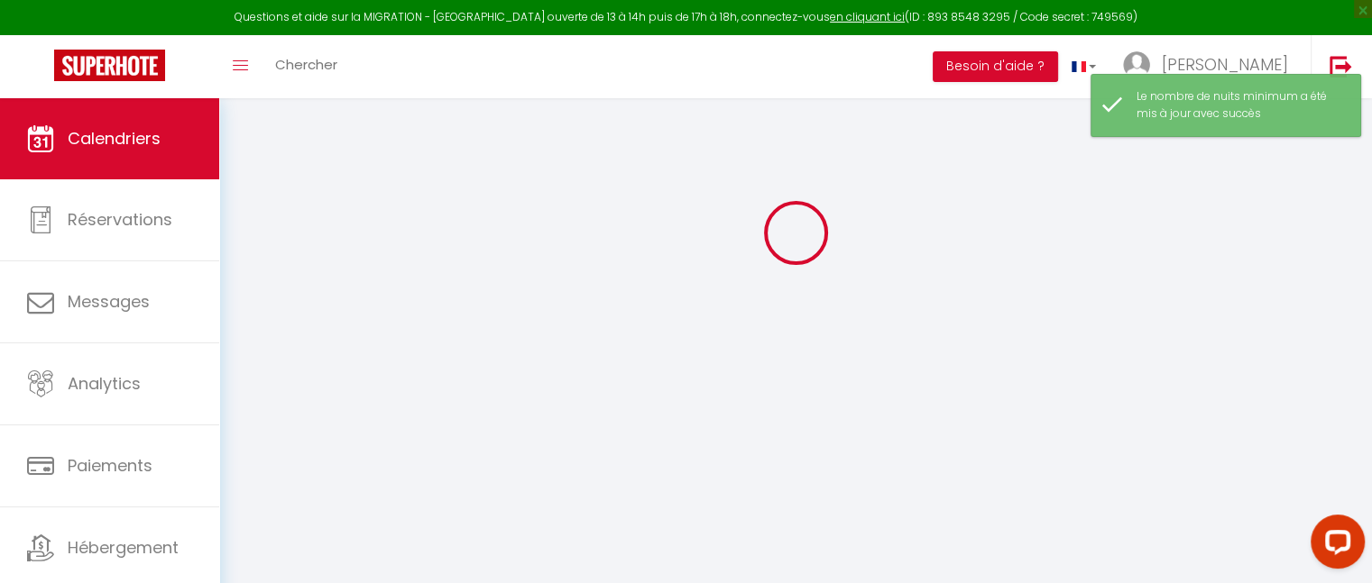
scroll to position [503, 0]
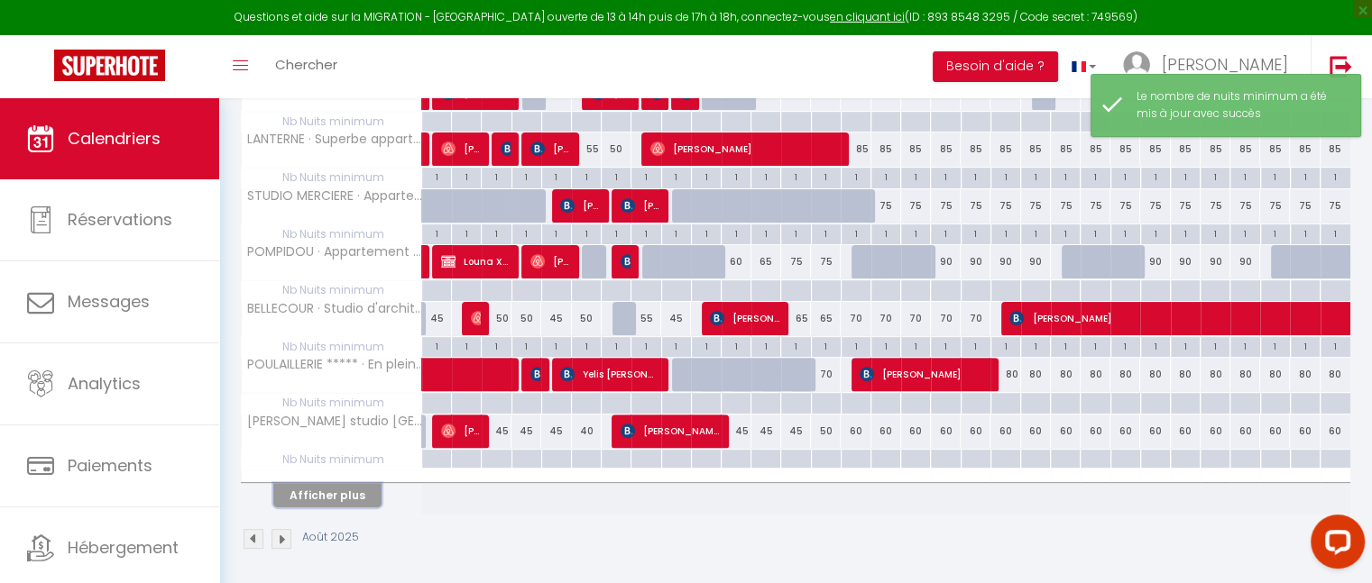
click at [346, 495] on button "Afficher plus" at bounding box center [327, 495] width 108 height 24
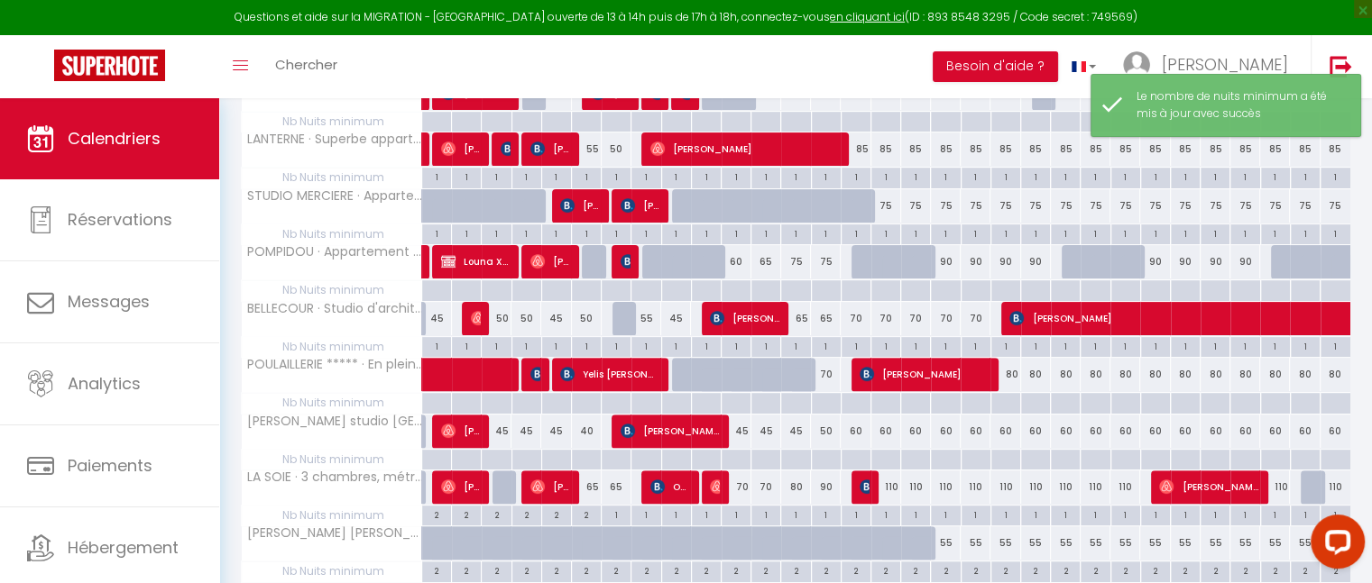
scroll to position [1062, 0]
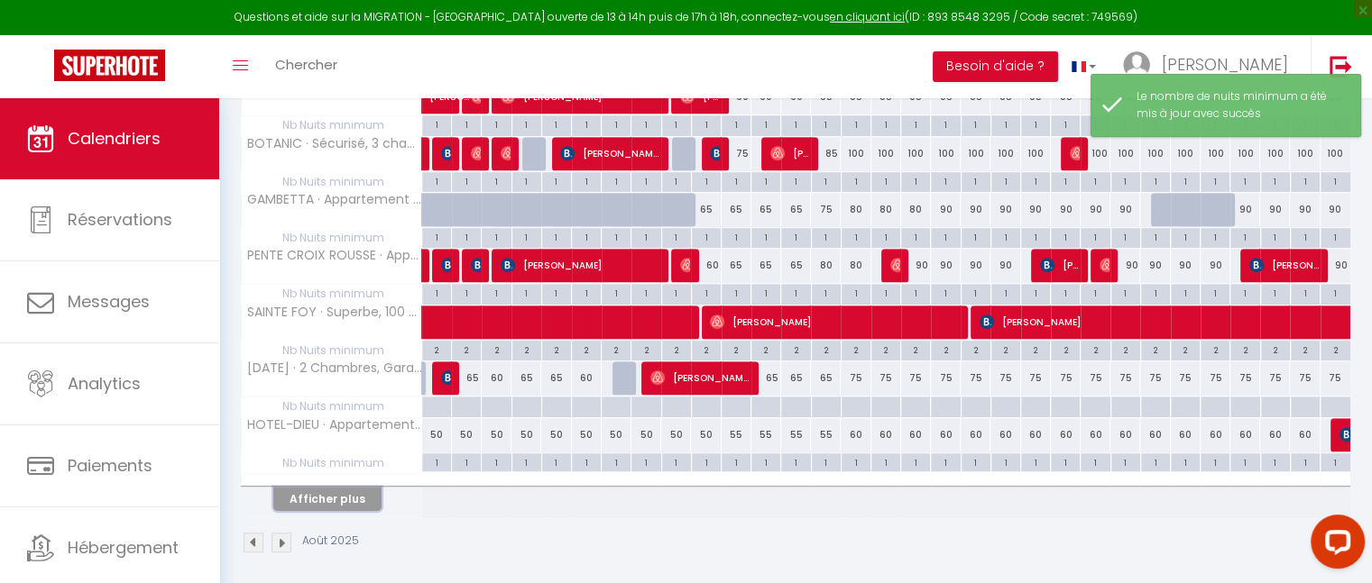
click at [344, 493] on button "Afficher plus" at bounding box center [327, 499] width 108 height 24
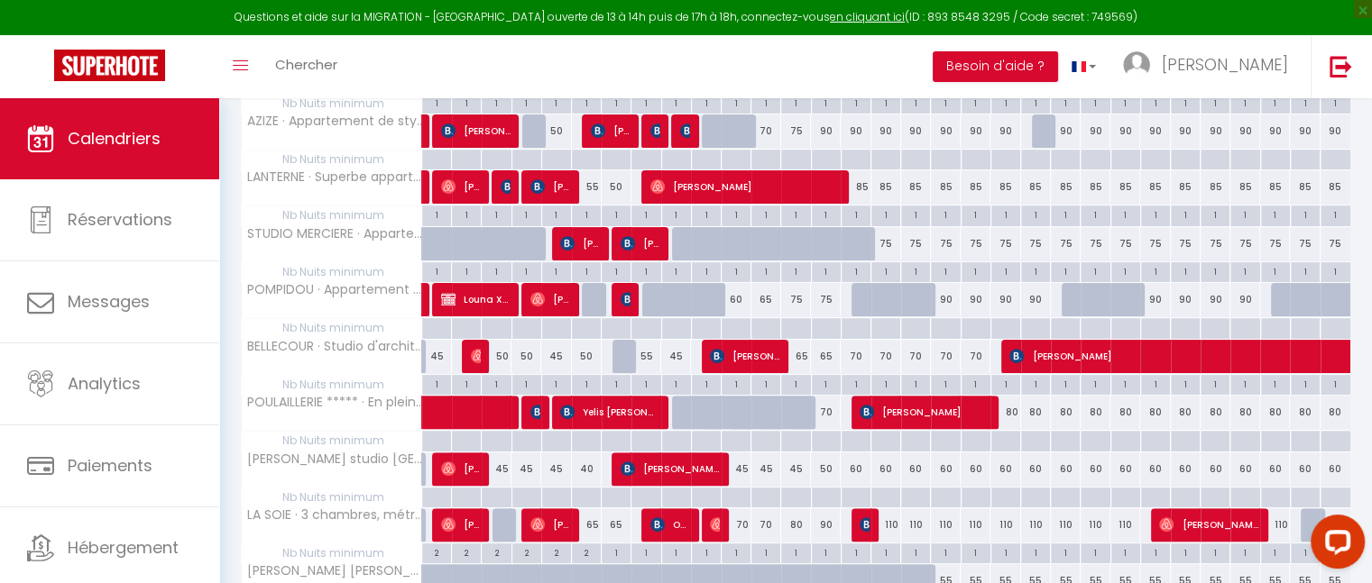
scroll to position [378, 0]
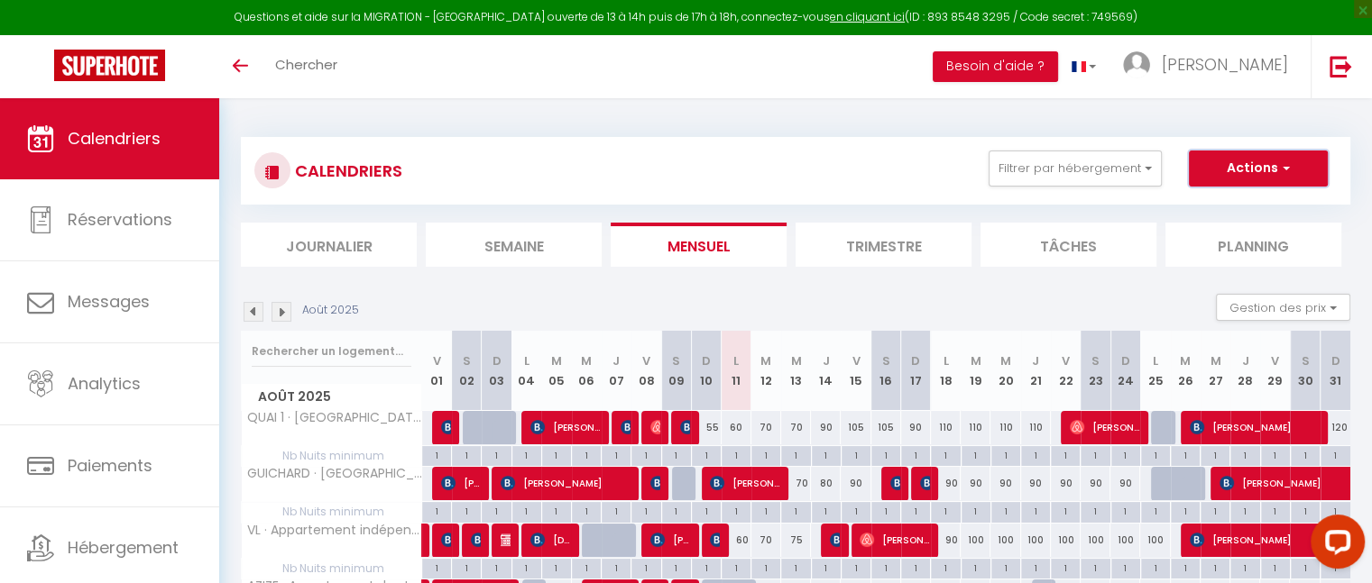
click at [1300, 173] on button "Actions" at bounding box center [1258, 169] width 139 height 36
click at [1326, 300] on button "Gestion des prix" at bounding box center [1283, 307] width 134 height 27
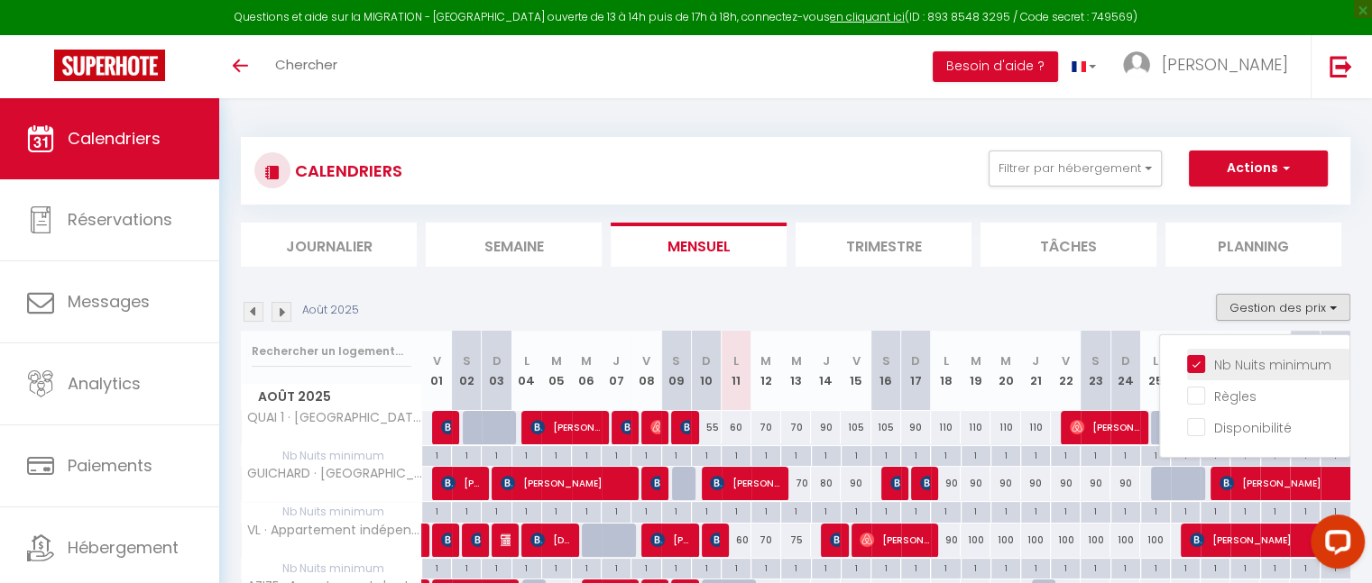
click at [1191, 363] on input "Nb Nuits minimum" at bounding box center [1268, 363] width 162 height 18
checkbox input "false"
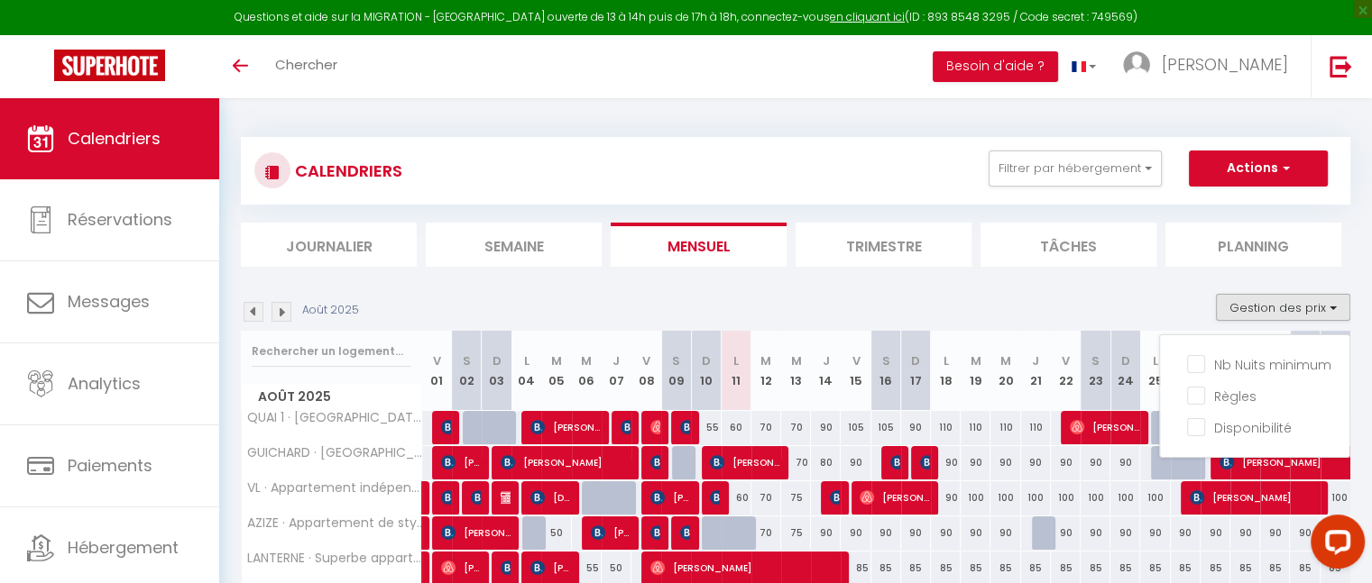
scroll to position [225, 0]
